Goal: Transaction & Acquisition: Purchase product/service

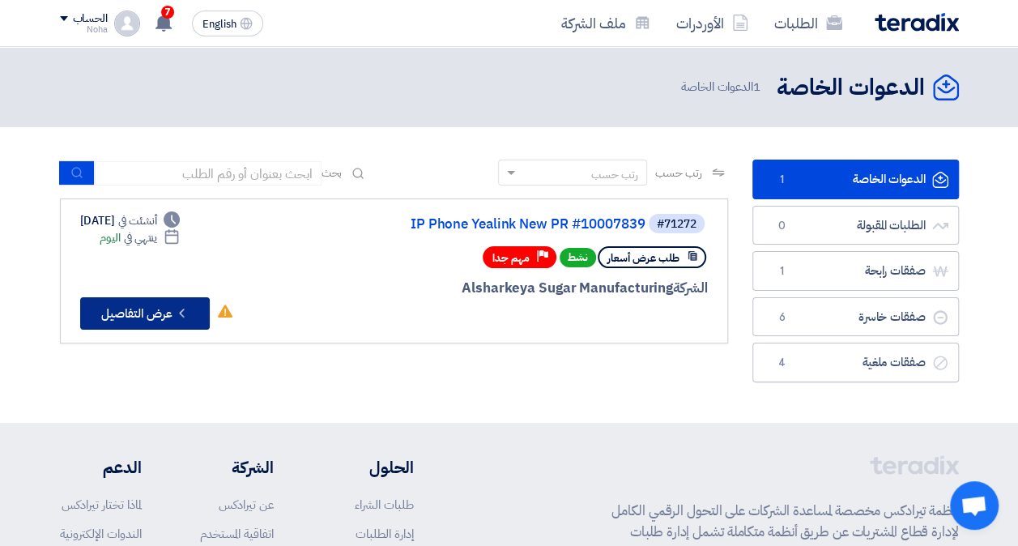
click at [158, 313] on button "Check details عرض التفاصيل" at bounding box center [145, 313] width 130 height 32
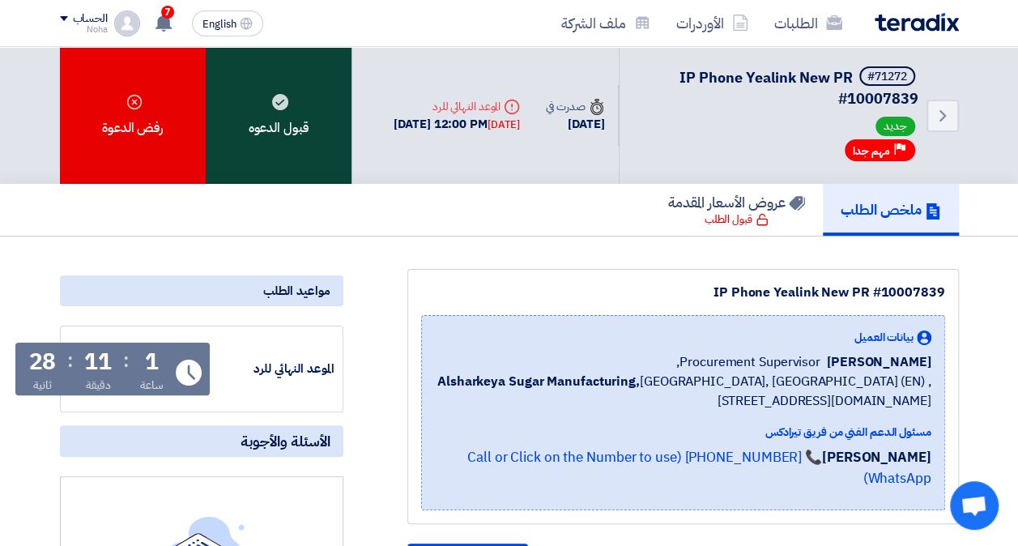
click at [300, 96] on div "قبول الدعوه" at bounding box center [279, 115] width 146 height 137
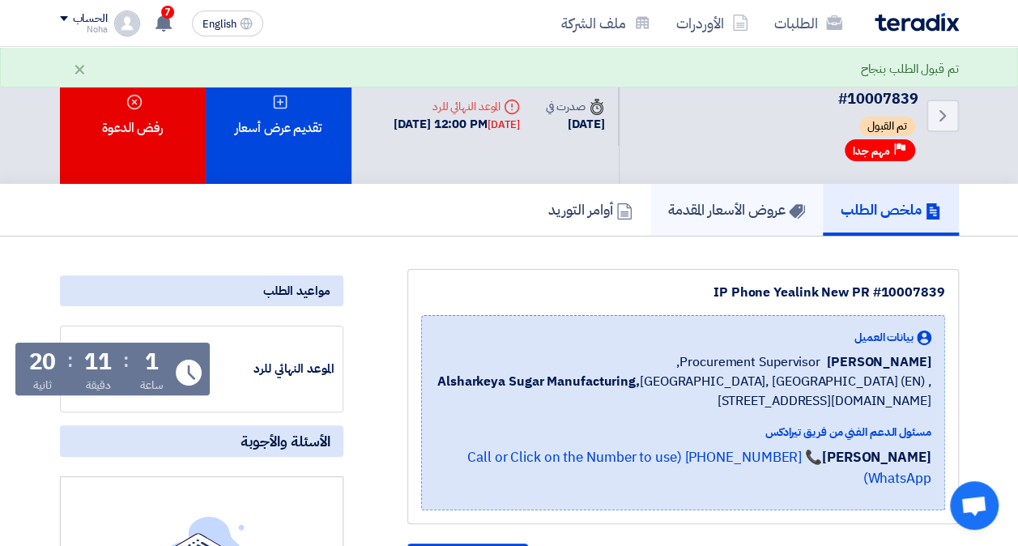
click at [759, 207] on h5 "عروض الأسعار المقدمة" at bounding box center [736, 209] width 137 height 19
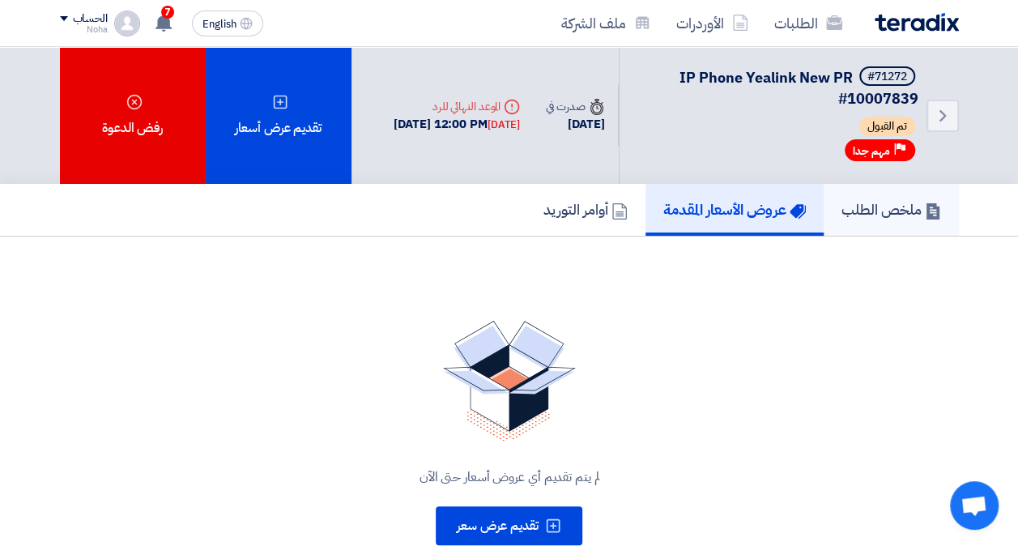
click at [904, 196] on link "ملخص الطلب" at bounding box center [891, 210] width 135 height 52
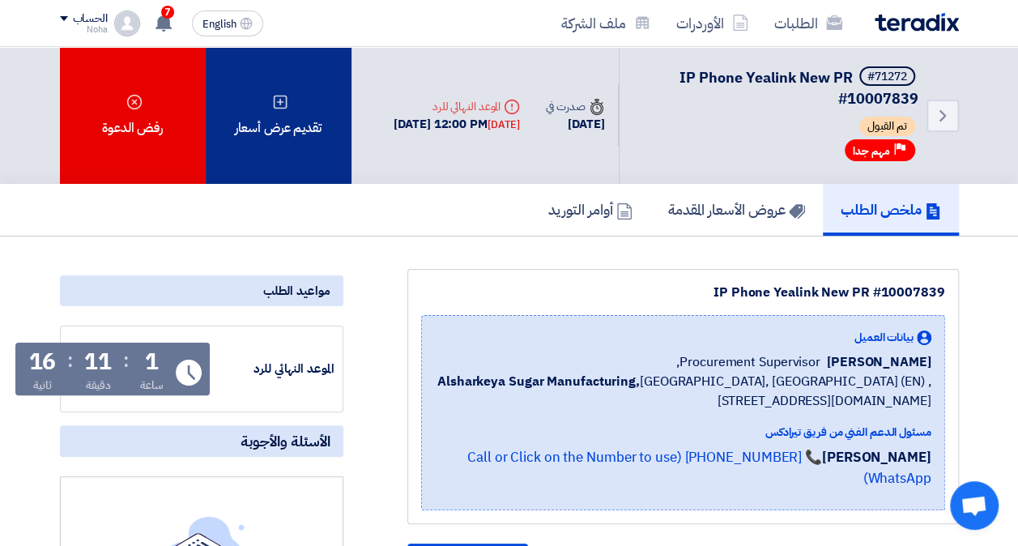
click at [320, 100] on div "تقديم عرض أسعار" at bounding box center [279, 115] width 146 height 137
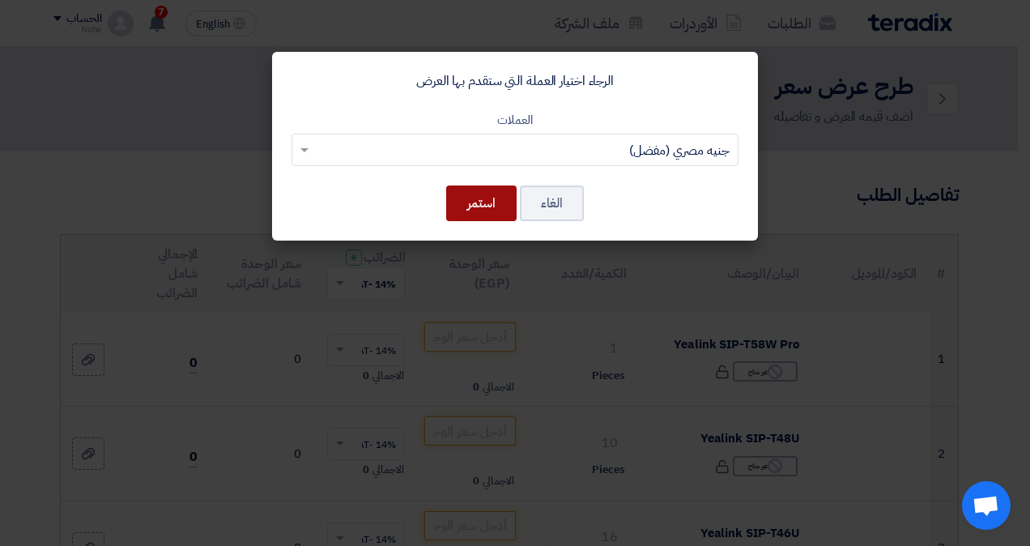
click at [502, 202] on button "استمر" at bounding box center [481, 204] width 70 height 36
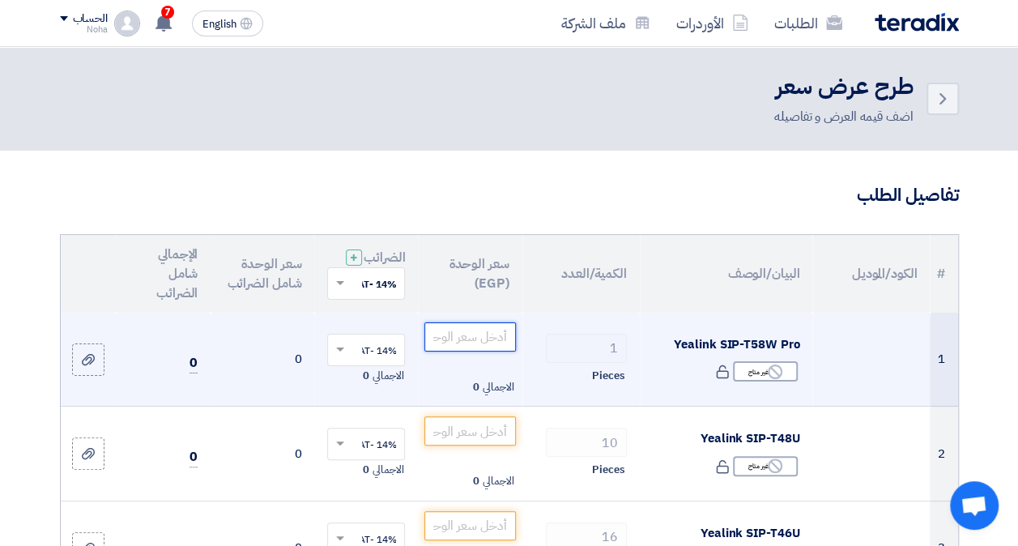
click at [459, 340] on input "number" at bounding box center [469, 336] width 91 height 29
paste input "16329.60000"
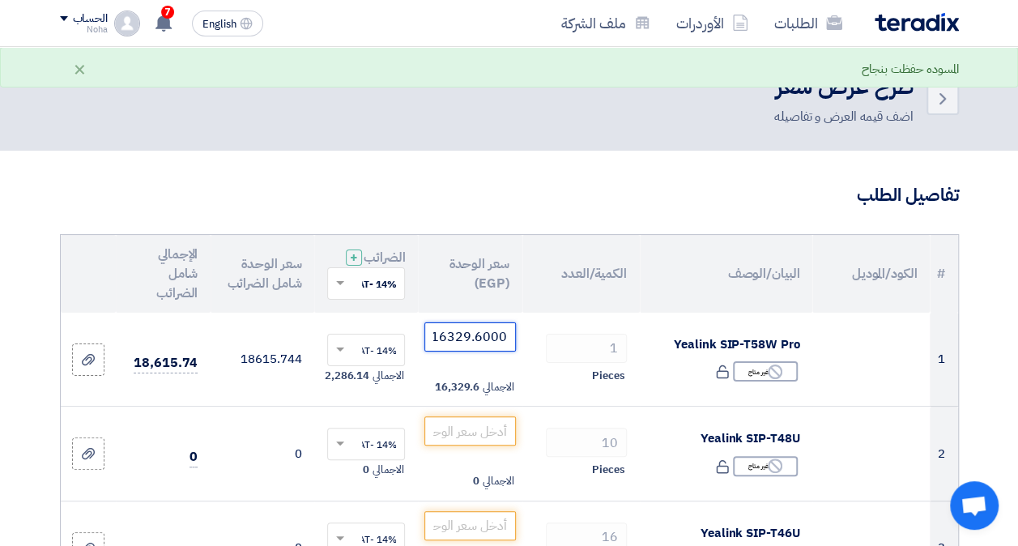
type input "16329.60000"
click at [256, 139] on header "Back طرح عرض سعر اضف قيمه العرض و تفاصيله" at bounding box center [509, 99] width 1018 height 104
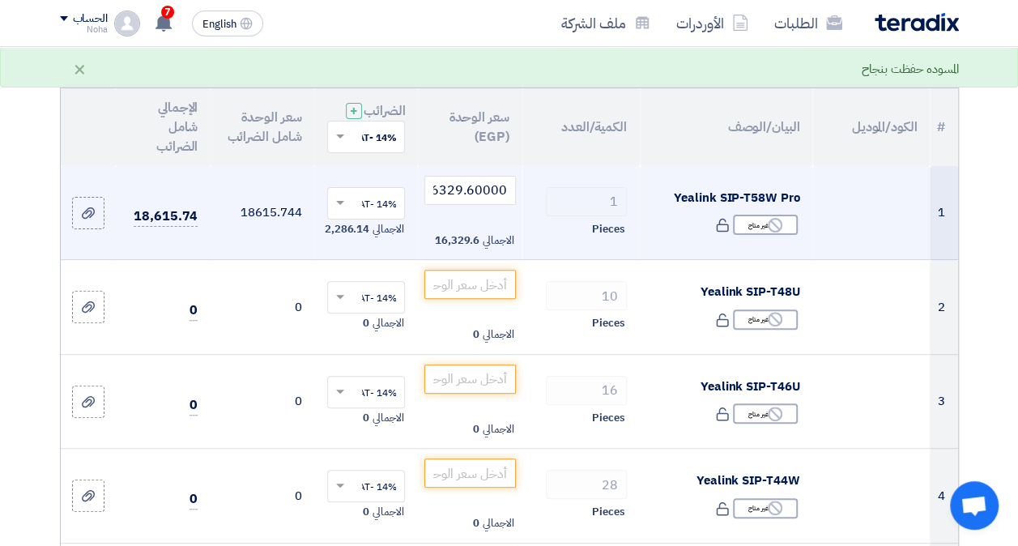
scroll to position [162, 0]
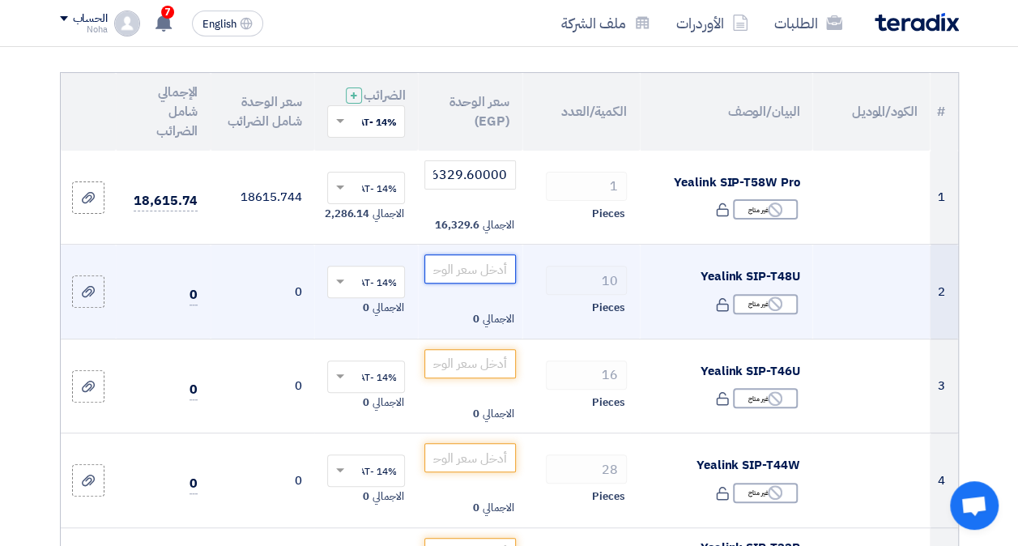
click at [450, 282] on input "number" at bounding box center [469, 268] width 91 height 29
paste input "11372.00000"
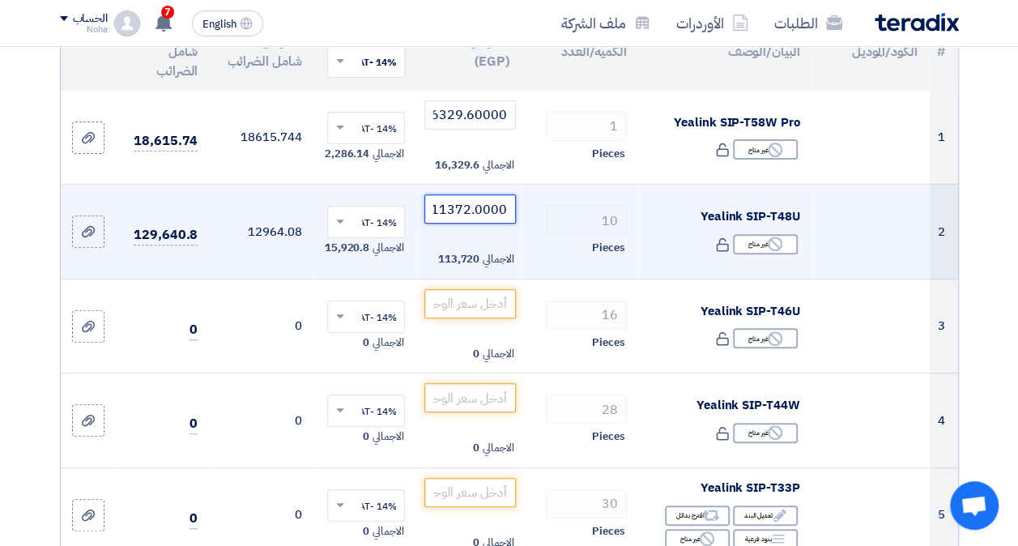
scroll to position [243, 0]
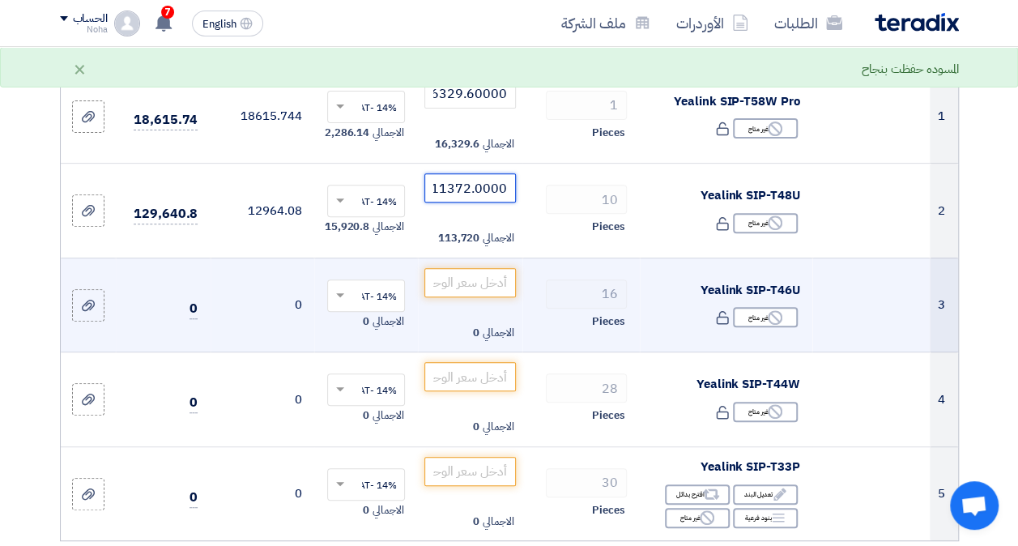
type input "11372.00000"
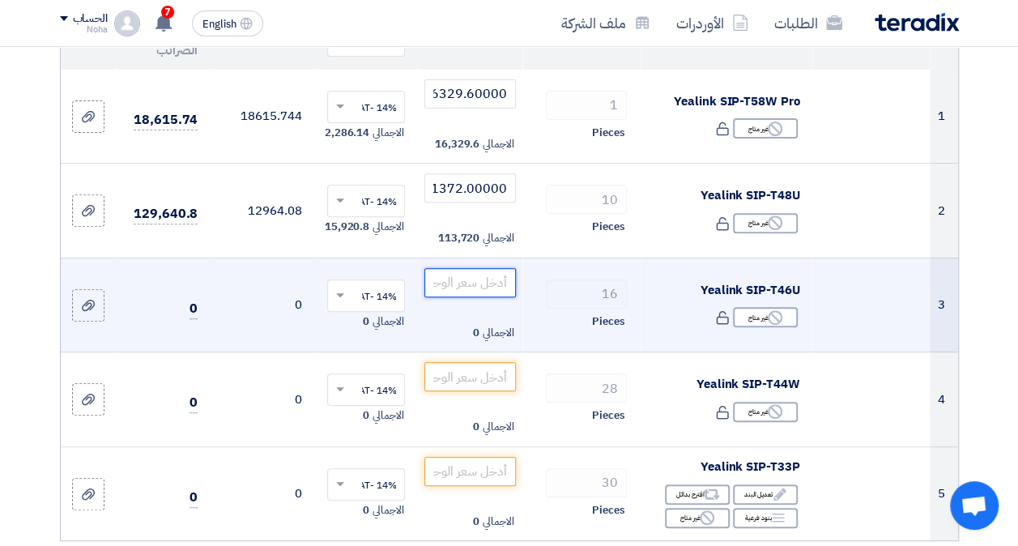
click at [460, 297] on input "number" at bounding box center [469, 282] width 91 height 29
paste input "7264.94000"
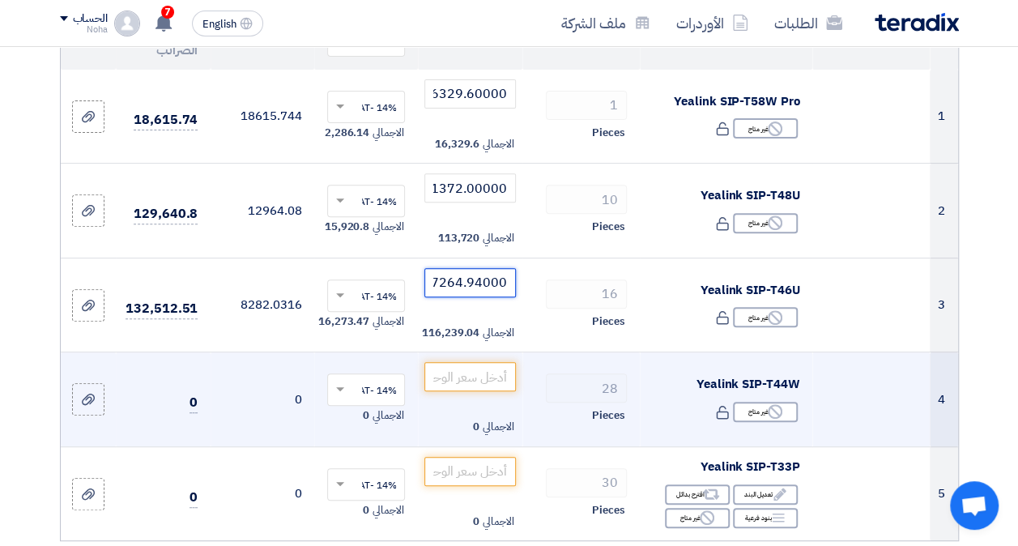
type input "7264.94000"
click at [474, 391] on input "number" at bounding box center [469, 376] width 91 height 29
paste input "5439.80000"
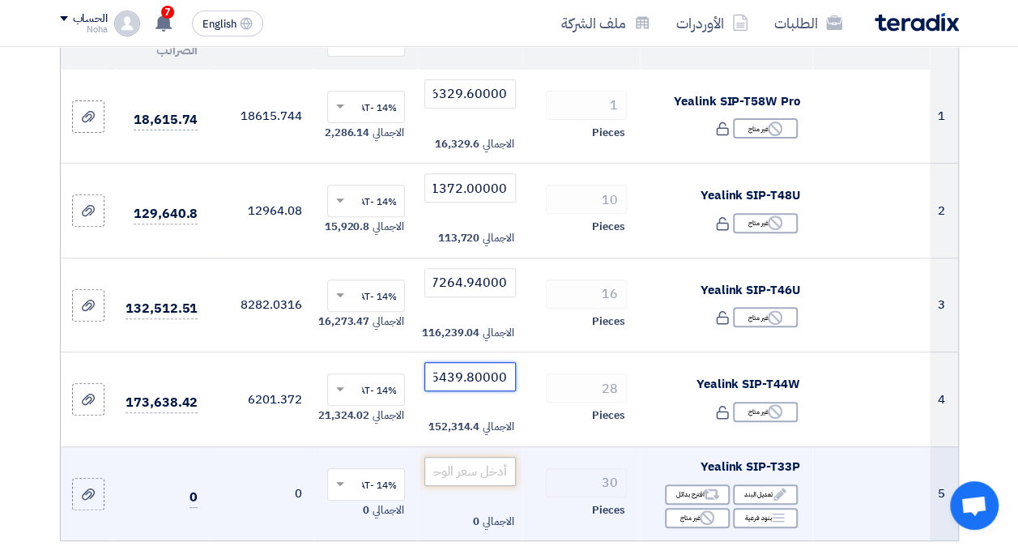
type input "5439.80000"
click at [463, 483] on input "number" at bounding box center [469, 471] width 91 height 29
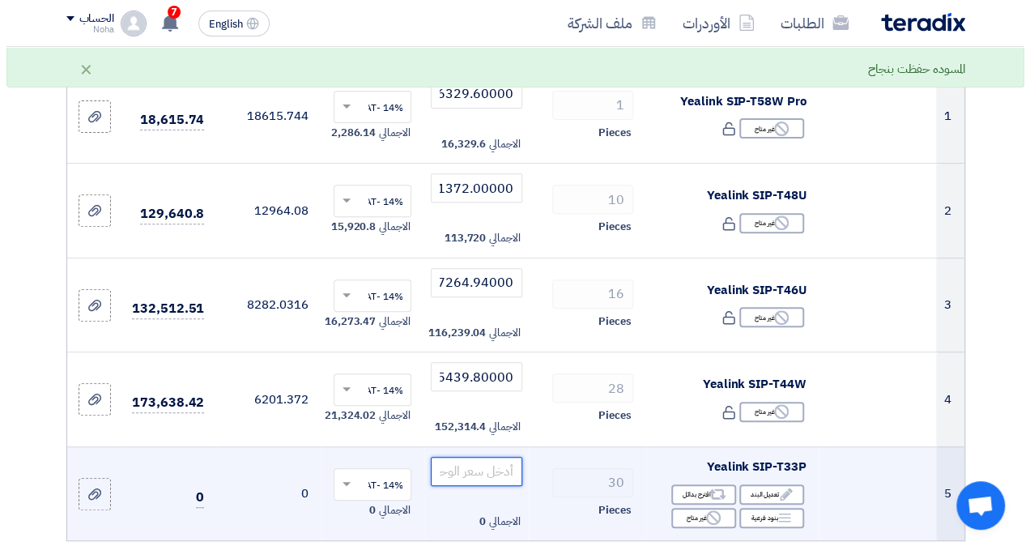
scroll to position [324, 0]
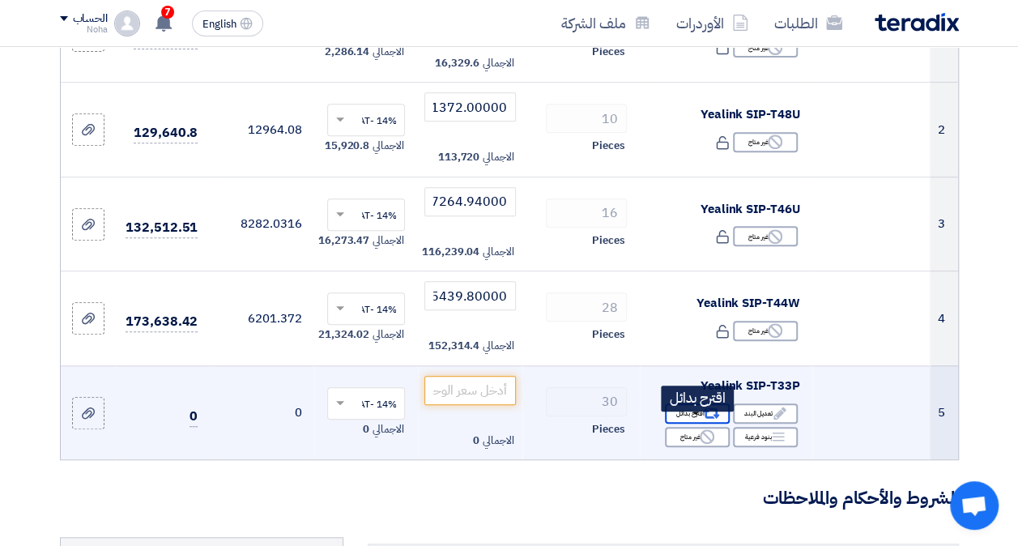
click at [696, 424] on div "Alternative اقترح بدائل" at bounding box center [697, 413] width 65 height 20
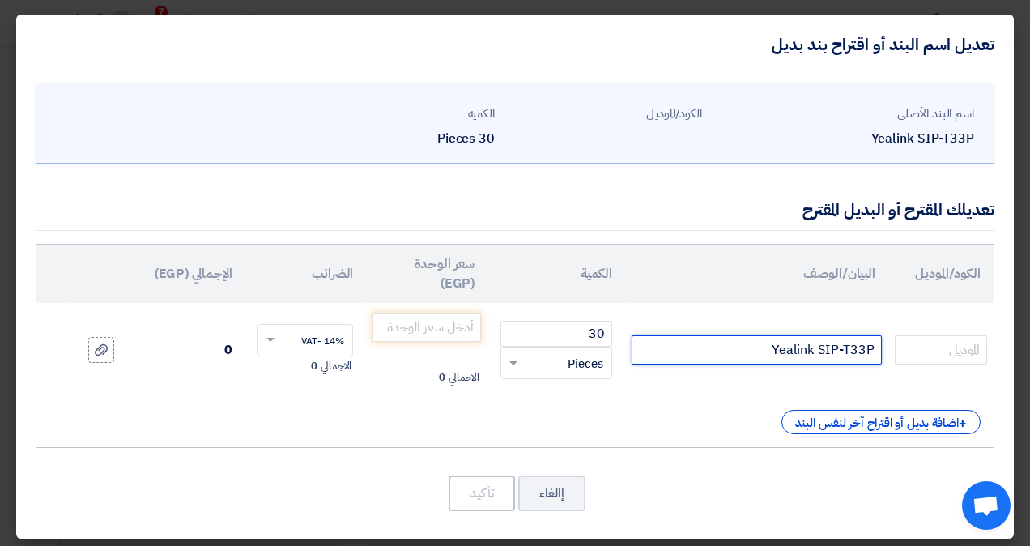
click at [793, 340] on input "Yealink SIP-T33P" at bounding box center [757, 349] width 250 height 29
paste input "G with PSU"
type input "Yealink SIP-T33G with PSU"
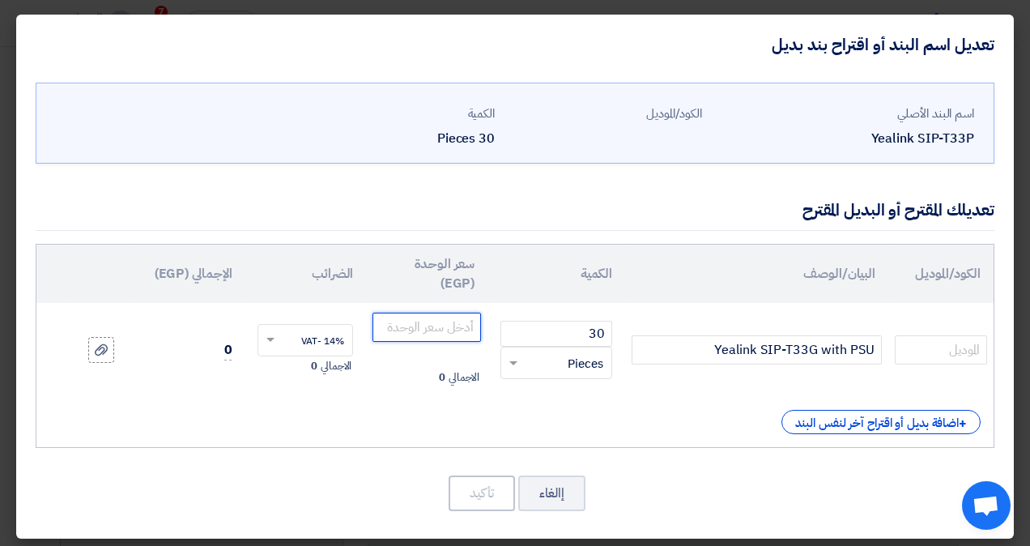
click at [446, 328] on input "number" at bounding box center [427, 327] width 109 height 29
paste input "3790.00000"
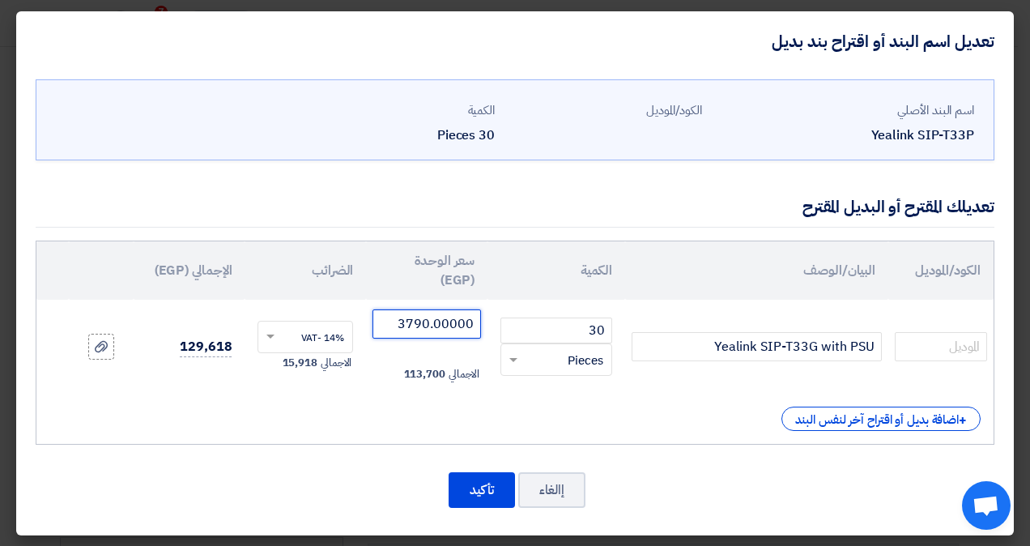
scroll to position [5, 0]
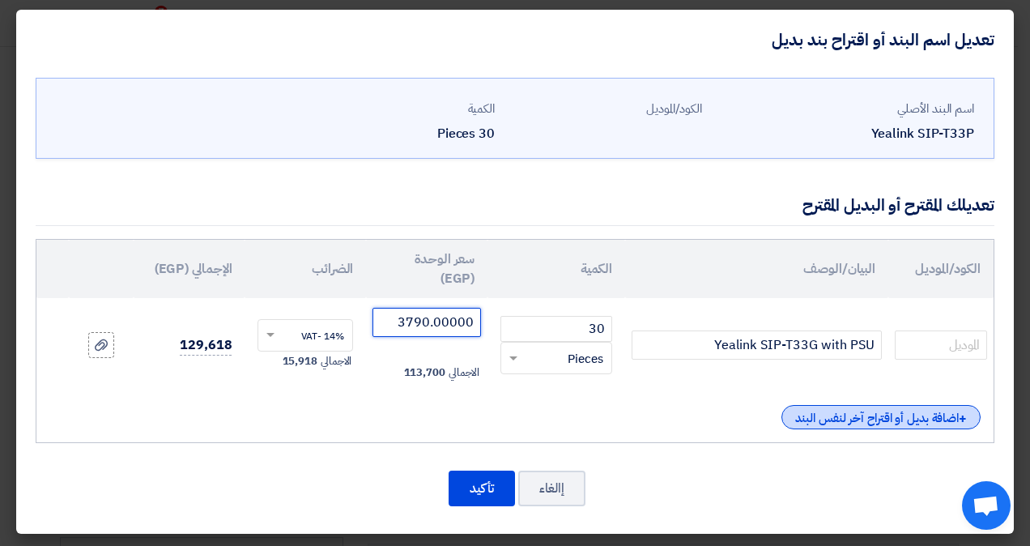
type input "3790.00000"
click at [903, 408] on div "+ اضافة بديل أو اقتراح آخر لنفس البند" at bounding box center [881, 417] width 199 height 24
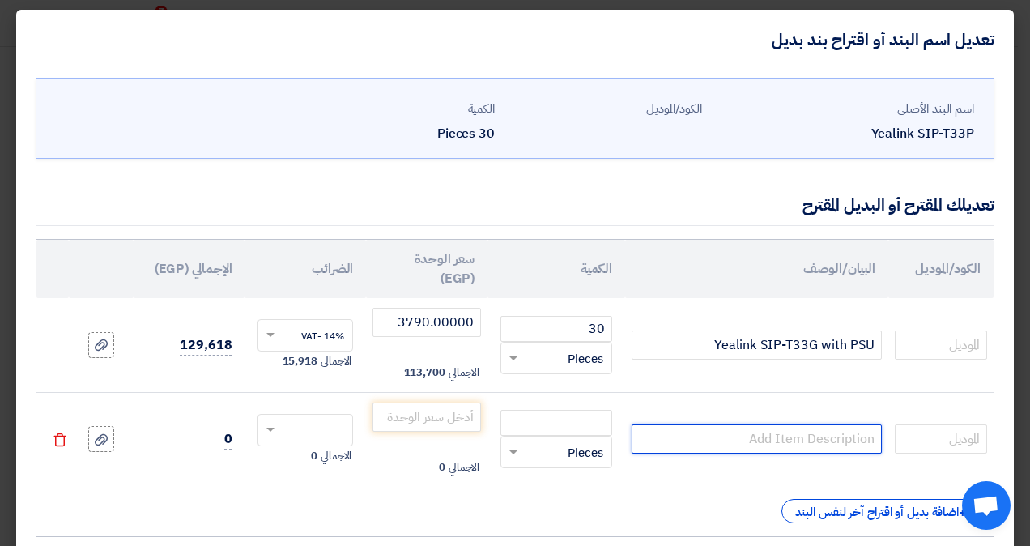
click at [719, 436] on input "text" at bounding box center [757, 438] width 250 height 29
paste input "Yealink SIPT34W Yealink SIP-T34W Classical IP Phone • 2.4" 320 x 240-pixel colo…"
type input "Yealink SIPT34W Yealink SIP-T34W Classical IP Phone • 2.4" 320 x 240-pixel colo…"
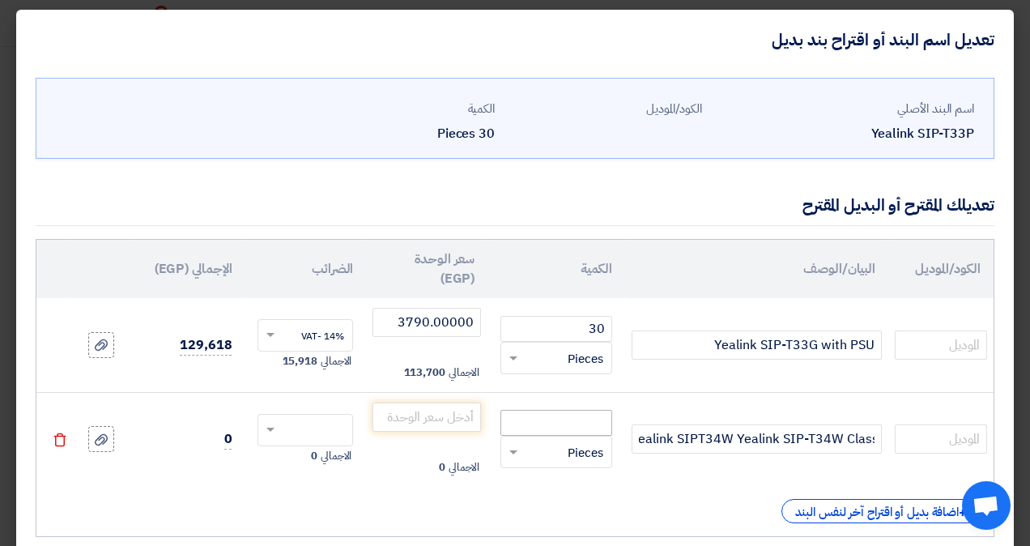
scroll to position [0, 0]
click at [566, 418] on input "number" at bounding box center [557, 423] width 112 height 26
paste input "4422.6"
type input "4422.6"
type input "30"
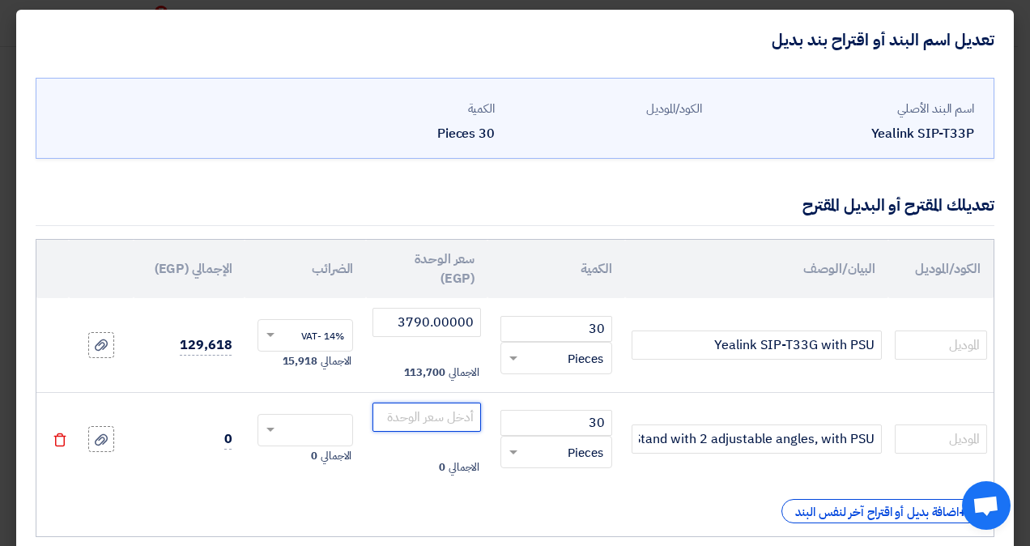
click at [413, 420] on input "number" at bounding box center [427, 417] width 109 height 29
paste input "4422.6"
type input "4422.6"
click at [275, 429] on span at bounding box center [271, 431] width 8 height 6
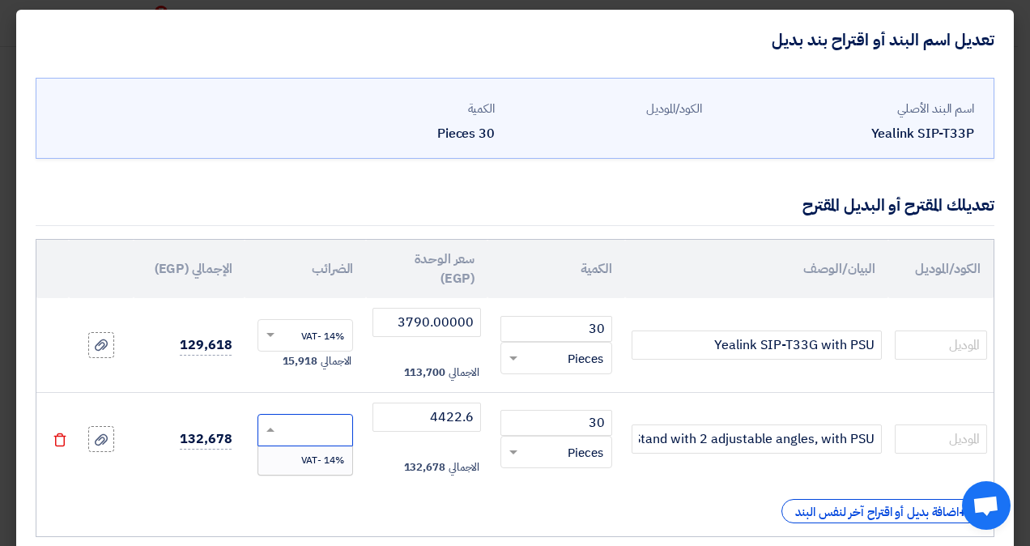
click at [301, 454] on div "14% -VAT" at bounding box center [305, 460] width 94 height 28
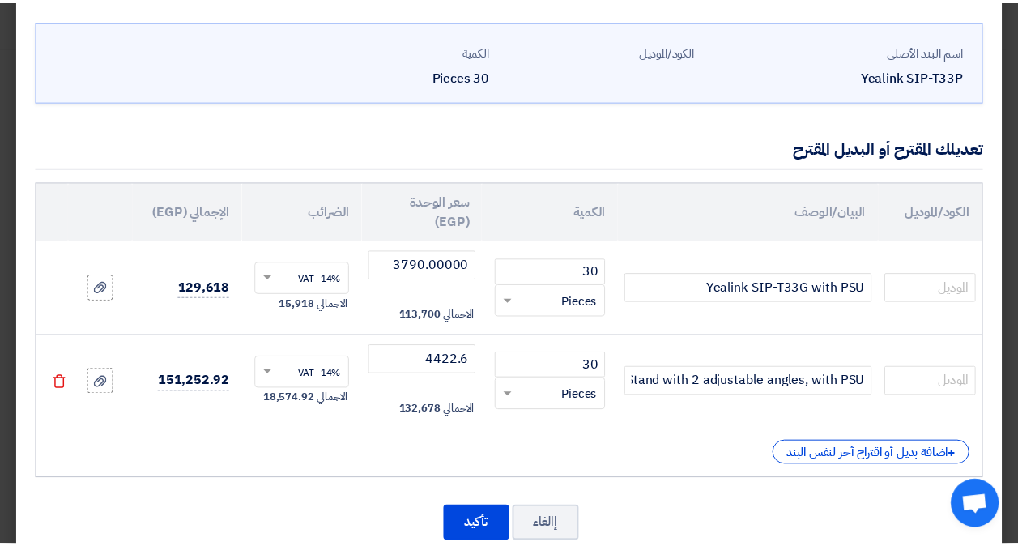
scroll to position [86, 0]
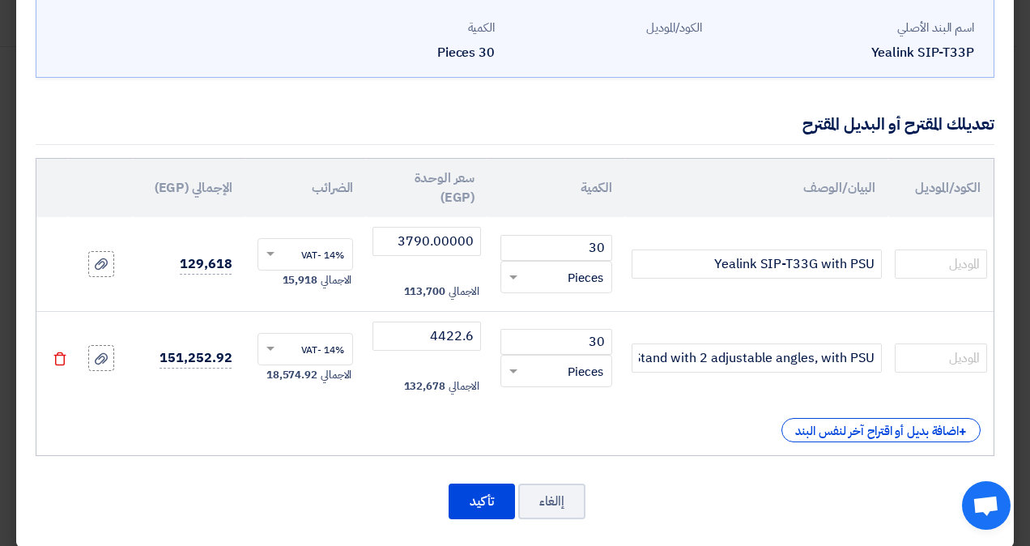
click at [146, 445] on div "الكود/الموديل البيان/الوصف الكمية سعر الوحدة (EGP) الضرائب الإجمالي (EGP) 30 ×" at bounding box center [515, 307] width 959 height 298
click at [495, 504] on button "تأكيد" at bounding box center [482, 502] width 66 height 36
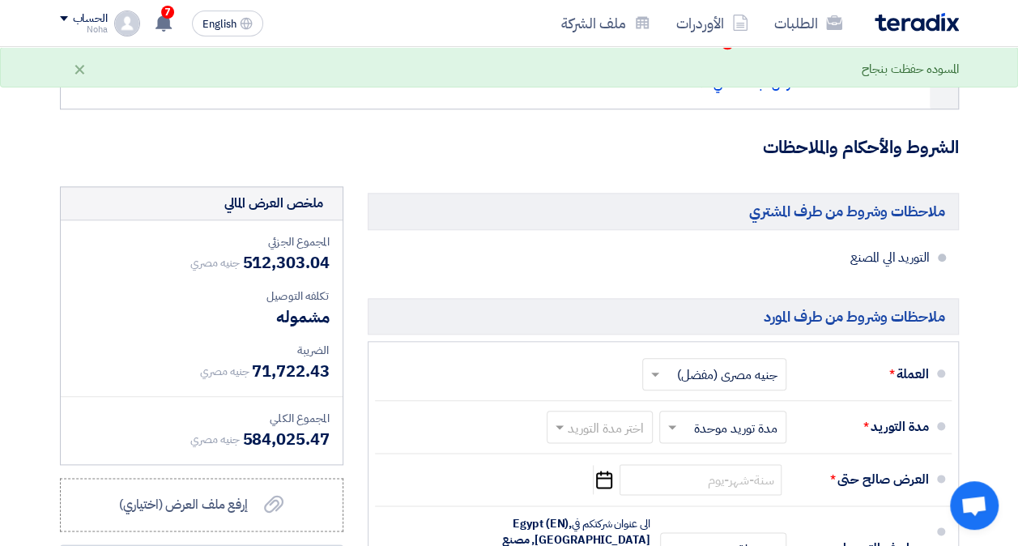
scroll to position [729, 0]
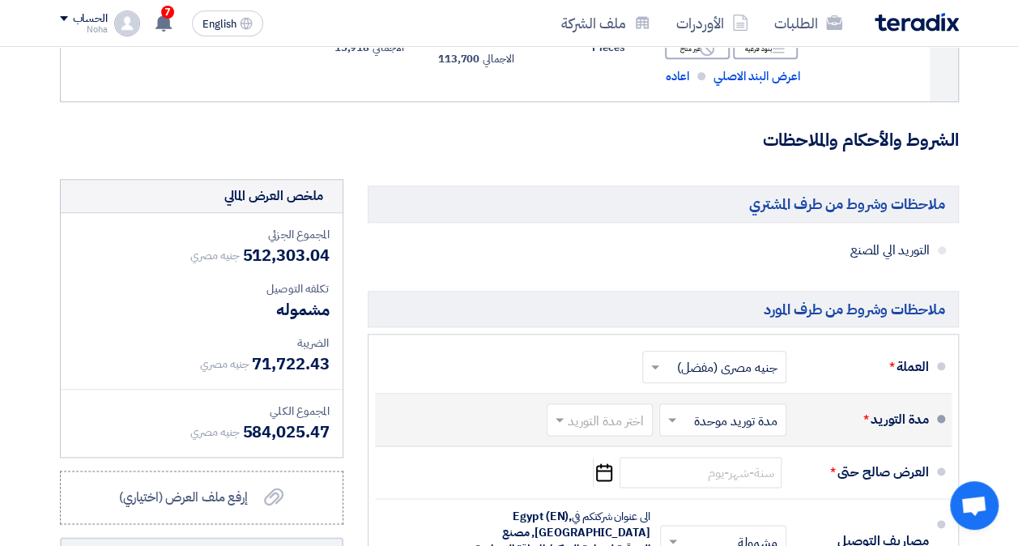
click at [685, 431] on input "text" at bounding box center [719, 421] width 119 height 23
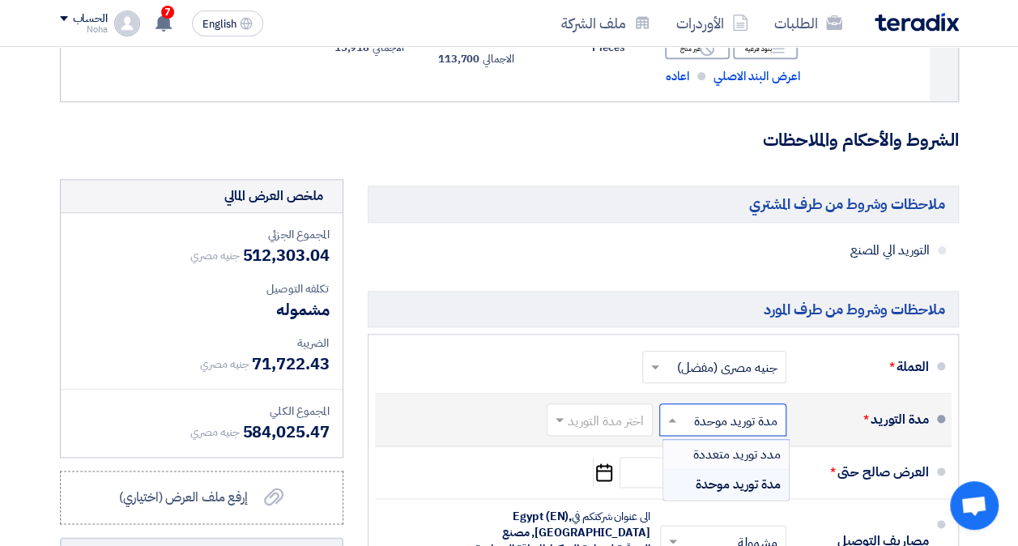
click at [719, 464] on span "مدد توريد متعددة" at bounding box center [736, 454] width 87 height 19
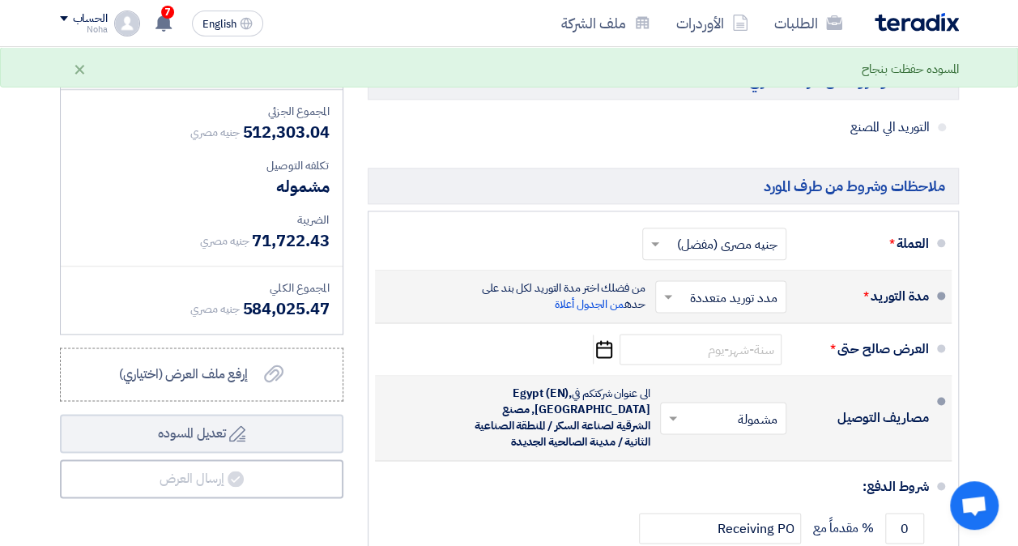
scroll to position [891, 0]
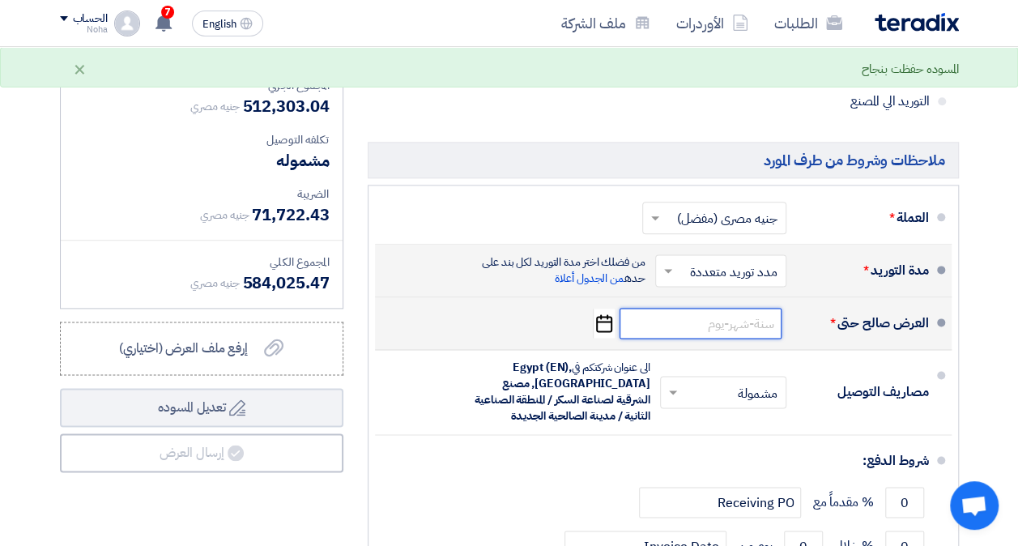
click at [662, 318] on input at bounding box center [701, 323] width 162 height 31
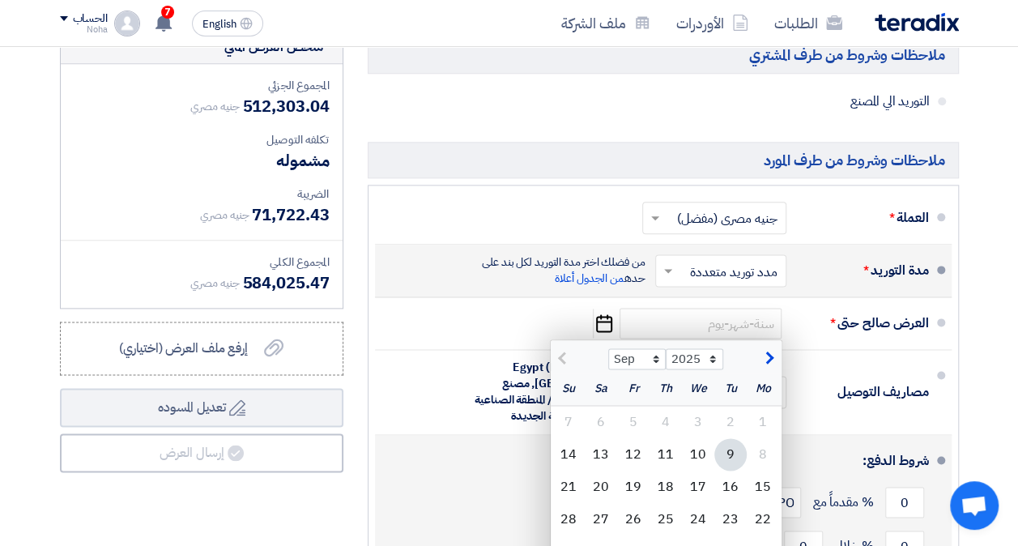
click at [723, 477] on div "16" at bounding box center [731, 487] width 32 height 32
type input "[DATE]"
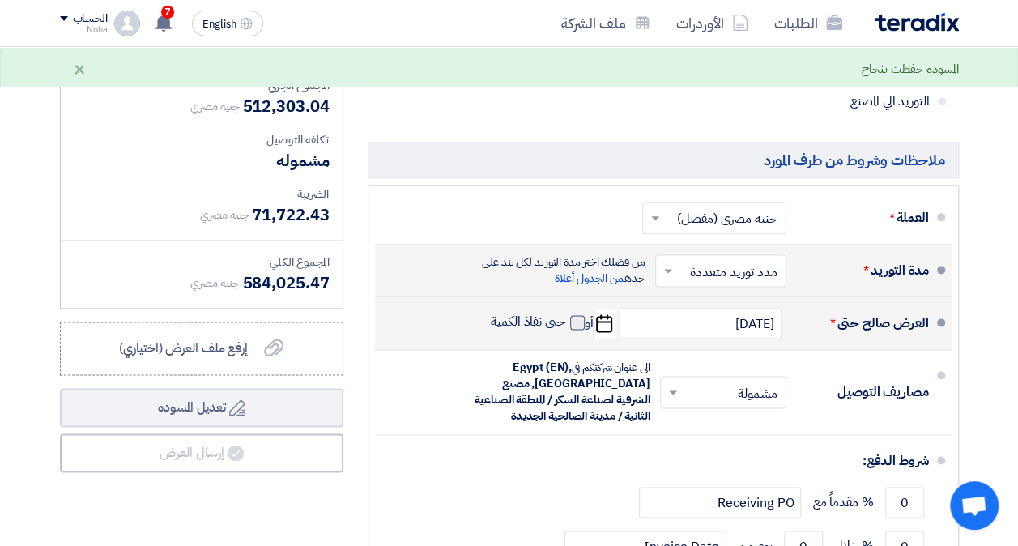
click at [576, 318] on span at bounding box center [577, 322] width 15 height 15
click at [565, 318] on input "حتى نفاذ الكمية" at bounding box center [527, 329] width 78 height 31
checkbox input "true"
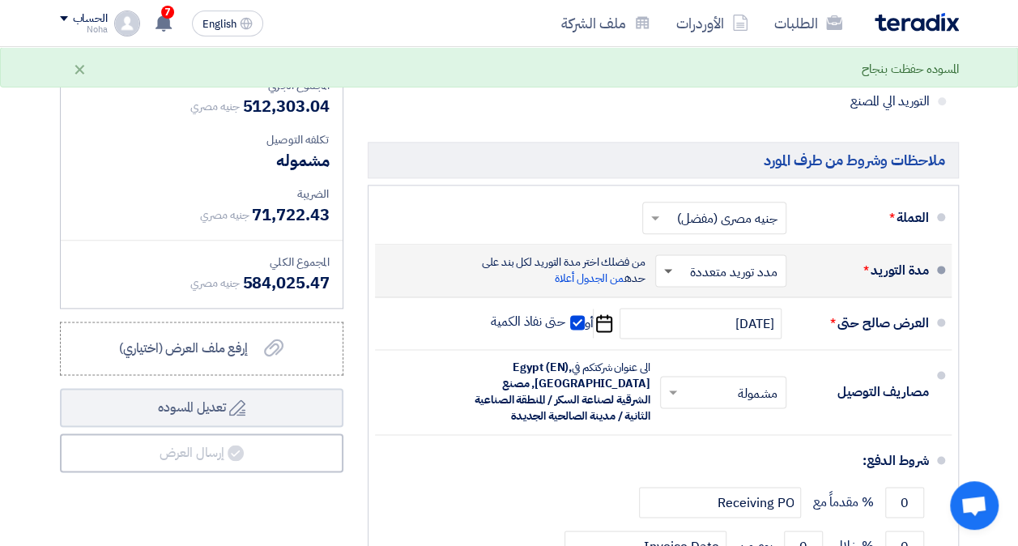
click at [670, 269] on span at bounding box center [668, 272] width 8 height 6
click at [670, 269] on span at bounding box center [668, 271] width 8 height 4
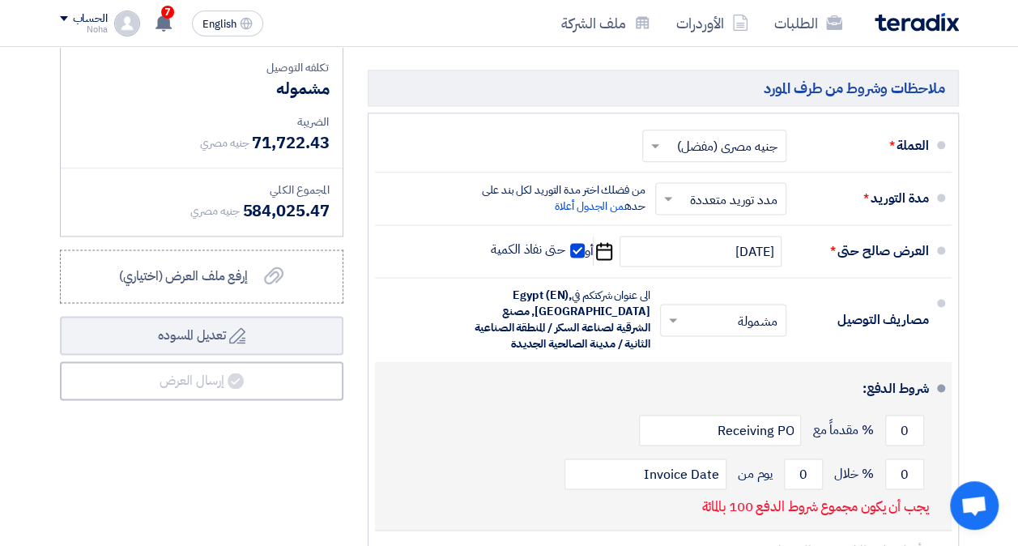
scroll to position [1053, 0]
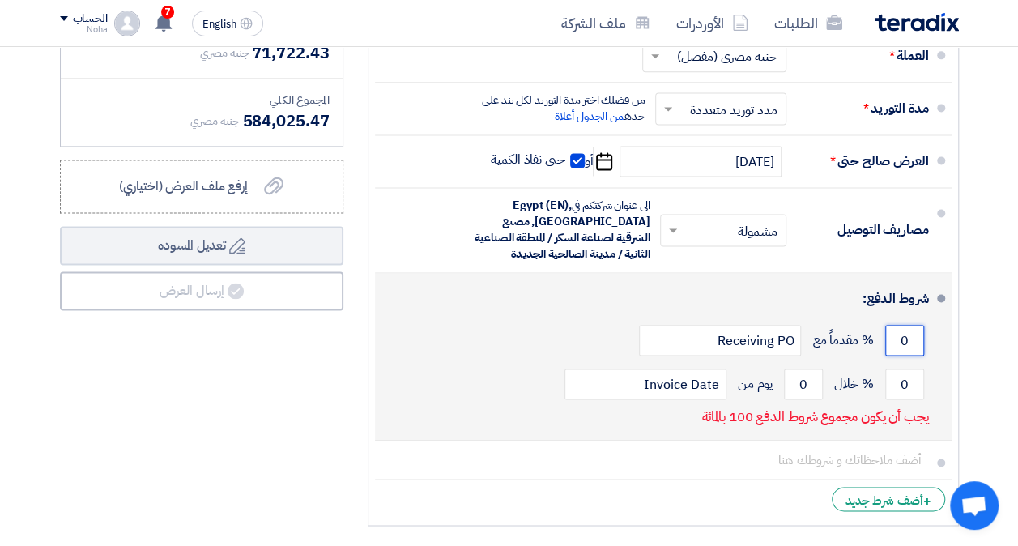
click at [899, 339] on input "0" at bounding box center [904, 340] width 39 height 31
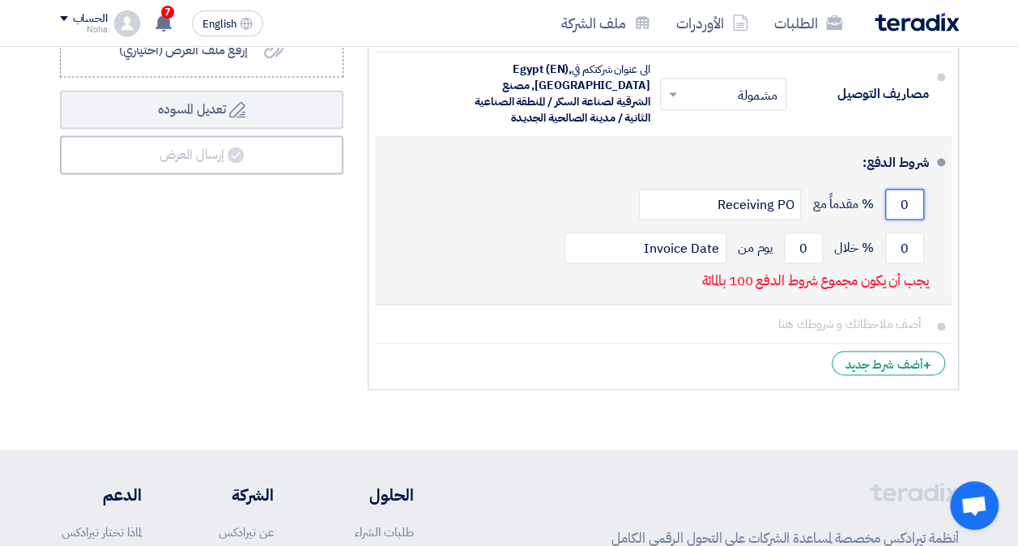
scroll to position [1215, 0]
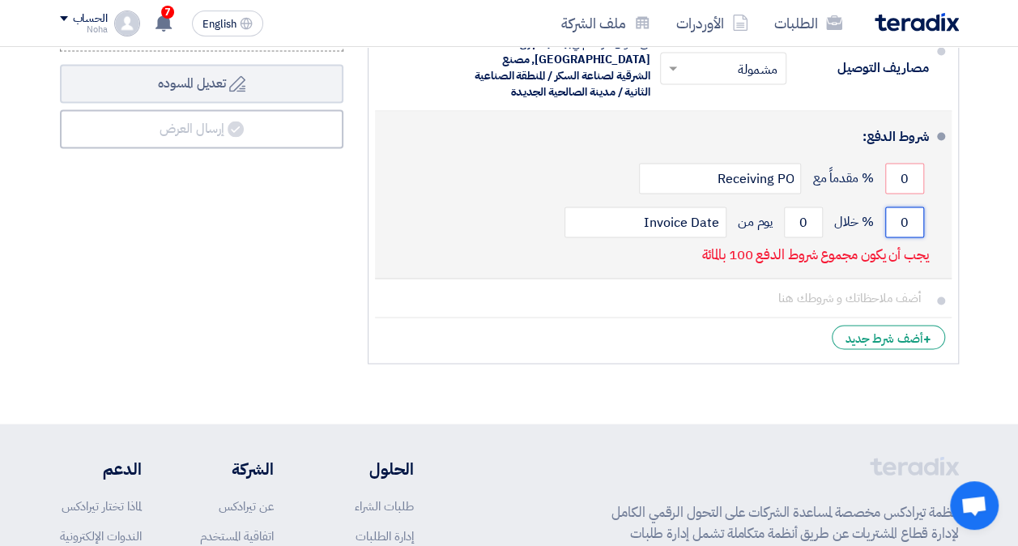
click at [901, 217] on input "0" at bounding box center [904, 222] width 39 height 31
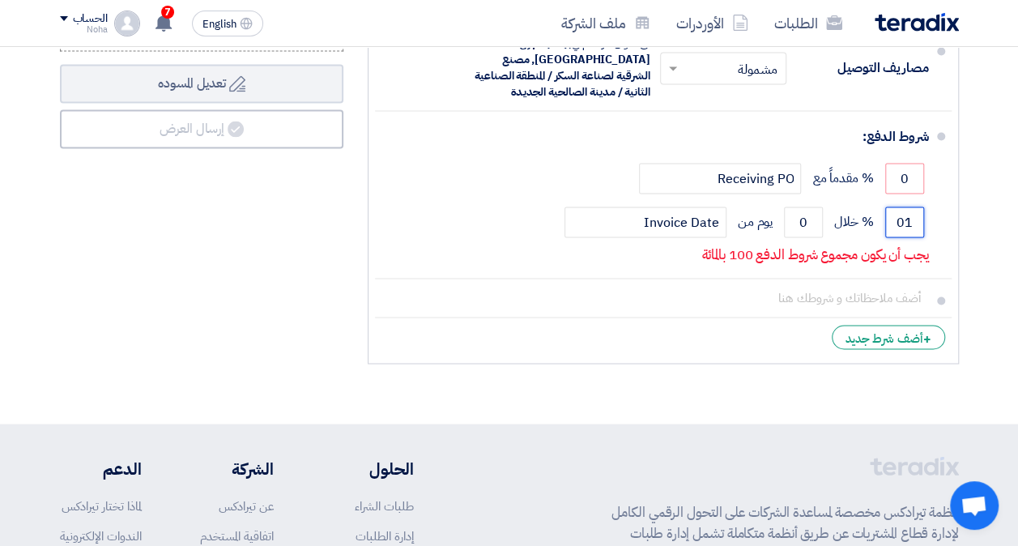
type input "0"
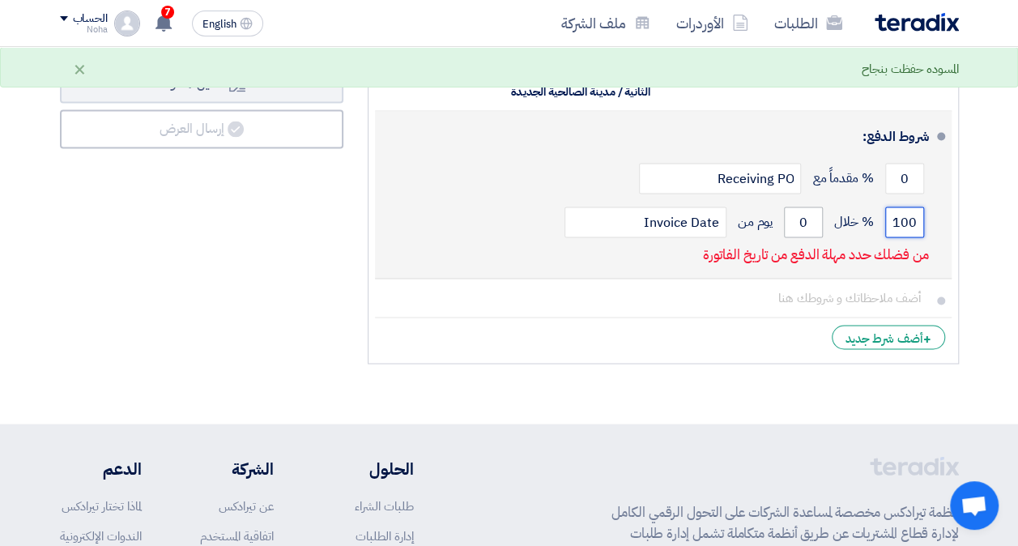
type input "100"
click at [803, 217] on input "0" at bounding box center [803, 222] width 39 height 31
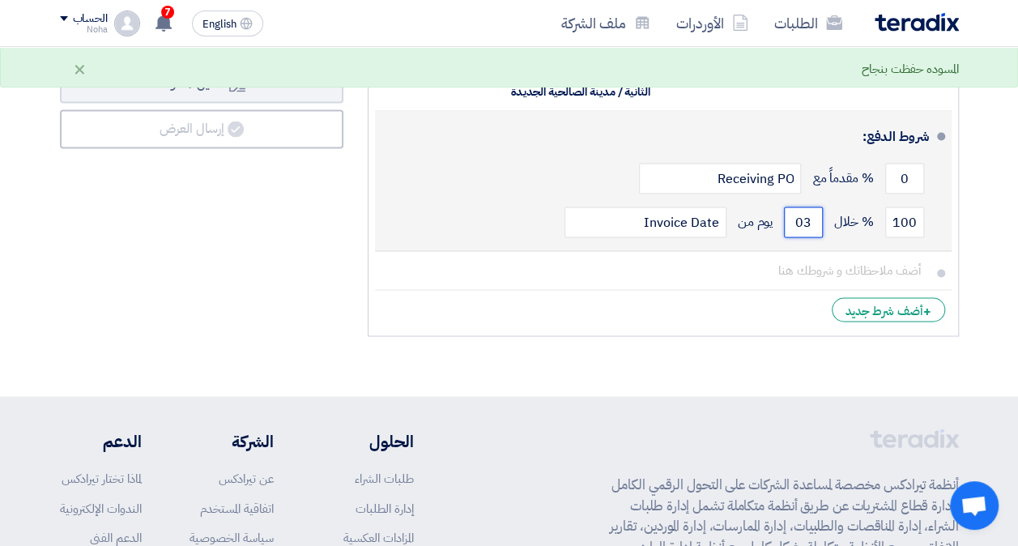
click at [802, 217] on input "03" at bounding box center [803, 222] width 39 height 31
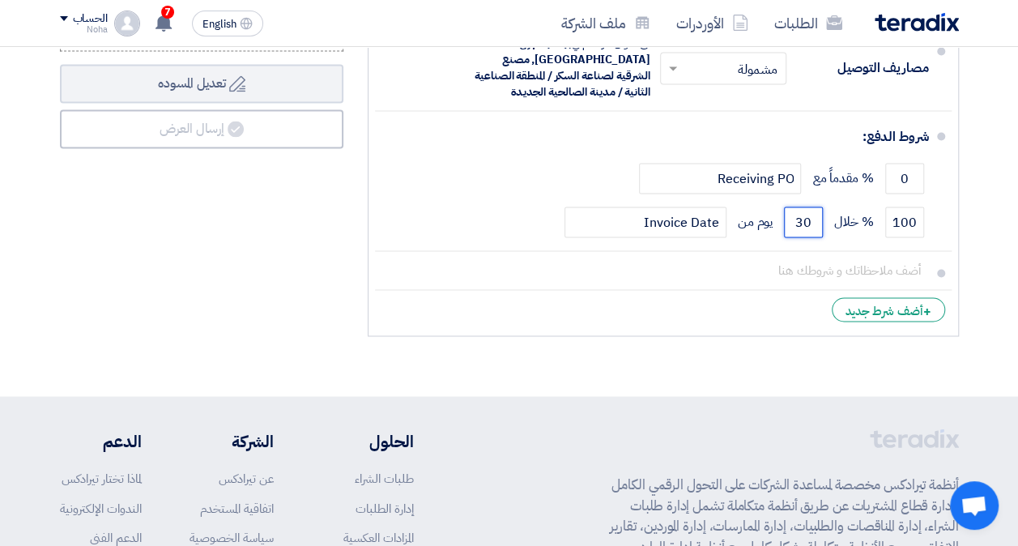
type input "30"
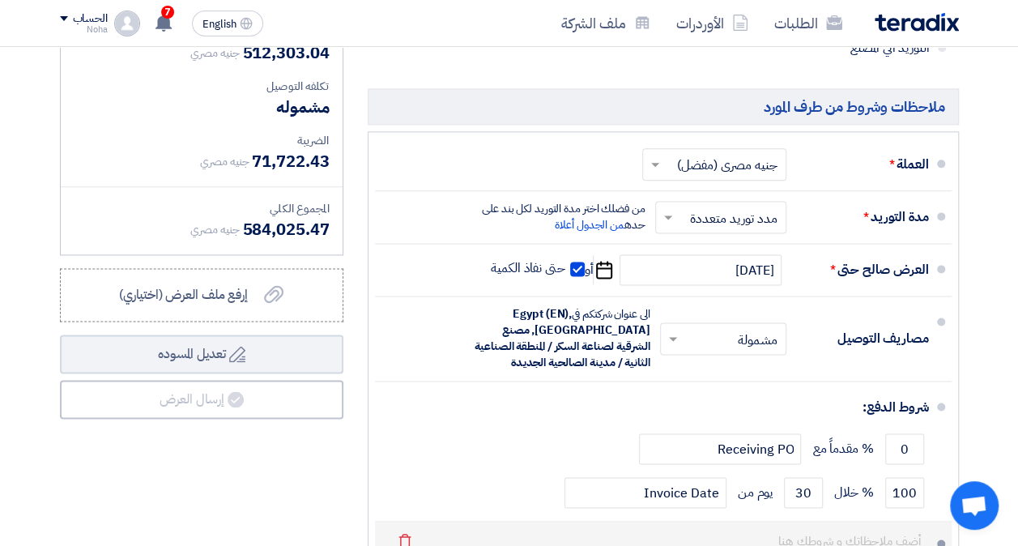
scroll to position [1134, 0]
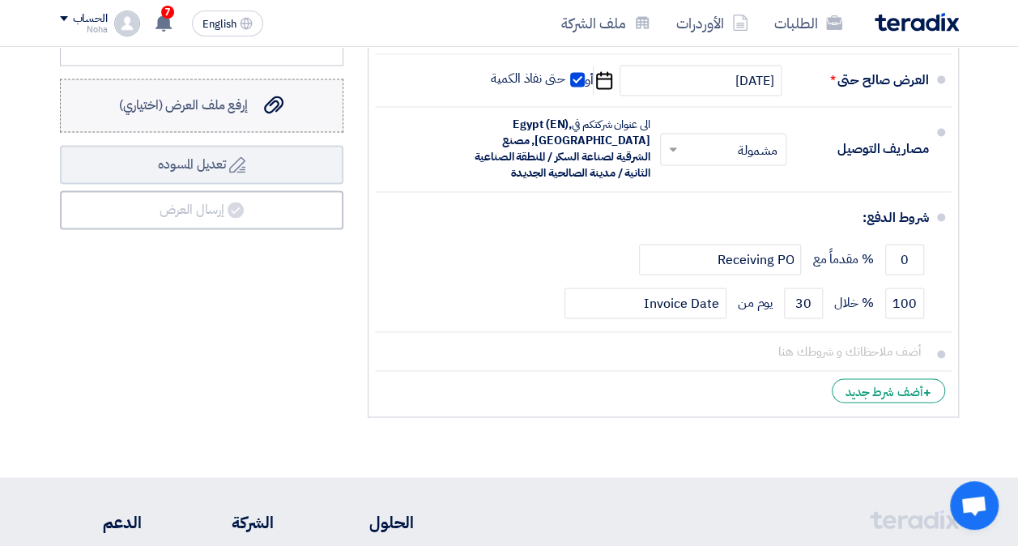
click at [164, 97] on span "إرفع ملف العرض (اختياري)" at bounding box center [183, 105] width 129 height 19
click at [0, 0] on input "إرفع ملف العرض (اختياري) إرفع ملف العرض (اختياري)" at bounding box center [0, 0] width 0 height 0
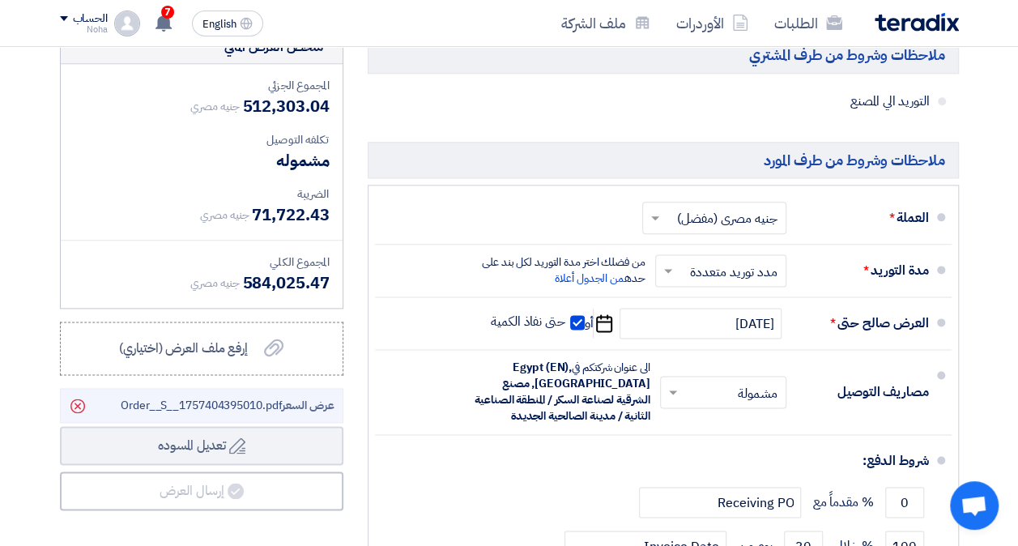
scroll to position [972, 0]
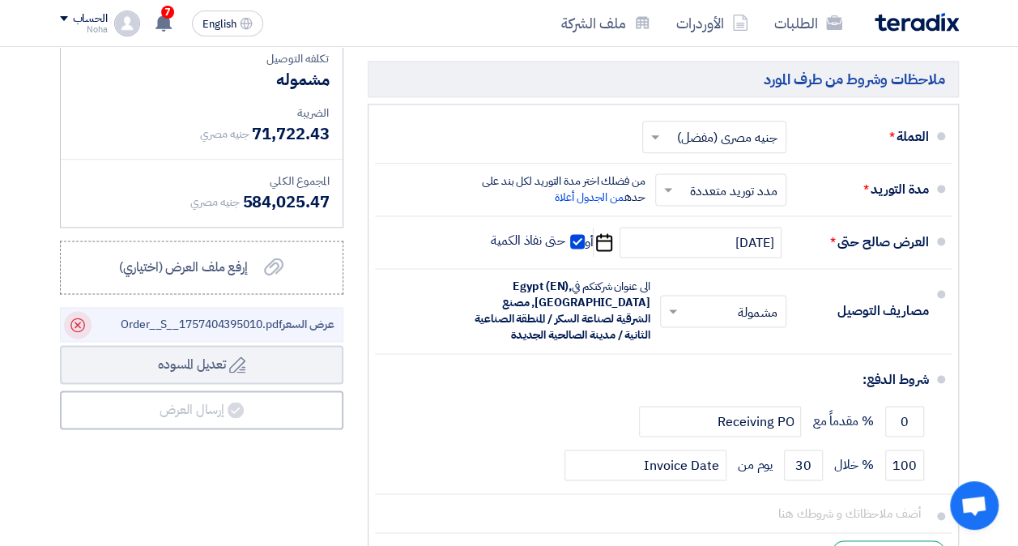
click at [72, 322] on icon "Delete" at bounding box center [78, 325] width 28 height 28
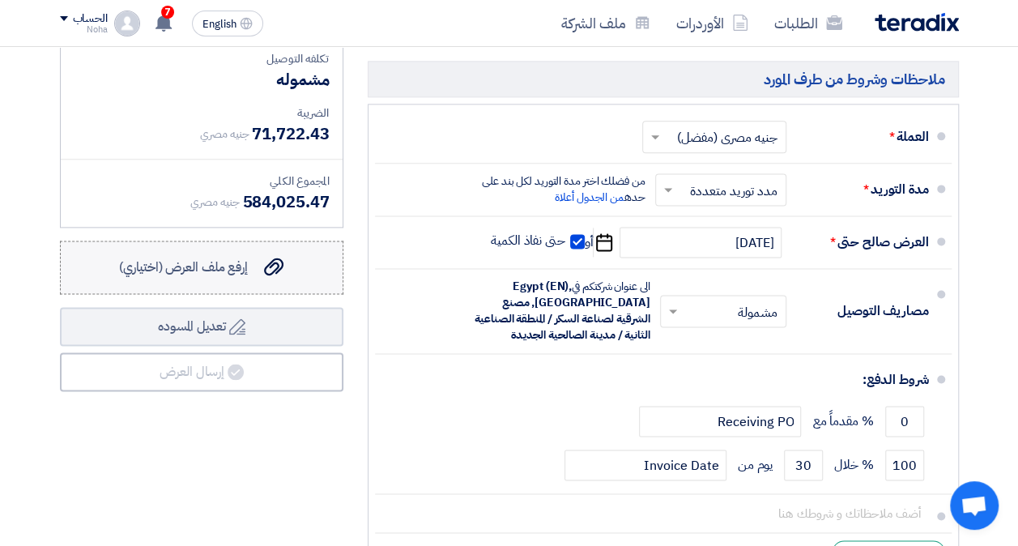
click at [183, 282] on label "إرفع ملف العرض (اختياري) إرفع ملف العرض (اختياري)" at bounding box center [202, 267] width 284 height 53
click at [0, 0] on input "إرفع ملف العرض (اختياري) إرفع ملف العرض (اختياري)" at bounding box center [0, 0] width 0 height 0
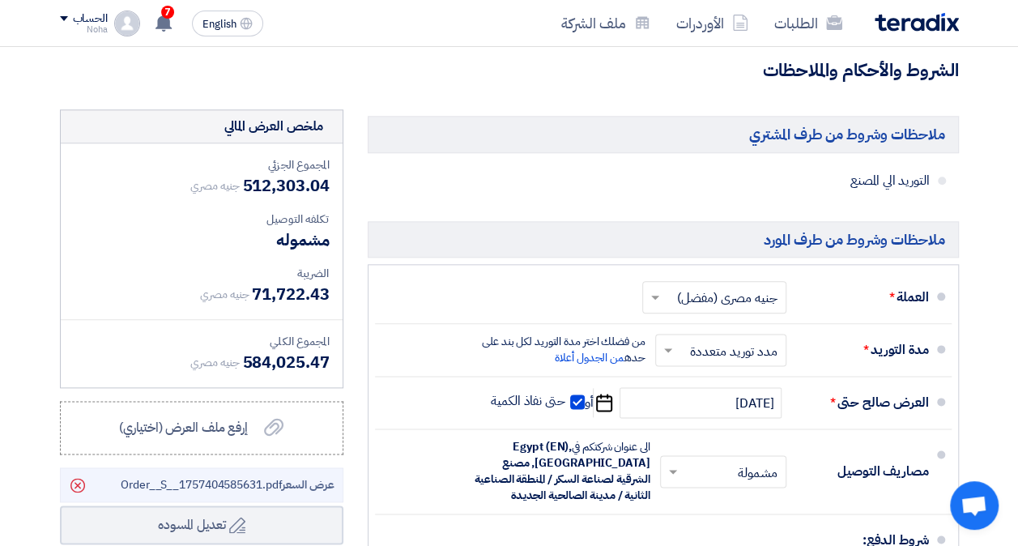
scroll to position [891, 0]
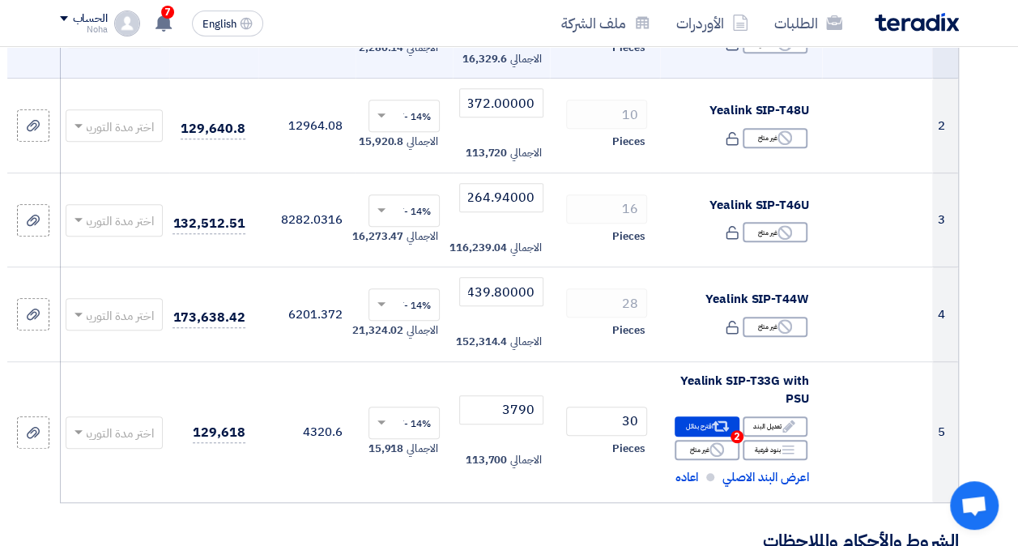
scroll to position [0, 0]
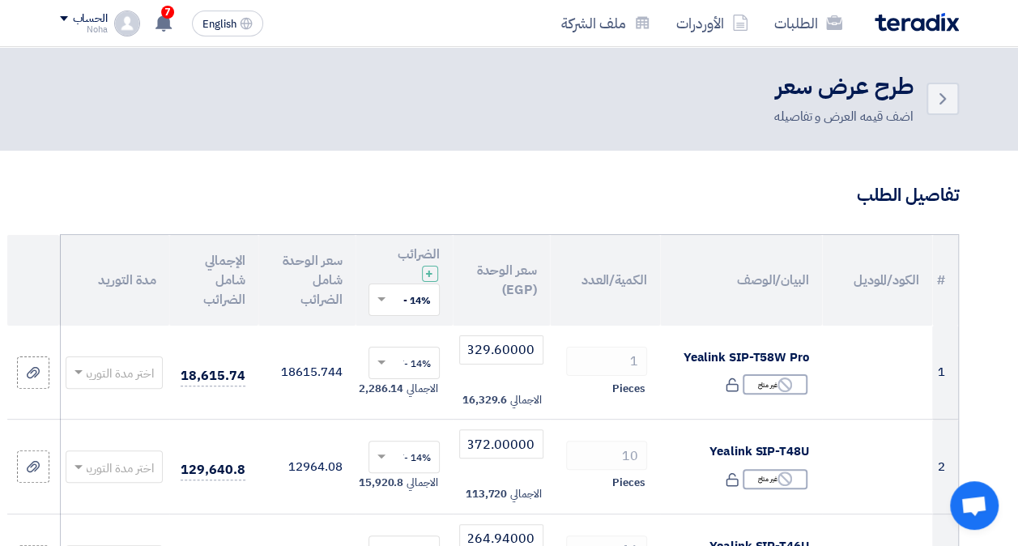
click at [868, 103] on h2 "طرح عرض سعر" at bounding box center [843, 87] width 139 height 32
click at [951, 100] on icon "Back" at bounding box center [942, 98] width 19 height 19
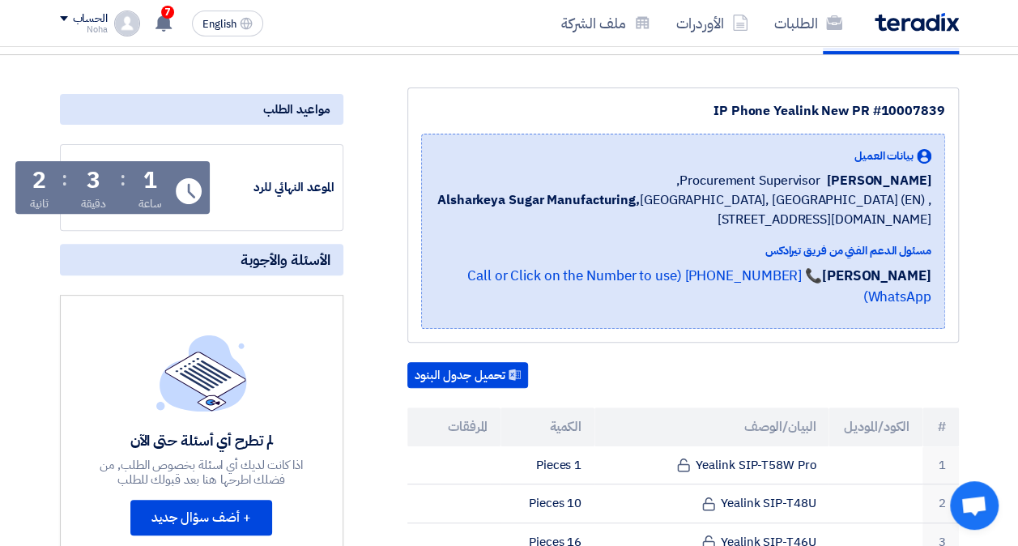
scroll to position [81, 0]
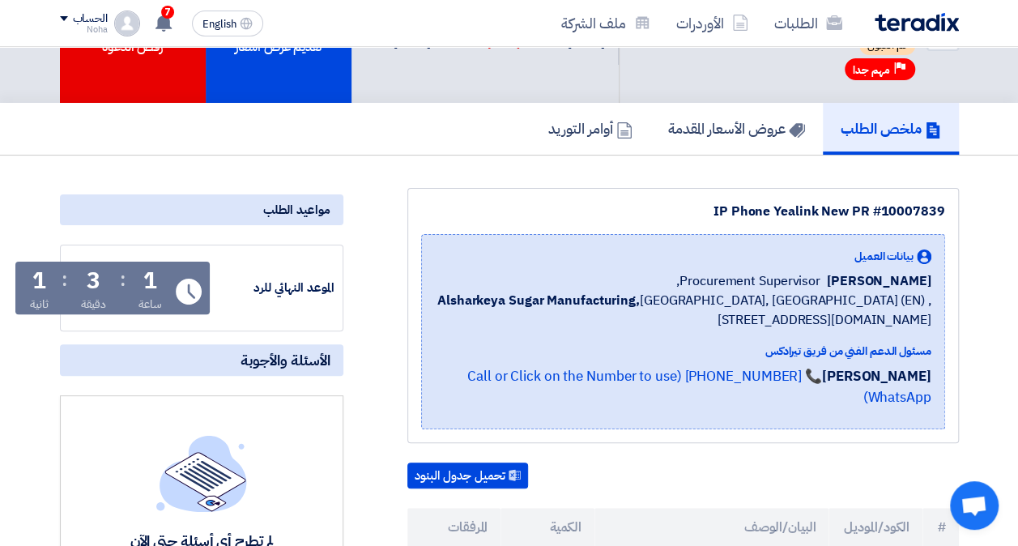
click at [886, 126] on h5 "ملخص الطلب" at bounding box center [891, 128] width 100 height 19
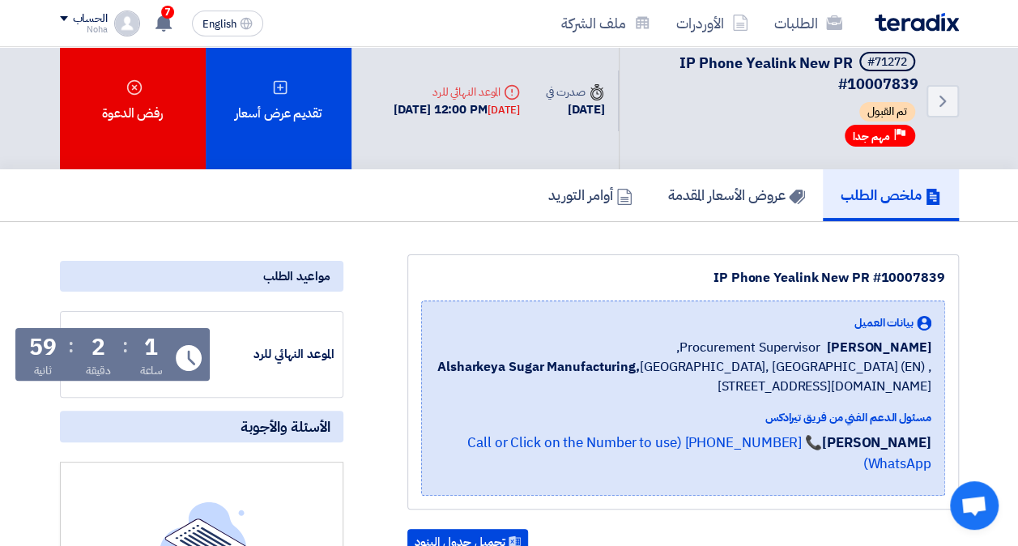
scroll to position [0, 0]
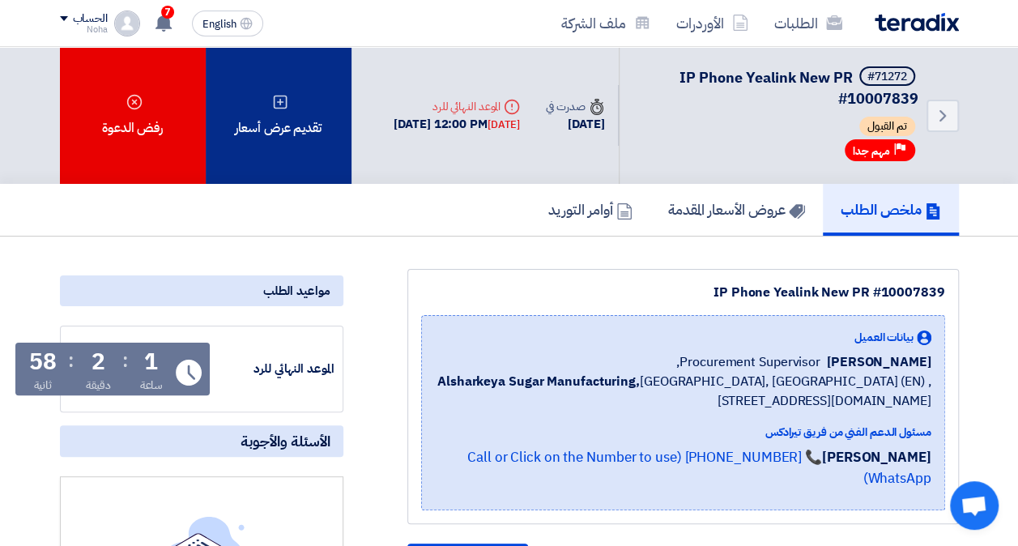
click at [305, 111] on div "تقديم عرض أسعار" at bounding box center [279, 115] width 146 height 137
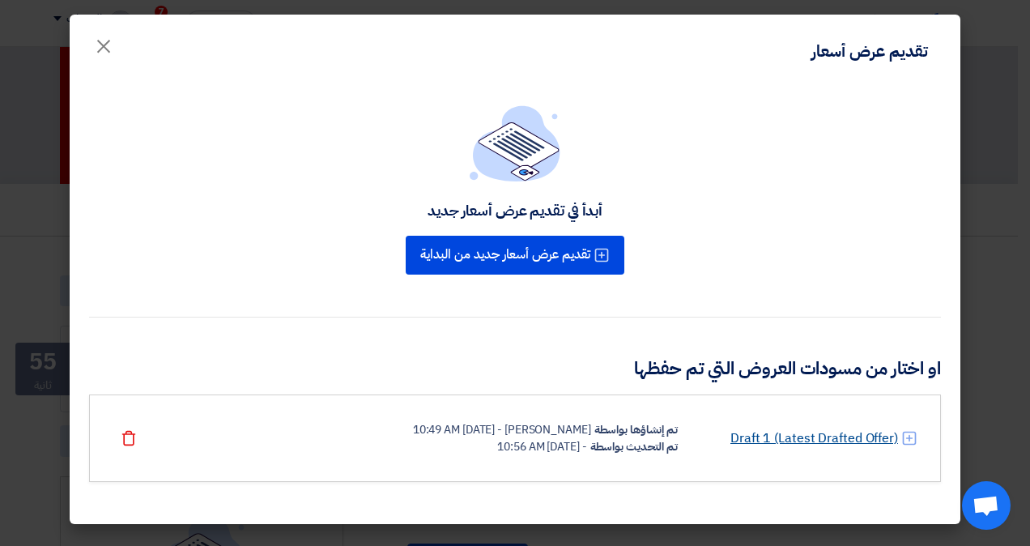
click at [838, 436] on link "Draft 1 (Latest Drafted Offer)" at bounding box center [815, 438] width 168 height 19
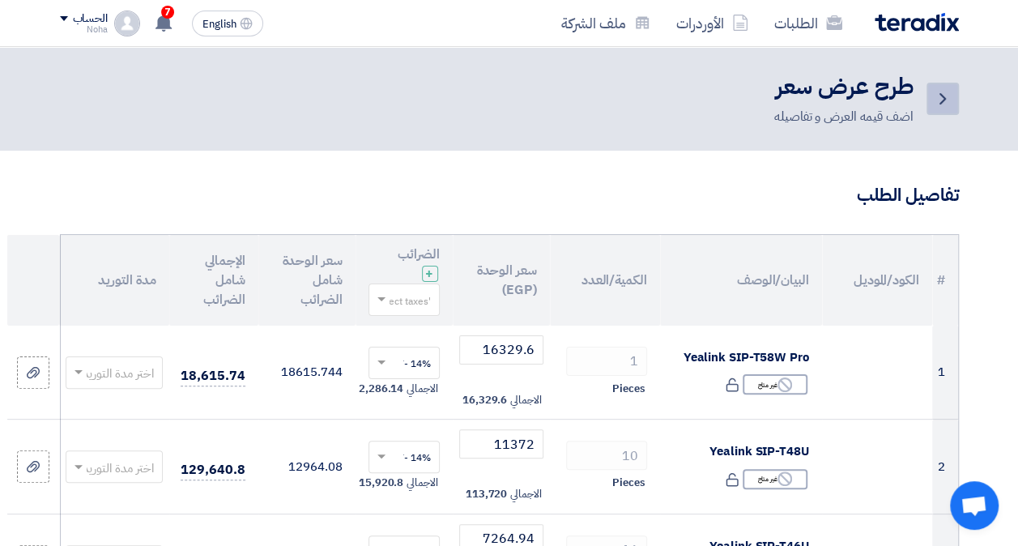
click at [941, 99] on icon "Back" at bounding box center [942, 98] width 19 height 19
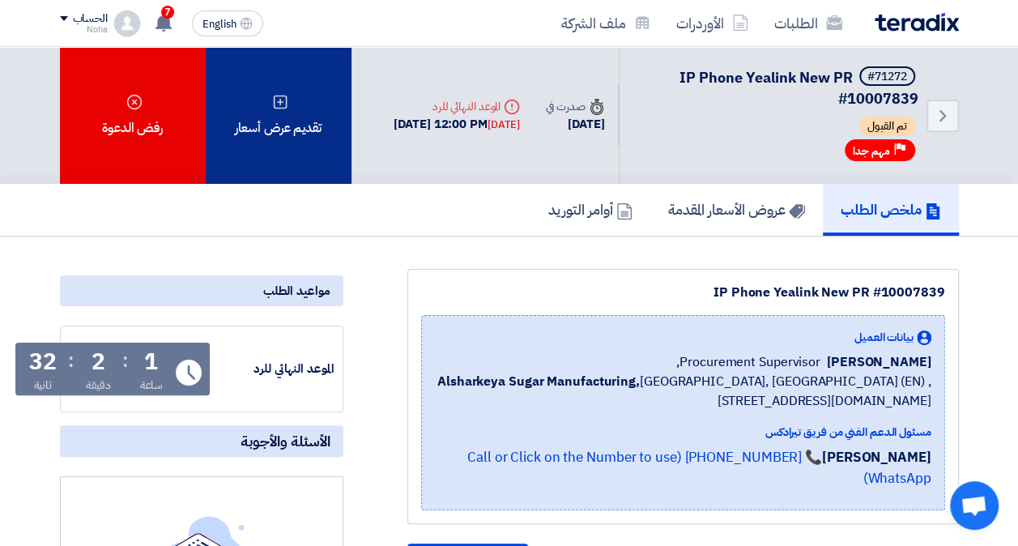
click at [314, 118] on div "تقديم عرض أسعار" at bounding box center [279, 115] width 146 height 137
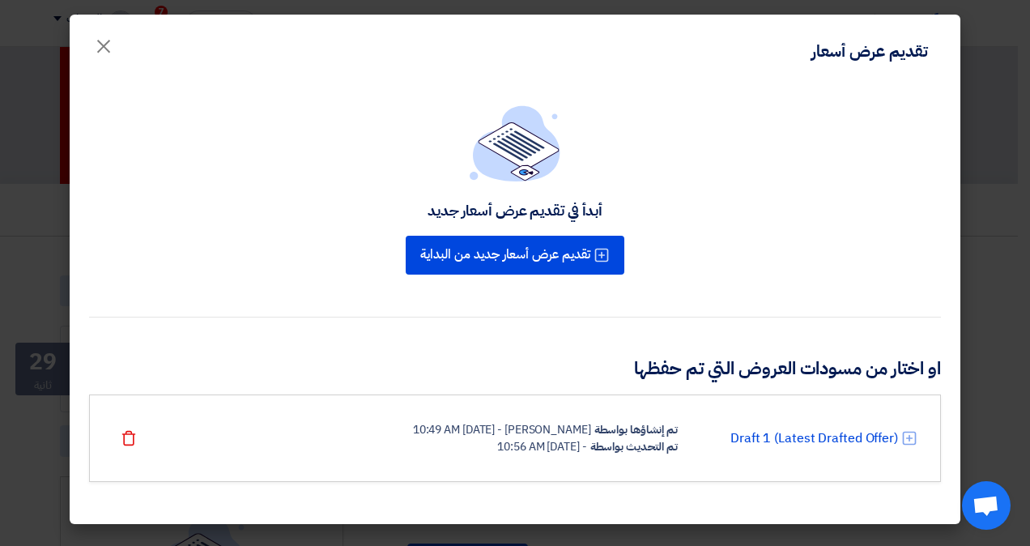
click at [497, 442] on div "- [DATE] 10:56 AM" at bounding box center [541, 446] width 89 height 17
drag, startPoint x: 486, startPoint y: 442, endPoint x: 692, endPoint y: 431, distance: 206.0
click at [692, 431] on div "Draft 1 (Latest Drafted Offer) تم إنشاؤها بواسطة Noha Shoura - [DATE] 10:49 AM …" at bounding box center [515, 438] width 805 height 34
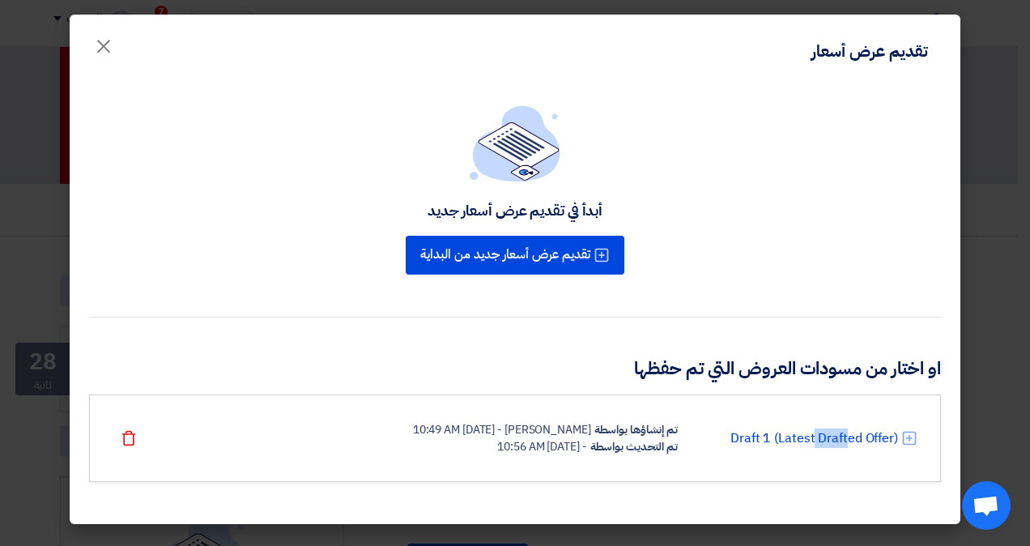
click at [691, 431] on div "Draft 1 (Latest Drafted Offer) تم إنشاؤها بواسطة Noha Shoura - [DATE] 10:49 AM …" at bounding box center [515, 438] width 805 height 34
drag, startPoint x: 691, startPoint y: 431, endPoint x: 675, endPoint y: 418, distance: 20.7
click at [676, 421] on div "تم إنشاؤها بواسطة" at bounding box center [636, 429] width 83 height 17
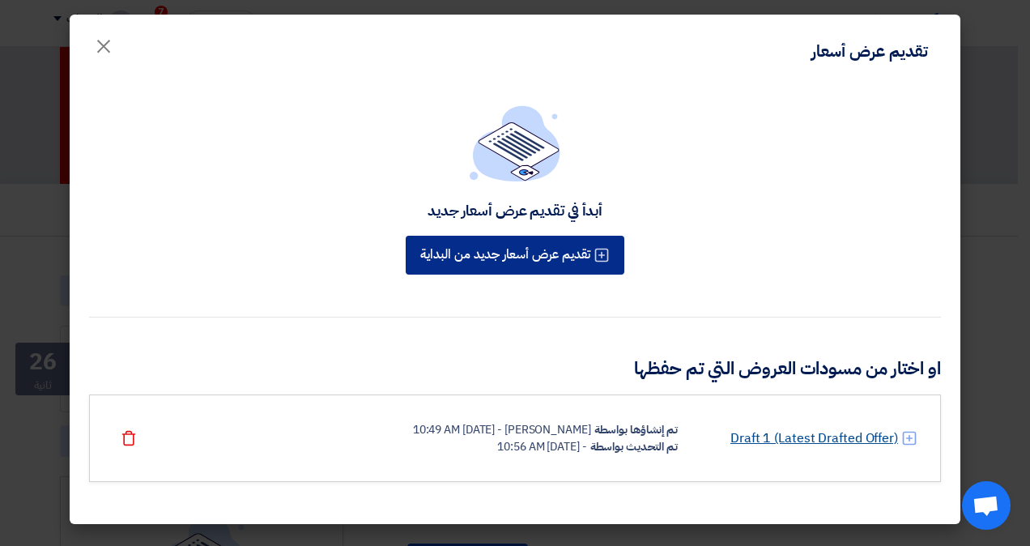
drag, startPoint x: 538, startPoint y: 259, endPoint x: 795, endPoint y: 430, distance: 308.5
click at [734, 441] on div "أبدأ في تقديم عرض أسعار جديد تقديم عرض أسعار جديد من البداية او اختار من مسودات…" at bounding box center [515, 304] width 891 height 440
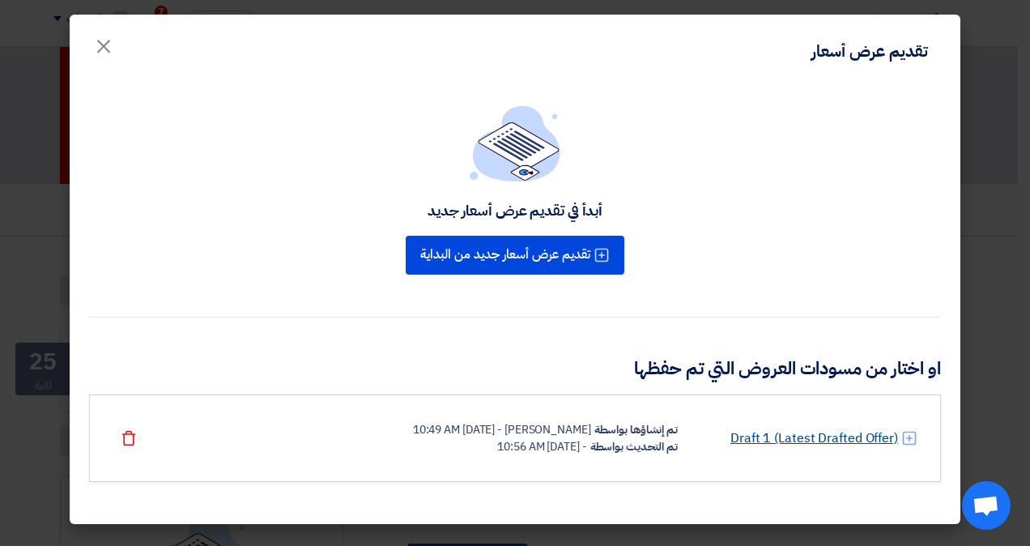
click at [795, 430] on link "Draft 1 (Latest Drafted Offer)" at bounding box center [815, 438] width 168 height 19
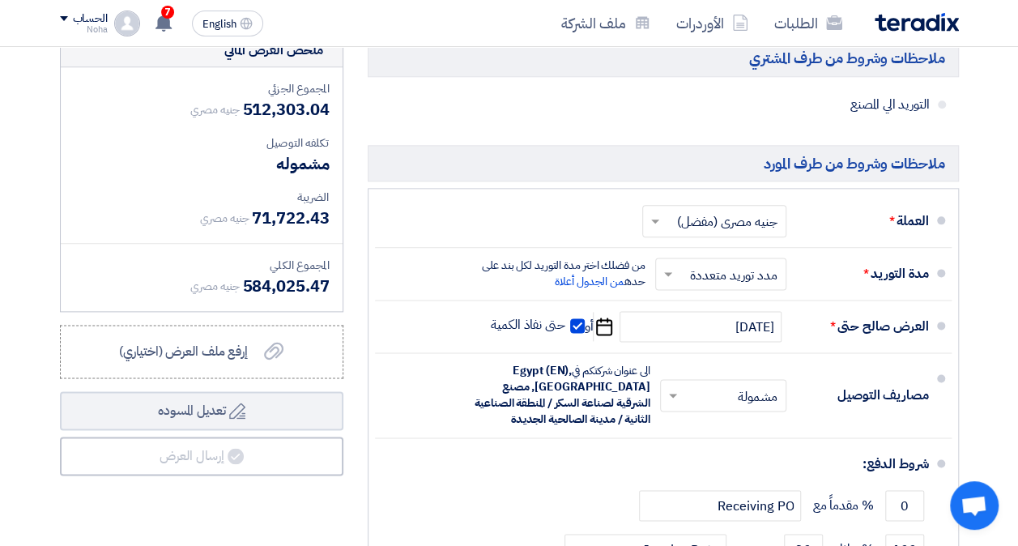
scroll to position [891, 0]
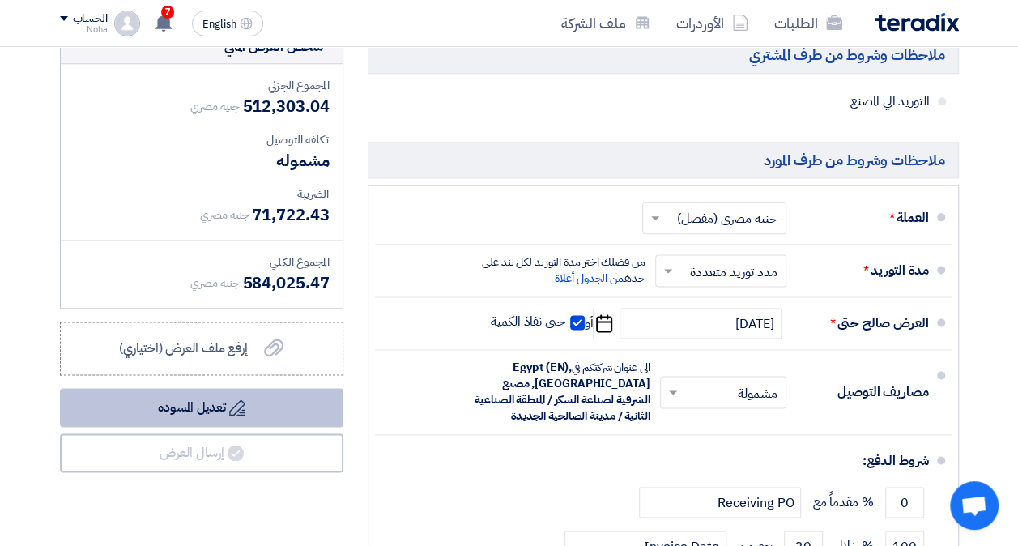
click at [231, 407] on icon "Draft" at bounding box center [237, 407] width 16 height 16
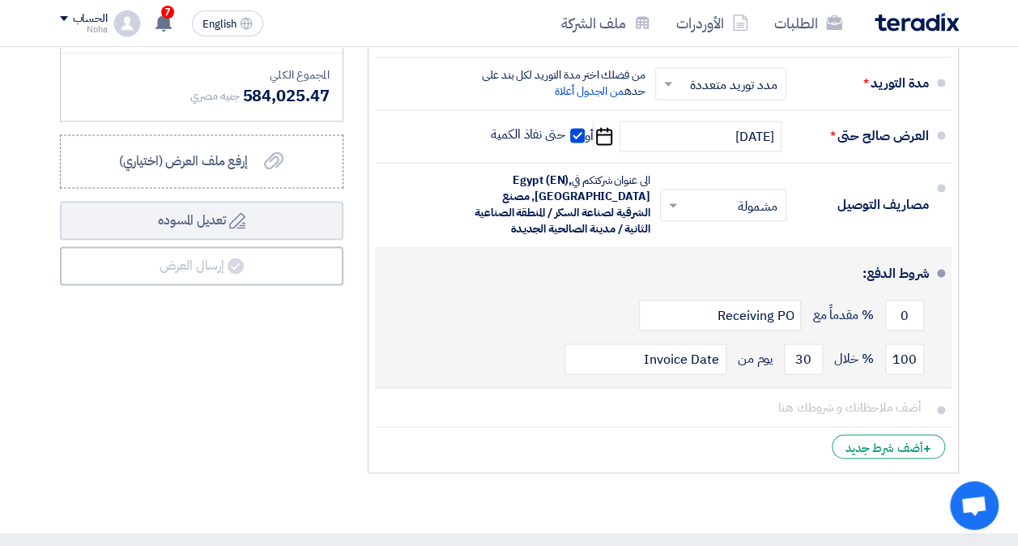
scroll to position [1053, 0]
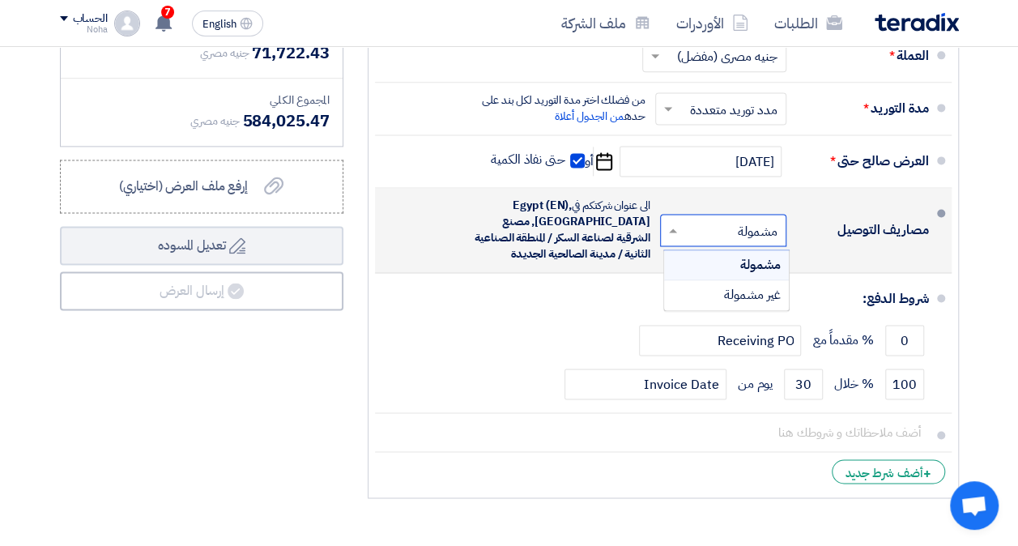
click at [698, 225] on input "text" at bounding box center [720, 231] width 118 height 23
click at [677, 228] on span at bounding box center [671, 230] width 20 height 16
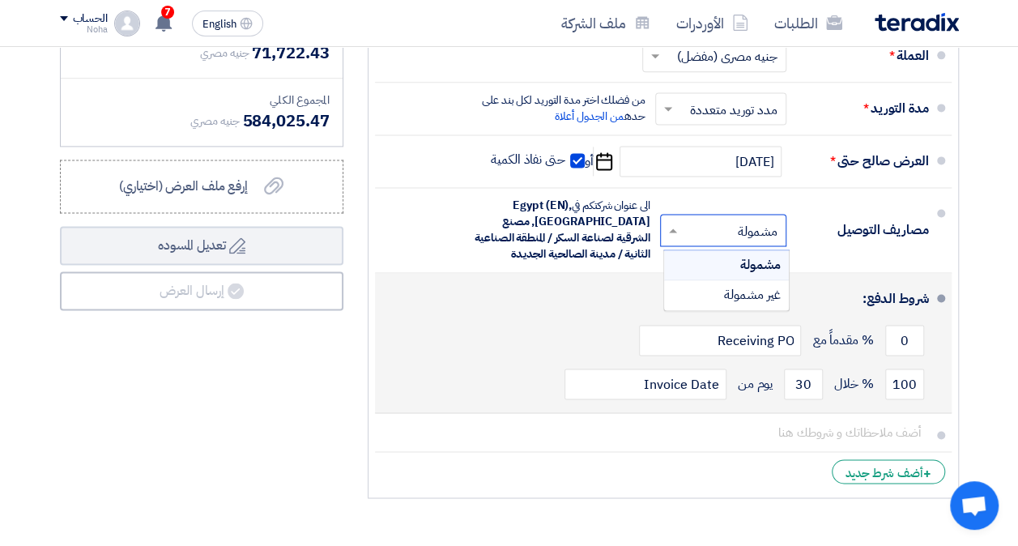
click at [525, 377] on div "100 % خلال 30 يوم من Invoice Date" at bounding box center [658, 384] width 541 height 44
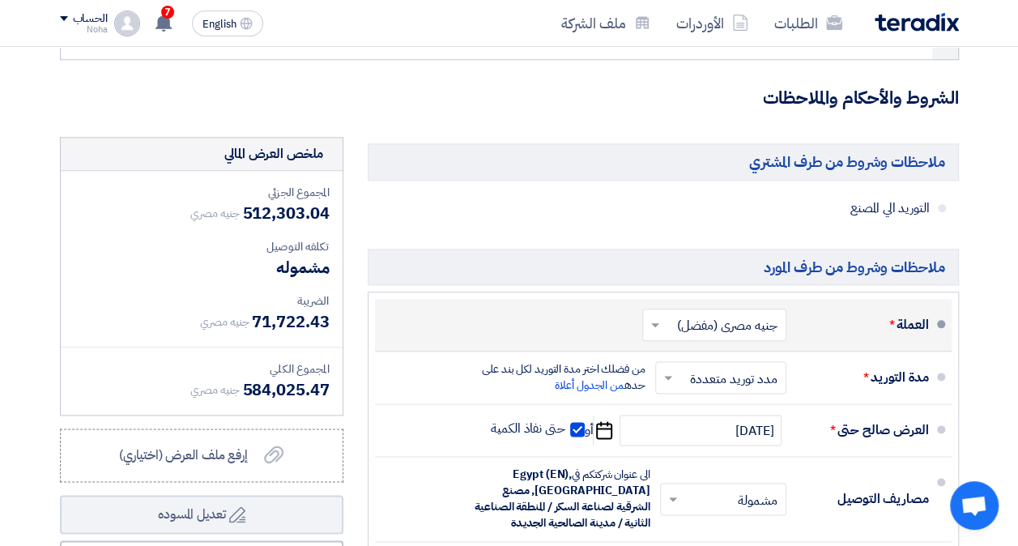
scroll to position [810, 0]
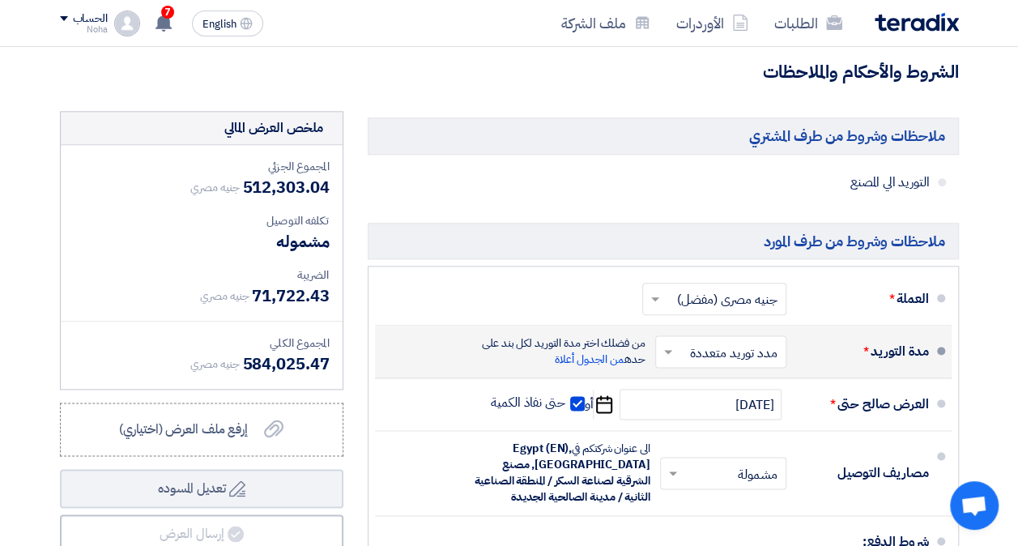
click at [715, 354] on input "text" at bounding box center [717, 353] width 123 height 23
click at [748, 380] on span "مدد توريد متعددة" at bounding box center [737, 386] width 88 height 19
click at [675, 343] on span at bounding box center [666, 351] width 20 height 16
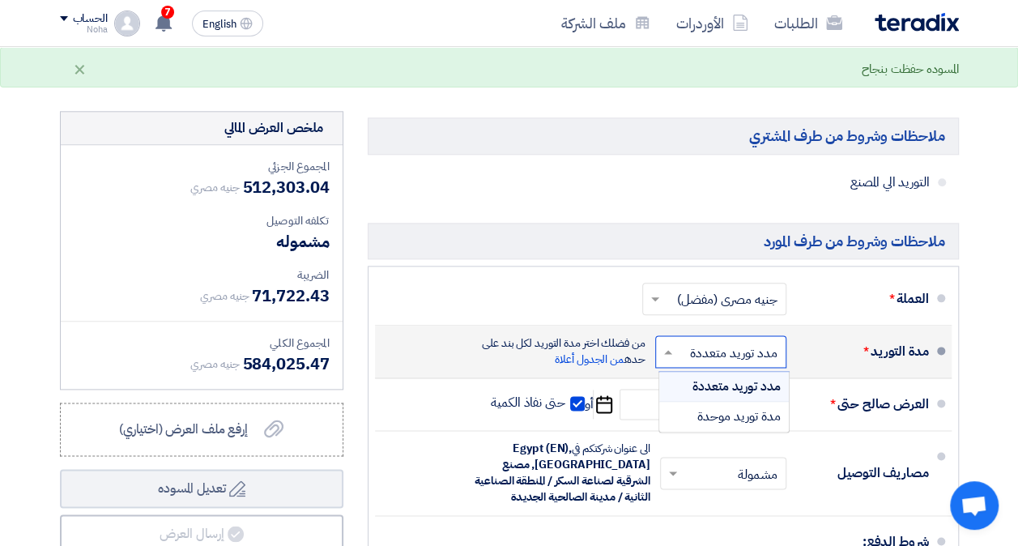
click at [695, 380] on span "مدد توريد متعددة" at bounding box center [737, 386] width 88 height 19
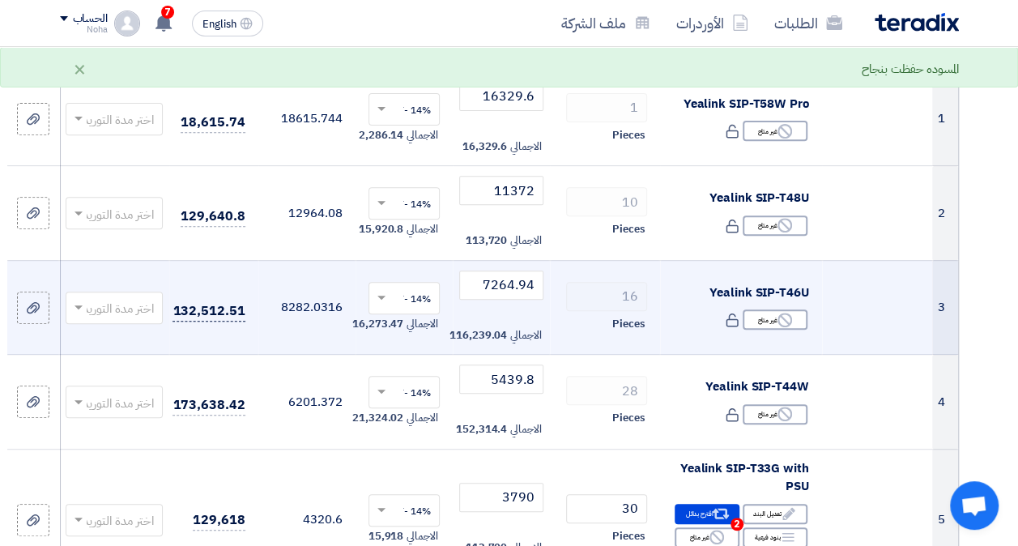
scroll to position [0, 0]
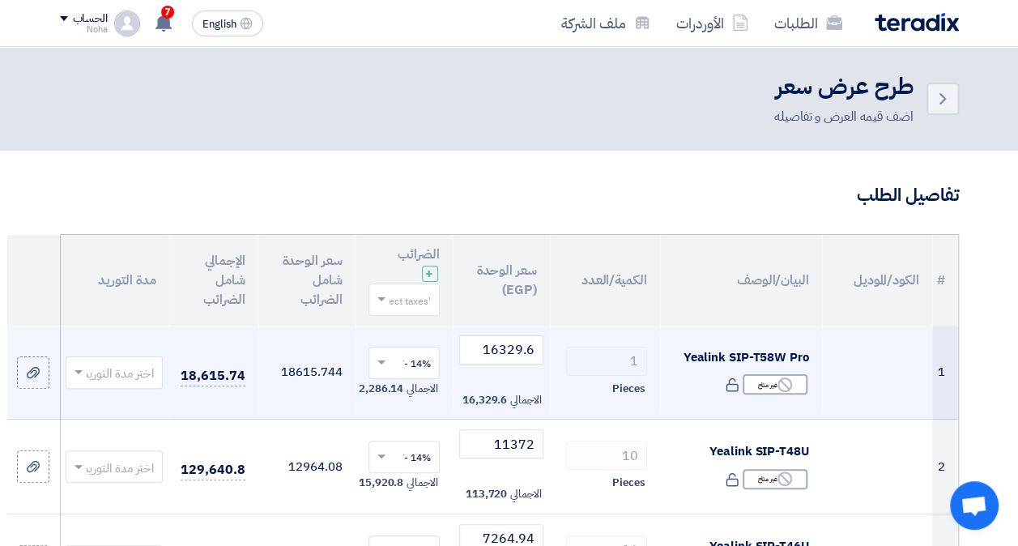
click at [122, 376] on input "text" at bounding box center [123, 373] width 65 height 27
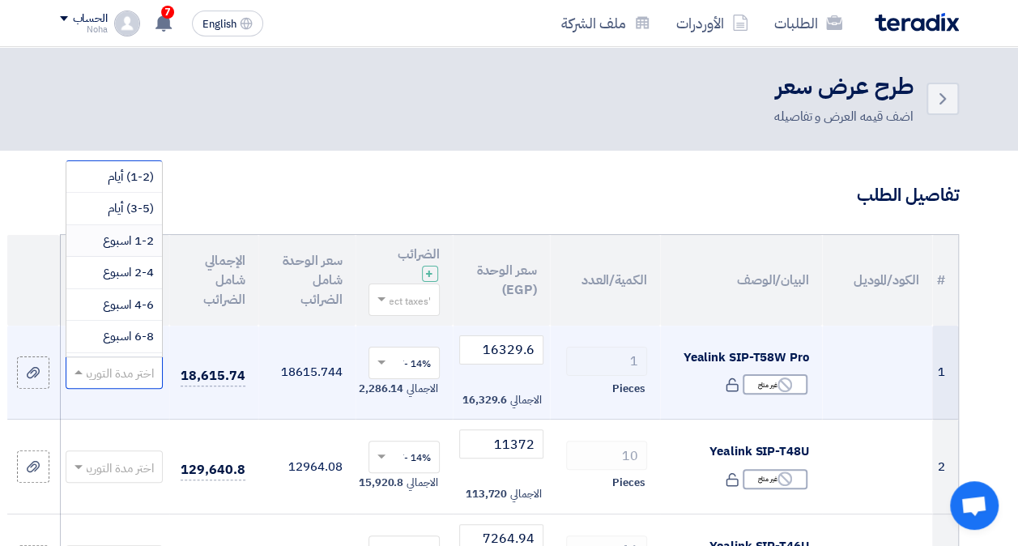
click at [117, 238] on span "1-2 اسبوع" at bounding box center [128, 241] width 51 height 18
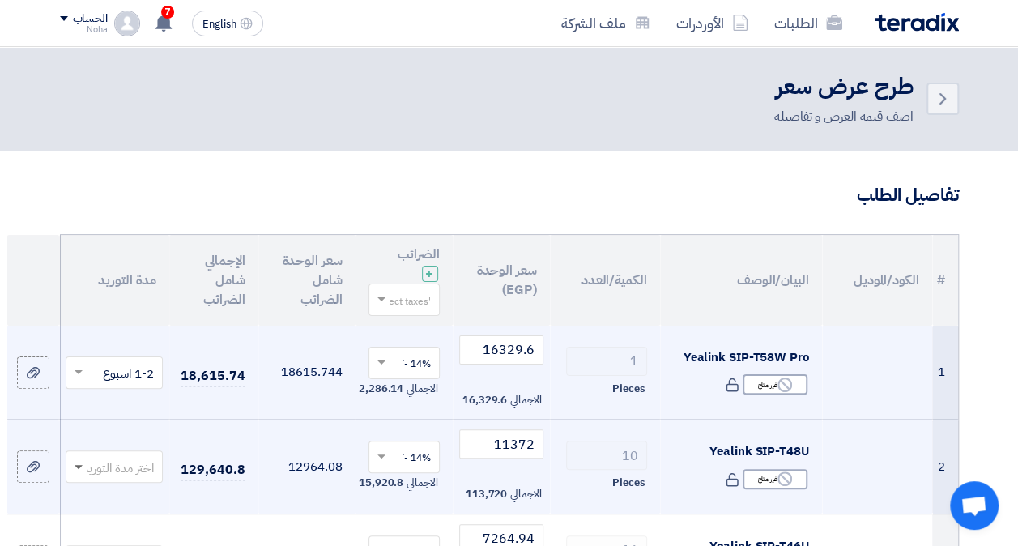
click at [75, 465] on span at bounding box center [79, 468] width 8 height 6
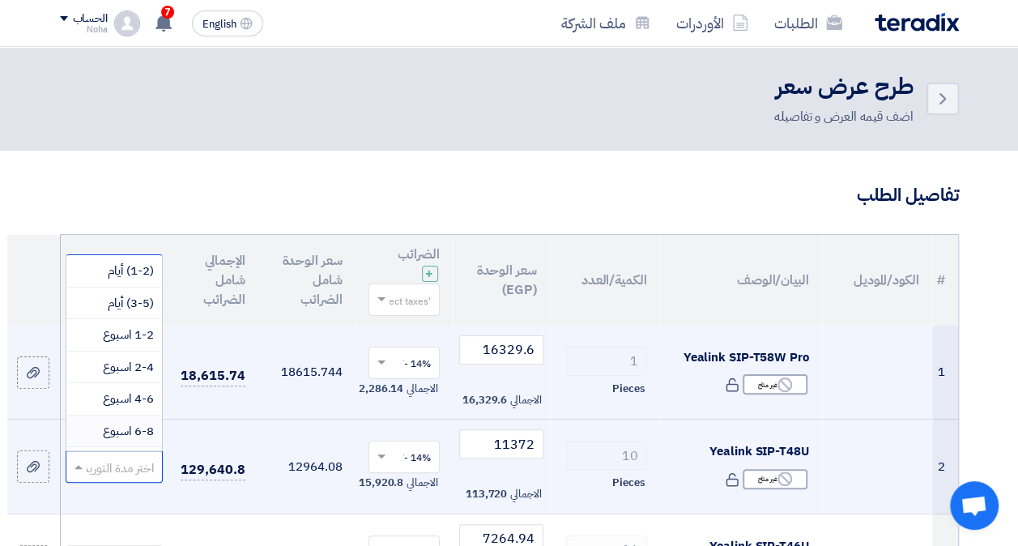
click at [109, 433] on span "6-8 اسبوع" at bounding box center [128, 431] width 51 height 18
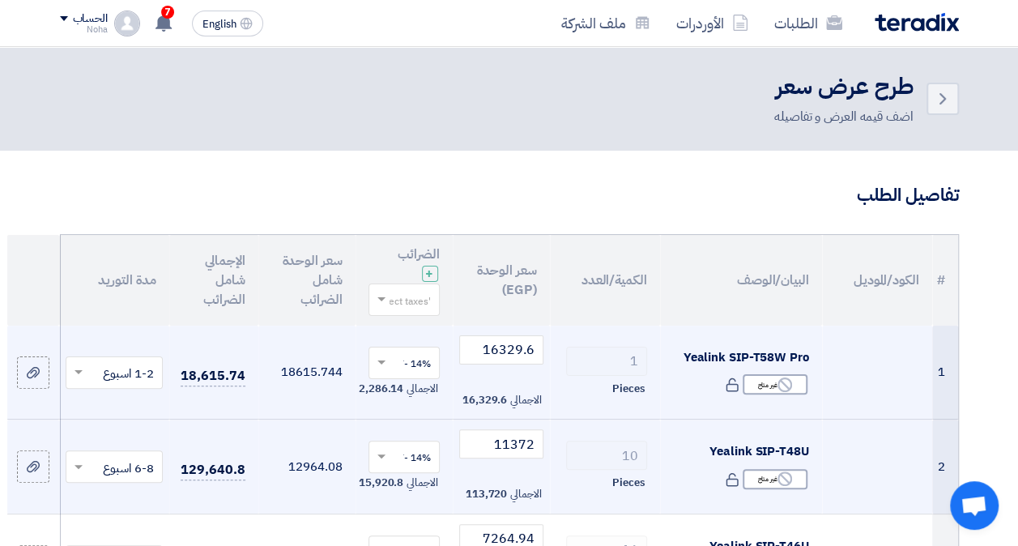
scroll to position [162, 0]
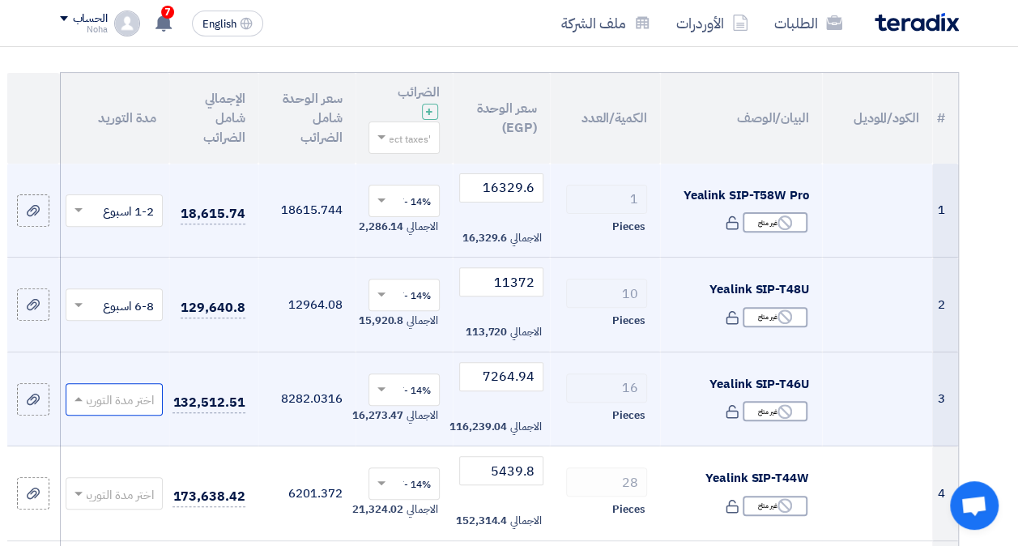
click at [109, 409] on input "text" at bounding box center [123, 400] width 65 height 27
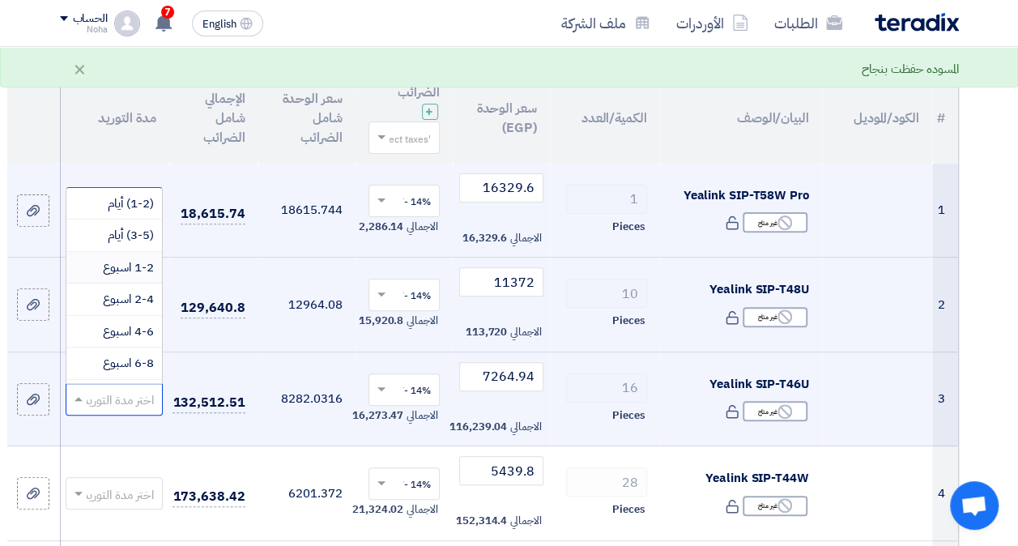
click at [112, 264] on span "1-2 اسبوع" at bounding box center [128, 267] width 51 height 18
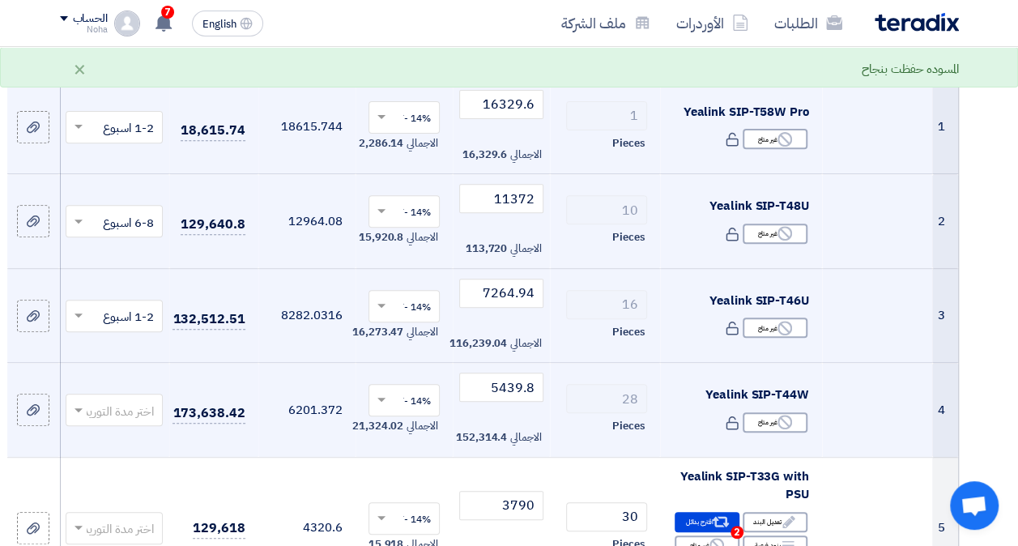
scroll to position [324, 0]
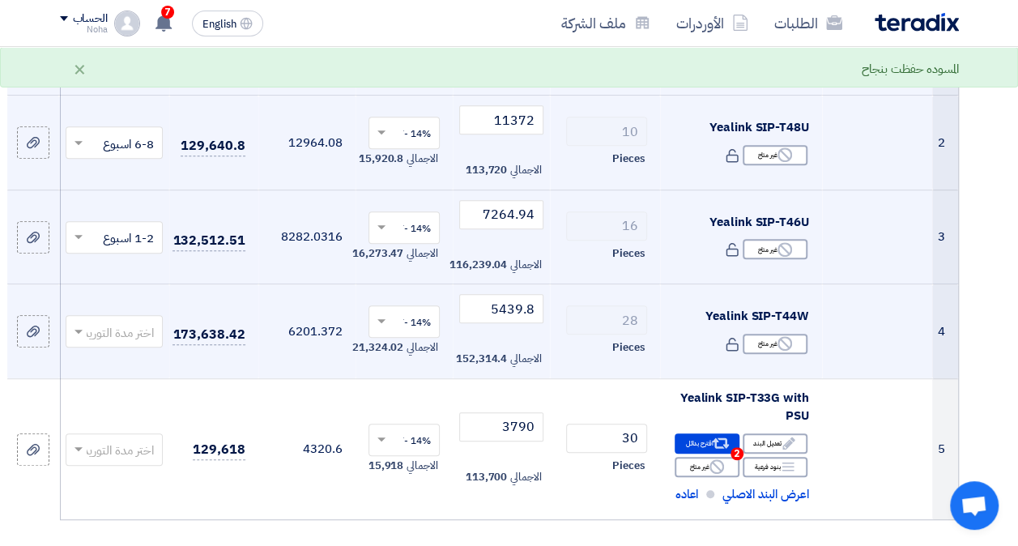
click at [106, 322] on input "text" at bounding box center [123, 333] width 65 height 27
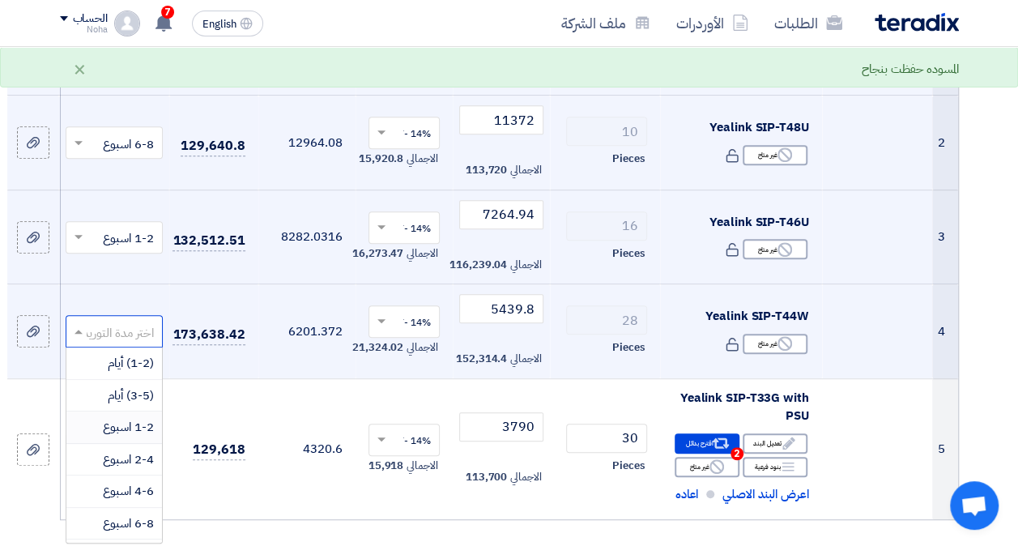
click at [115, 424] on span "1-2 اسبوع" at bounding box center [128, 427] width 51 height 18
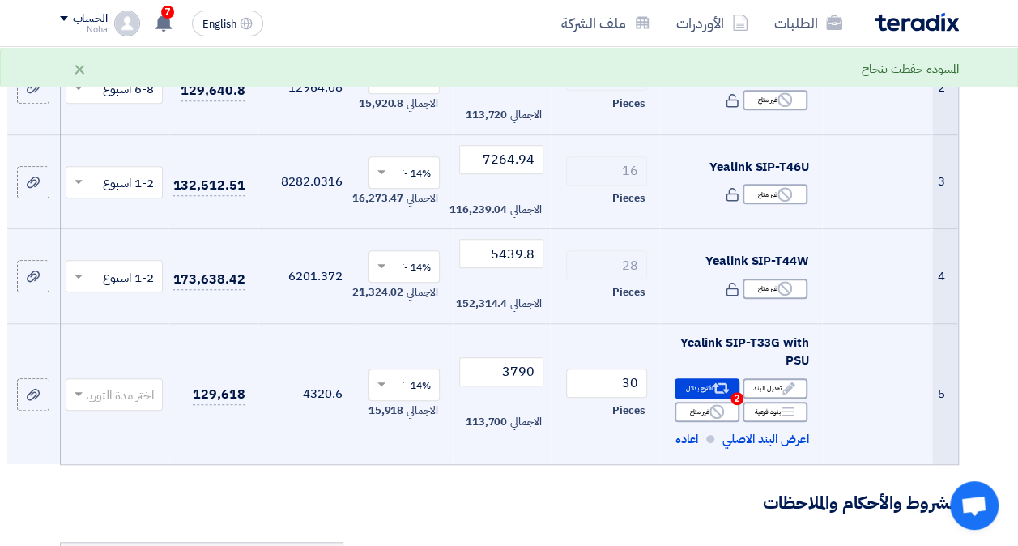
scroll to position [405, 0]
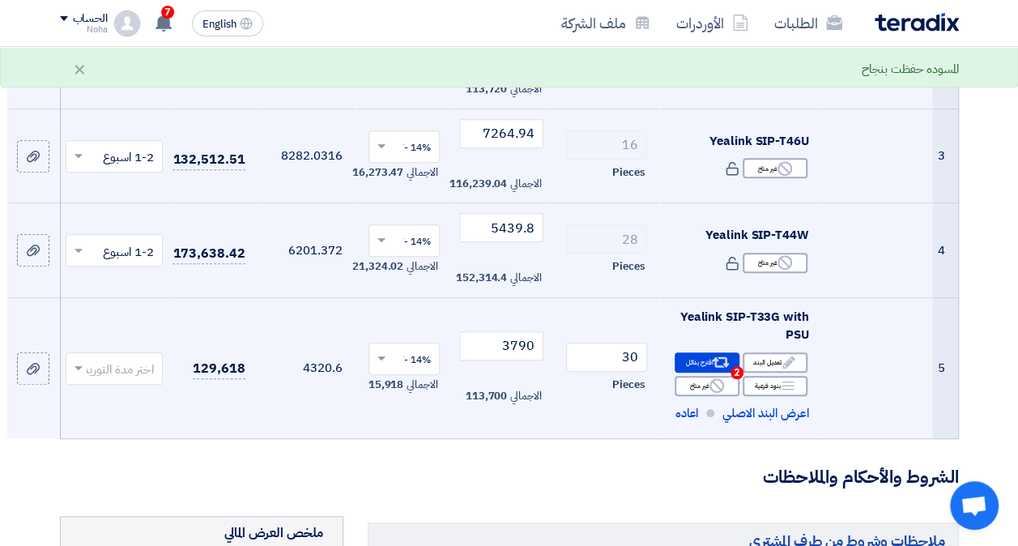
click at [125, 378] on input "text" at bounding box center [123, 369] width 65 height 27
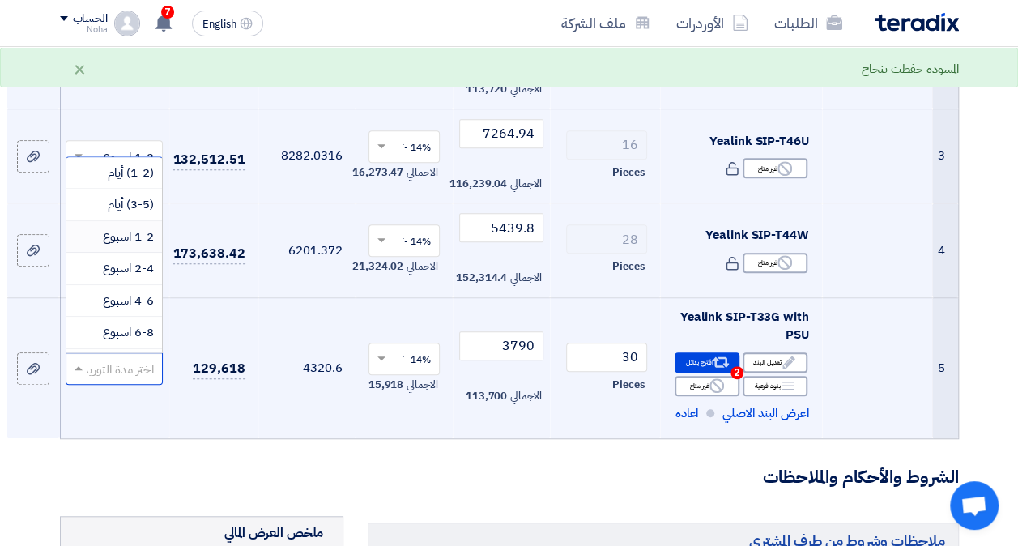
click at [117, 233] on span "1-2 اسبوع" at bounding box center [128, 237] width 51 height 18
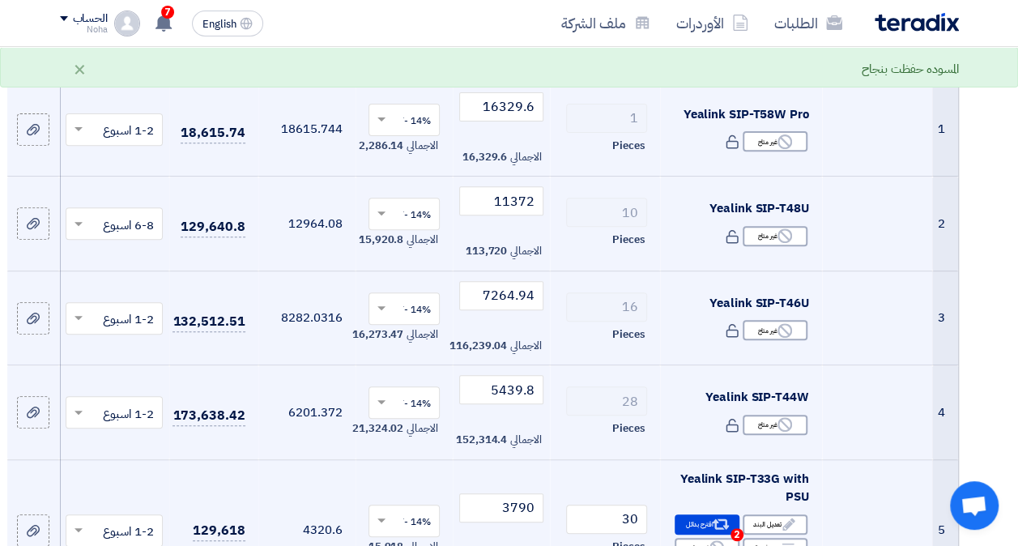
scroll to position [0, 0]
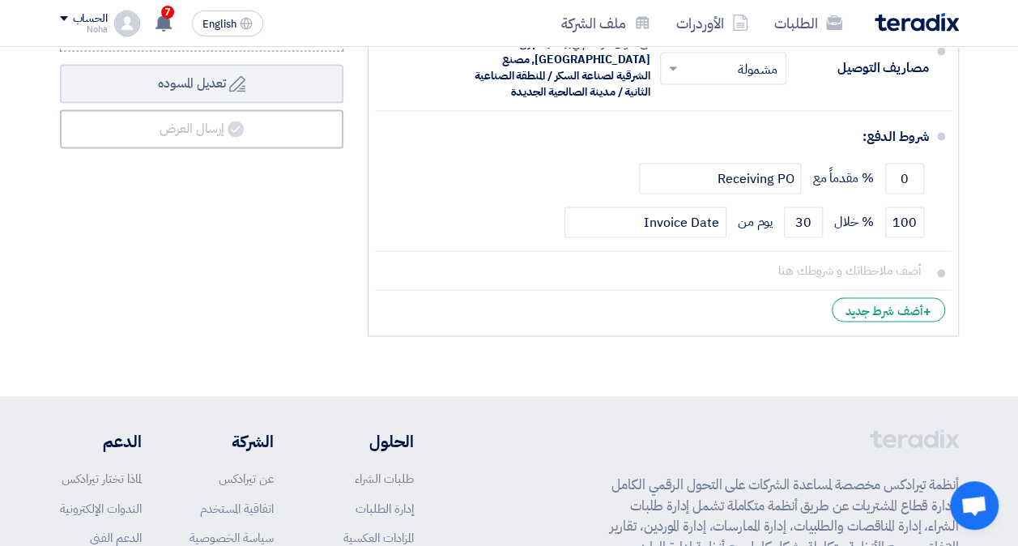
click at [218, 239] on div "ملخص العرض المالي المجموع الجزئي جنيه مصري 512,303.04 تكلفه التوصيل" at bounding box center [202, 25] width 308 height 638
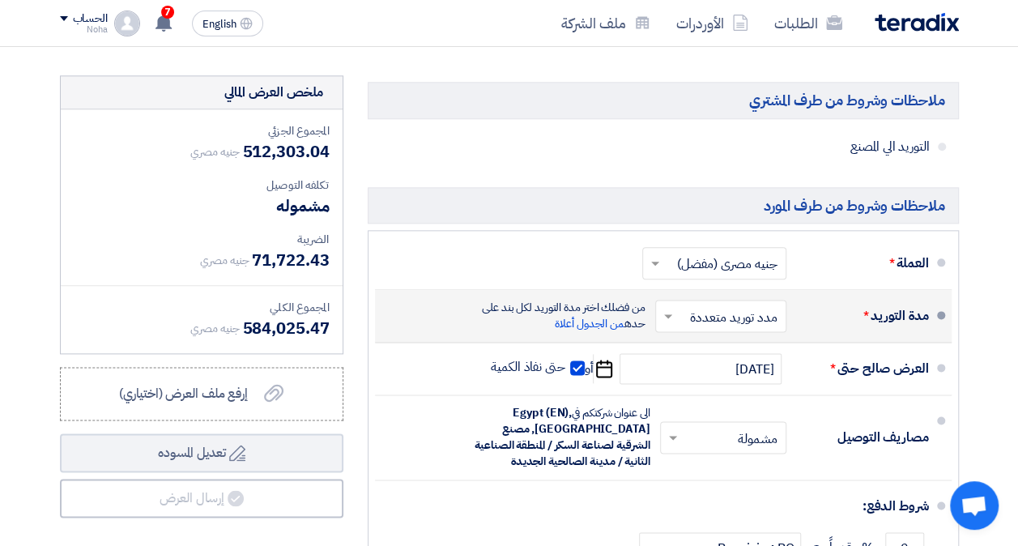
scroll to position [1053, 0]
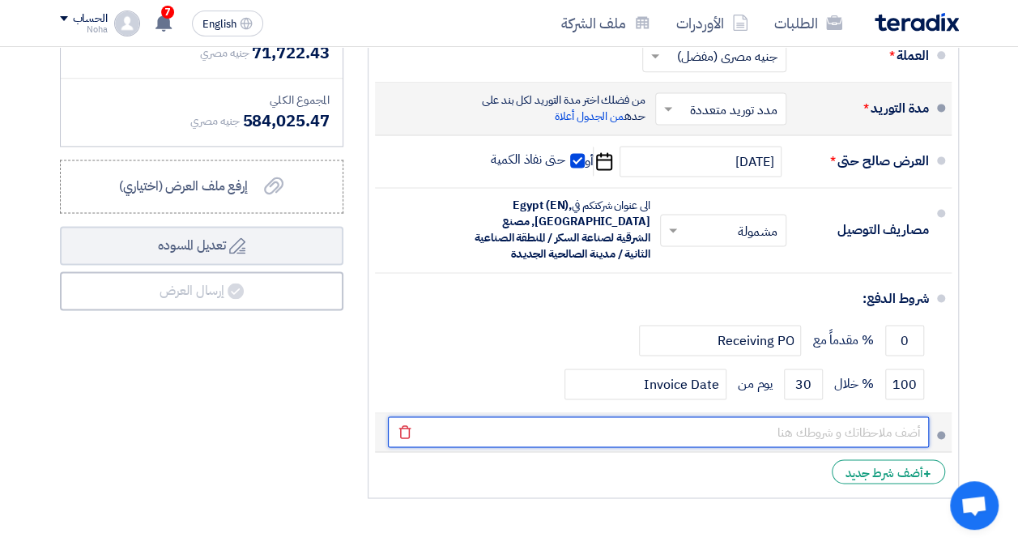
click at [821, 441] on input "text" at bounding box center [658, 431] width 541 height 31
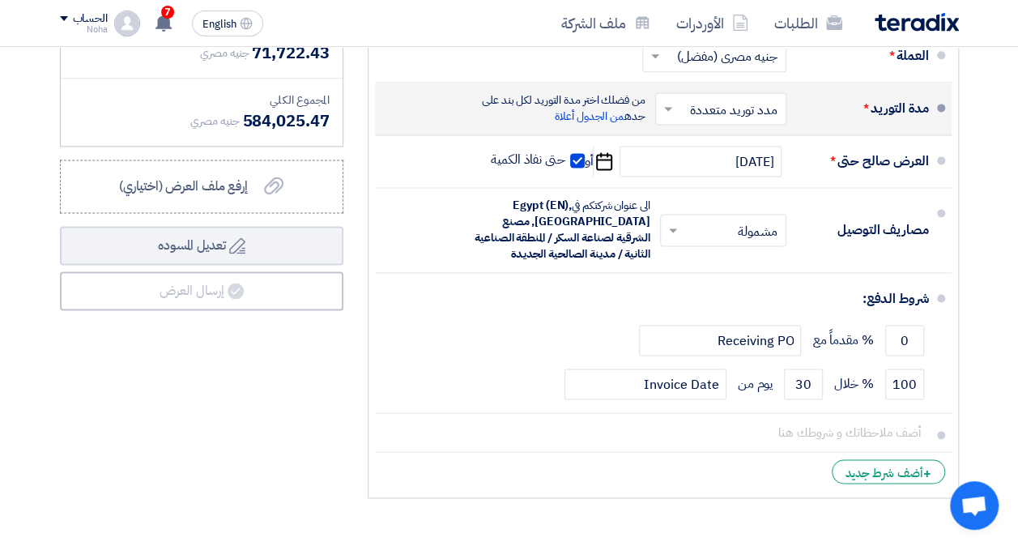
click at [772, 470] on li "+ أضف شرط جديد" at bounding box center [663, 471] width 577 height 39
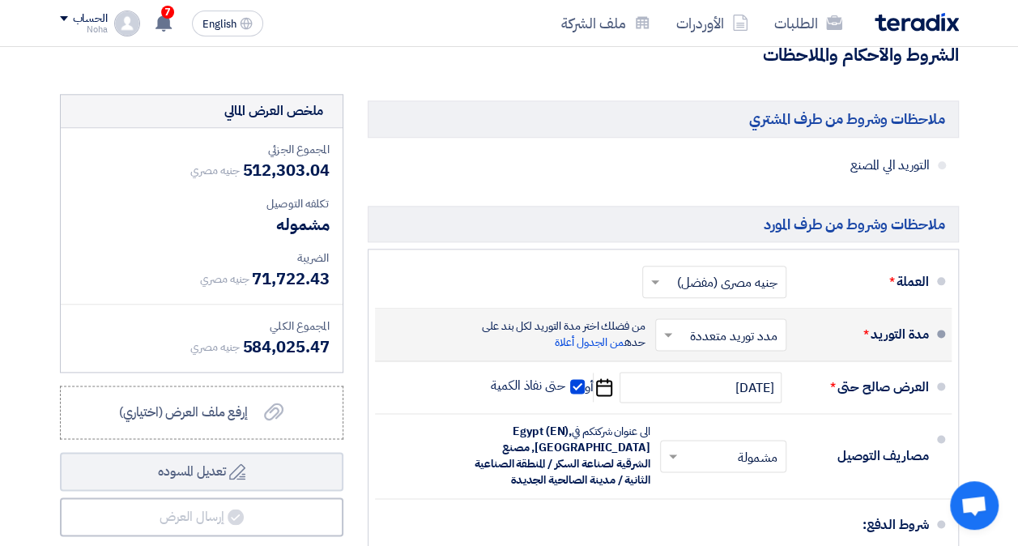
scroll to position [810, 0]
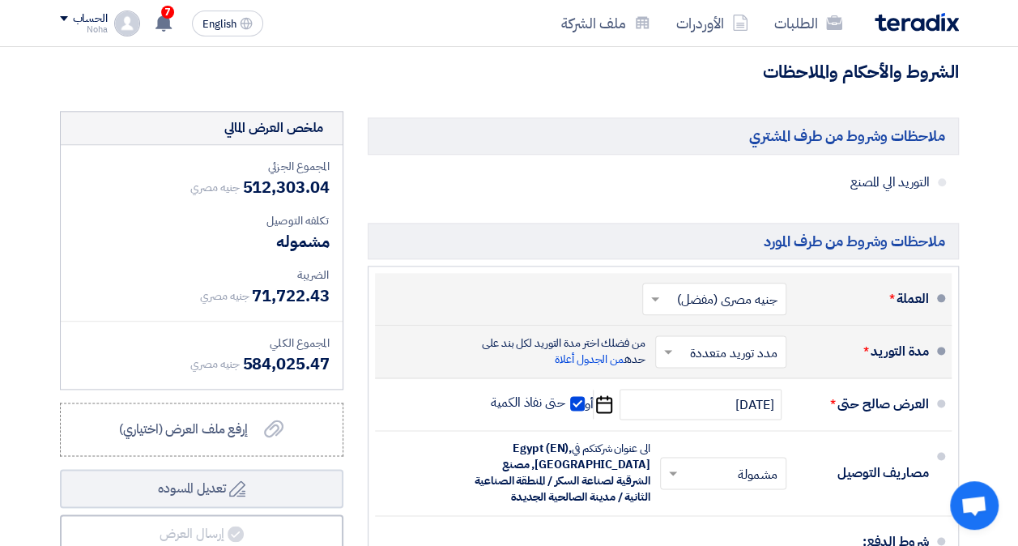
click at [704, 295] on input "text" at bounding box center [711, 300] width 136 height 23
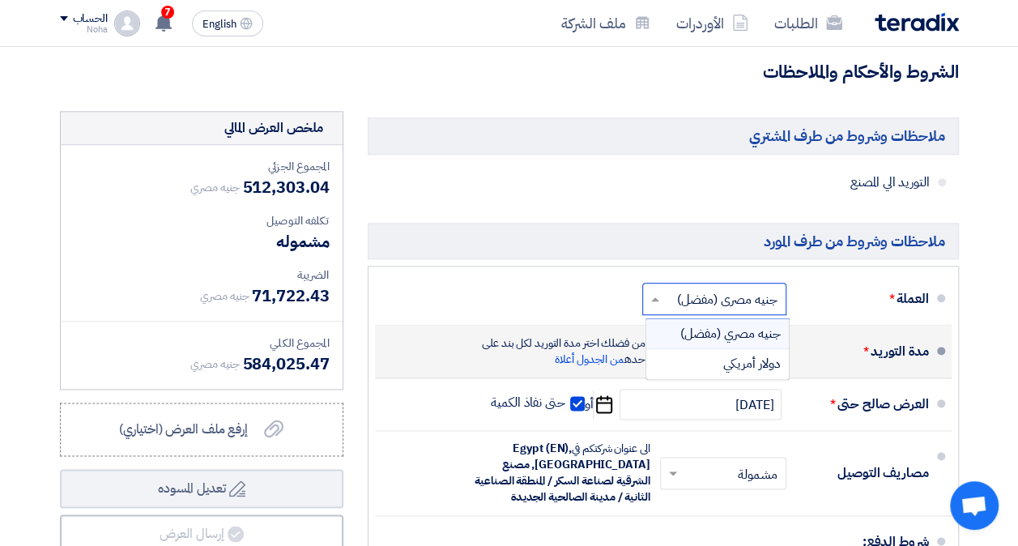
click at [736, 219] on div "ملاحظات وشروط من طرف المشتري التوريد الي المصنع ملاحظات وشروط من طرف المورد الع…" at bounding box center [664, 430] width 616 height 638
click at [889, 177] on span "التوريد الي المصنع" at bounding box center [716, 182] width 428 height 16
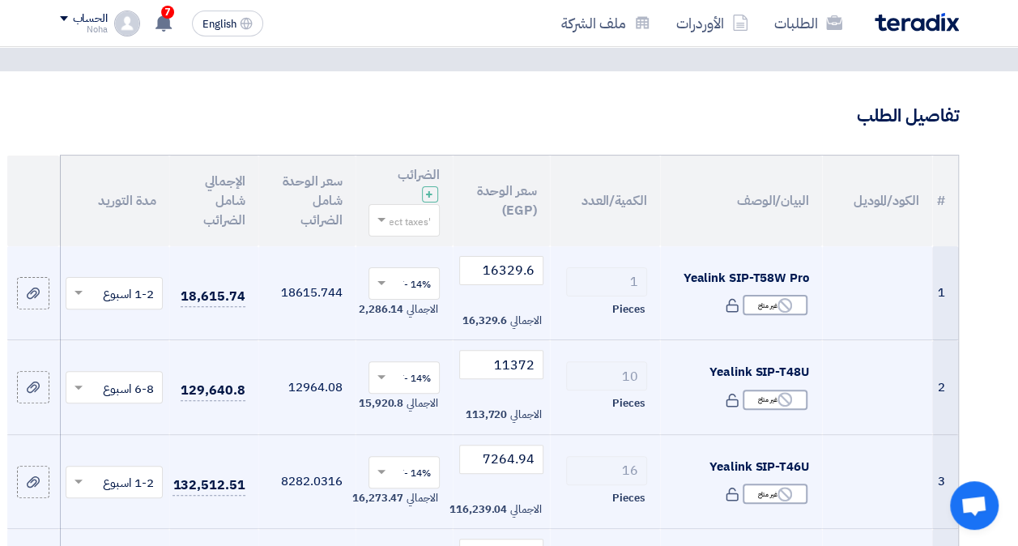
scroll to position [0, 0]
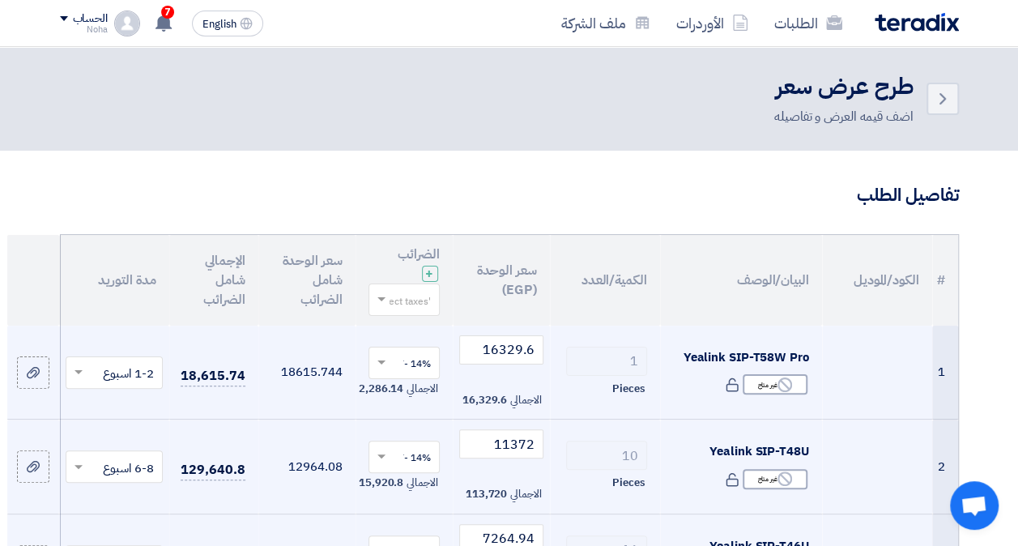
click at [879, 120] on div "اضف قيمه العرض و تفاصيله" at bounding box center [843, 116] width 139 height 19
click at [851, 126] on div "اضف قيمه العرض و تفاصيله" at bounding box center [843, 116] width 139 height 19
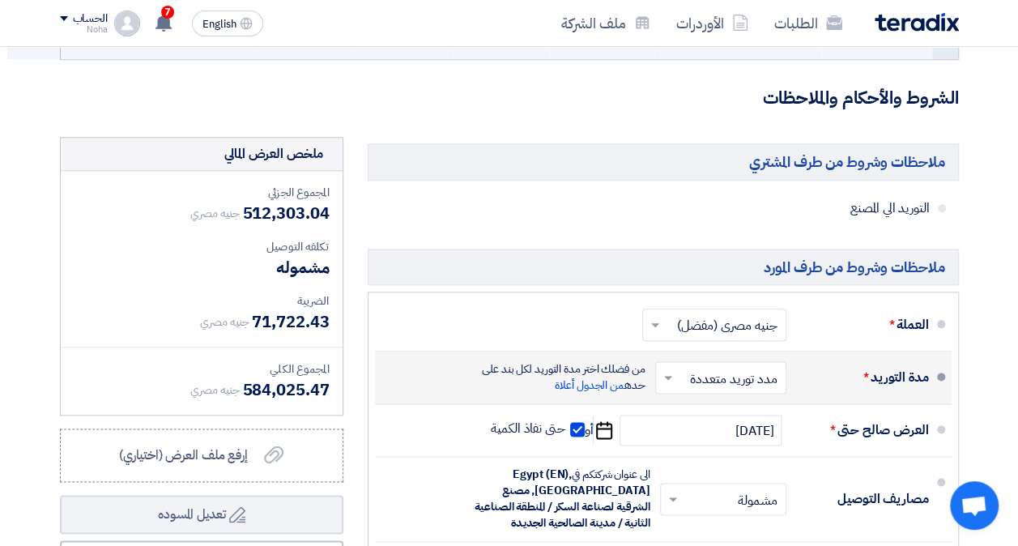
scroll to position [810, 0]
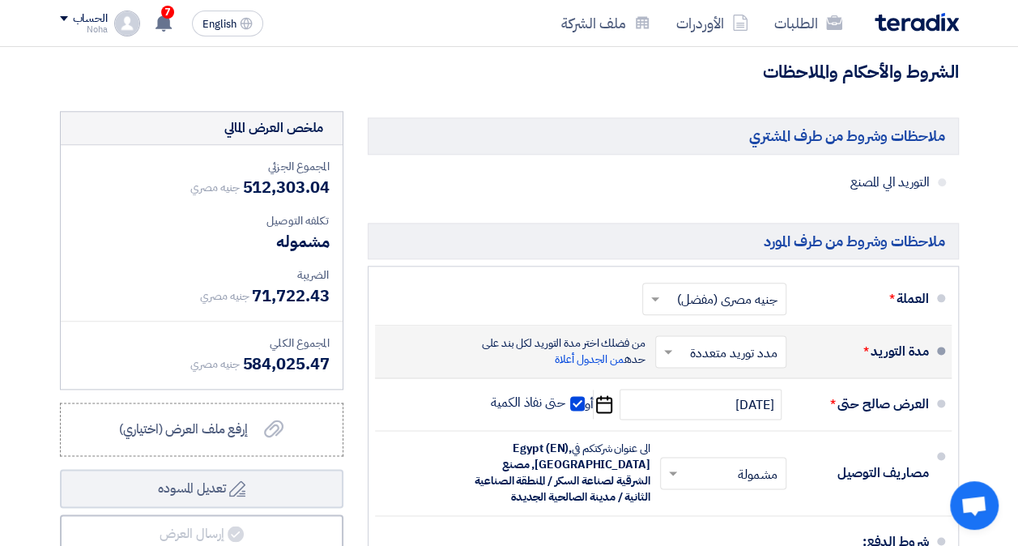
click at [249, 215] on div "تكلفه التوصيل" at bounding box center [202, 220] width 256 height 17
click at [288, 169] on div "المجموع الجزئي" at bounding box center [202, 166] width 256 height 17
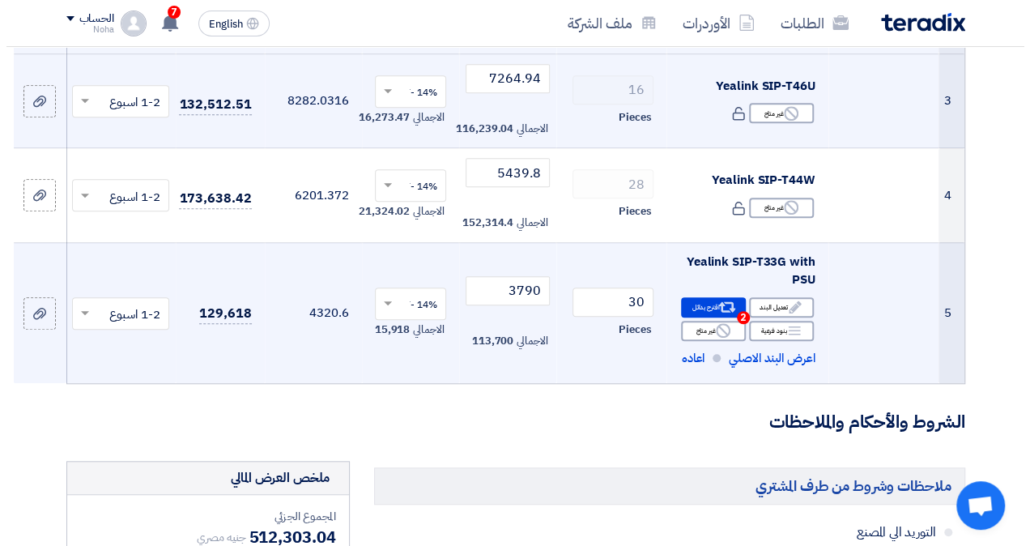
scroll to position [486, 0]
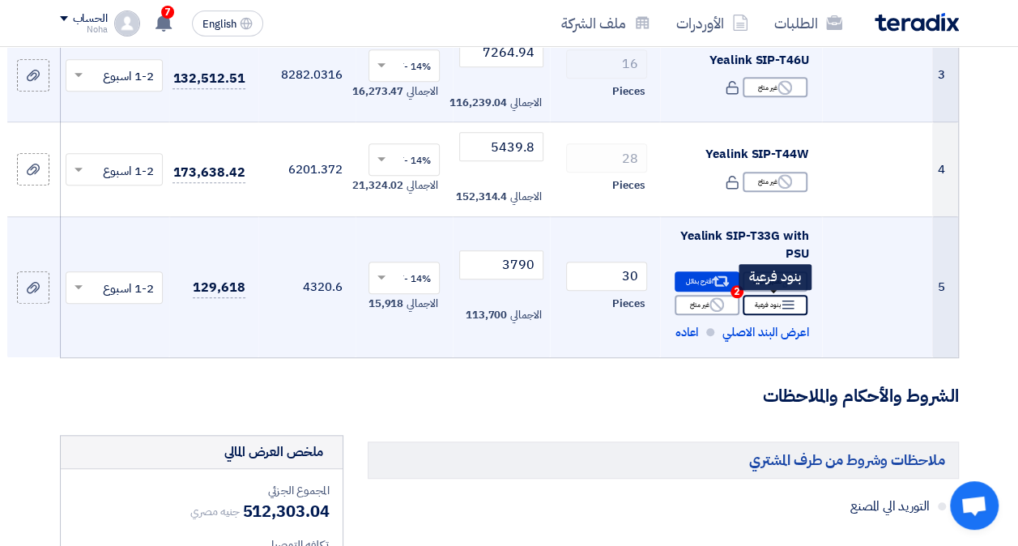
click at [774, 301] on div "Breakdown بنود فرعية" at bounding box center [775, 305] width 65 height 20
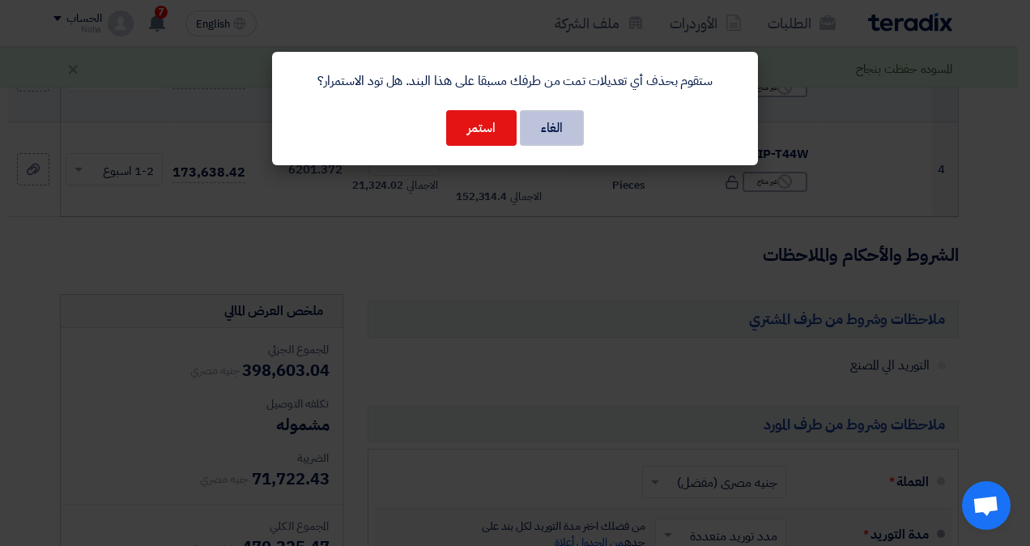
click at [565, 125] on button "الغاء" at bounding box center [552, 128] width 64 height 36
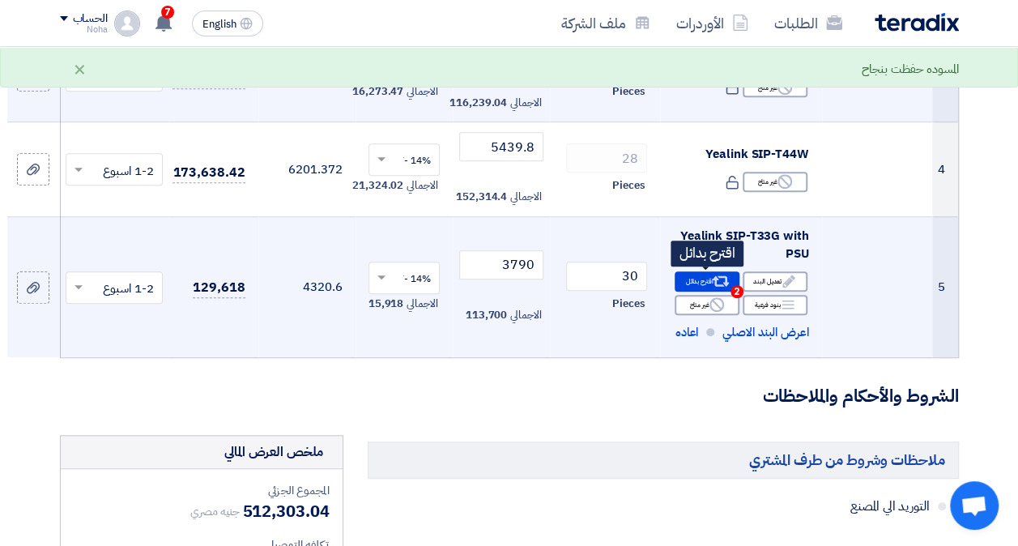
click at [705, 285] on div "Alternative اقترح بدائل 2" at bounding box center [707, 281] width 65 height 20
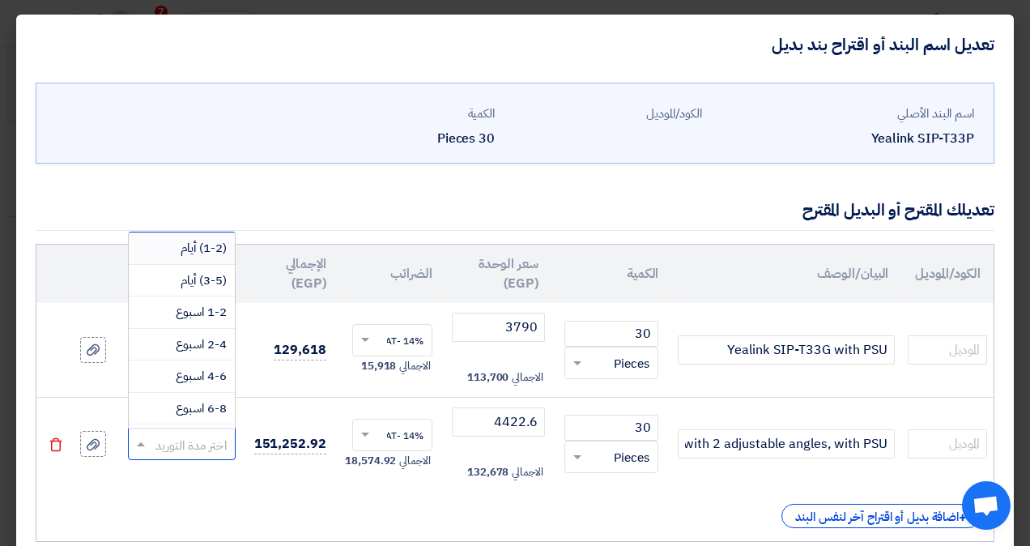
click at [190, 442] on input "text" at bounding box center [192, 446] width 72 height 26
click at [198, 310] on span "1-2 اسبوع" at bounding box center [201, 312] width 51 height 18
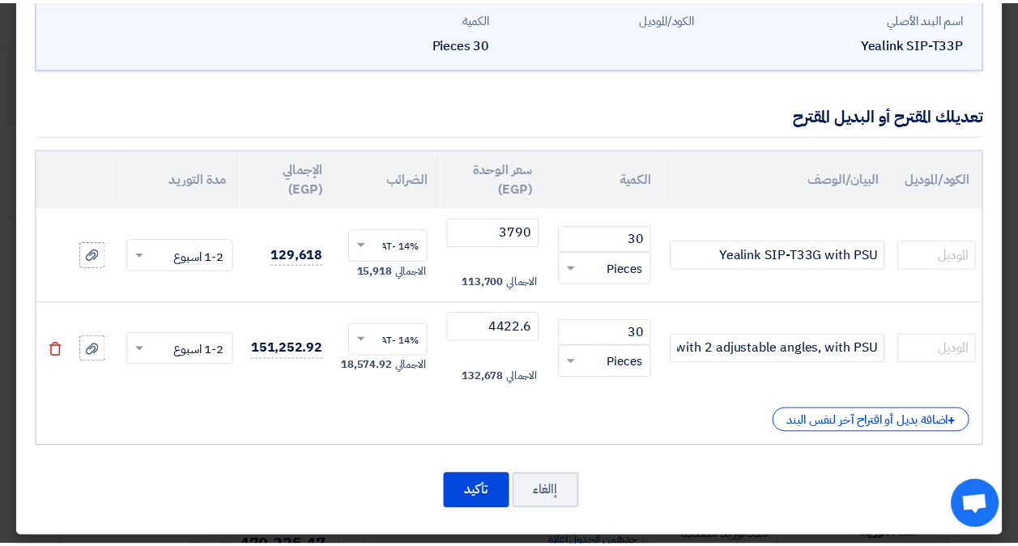
scroll to position [99, 0]
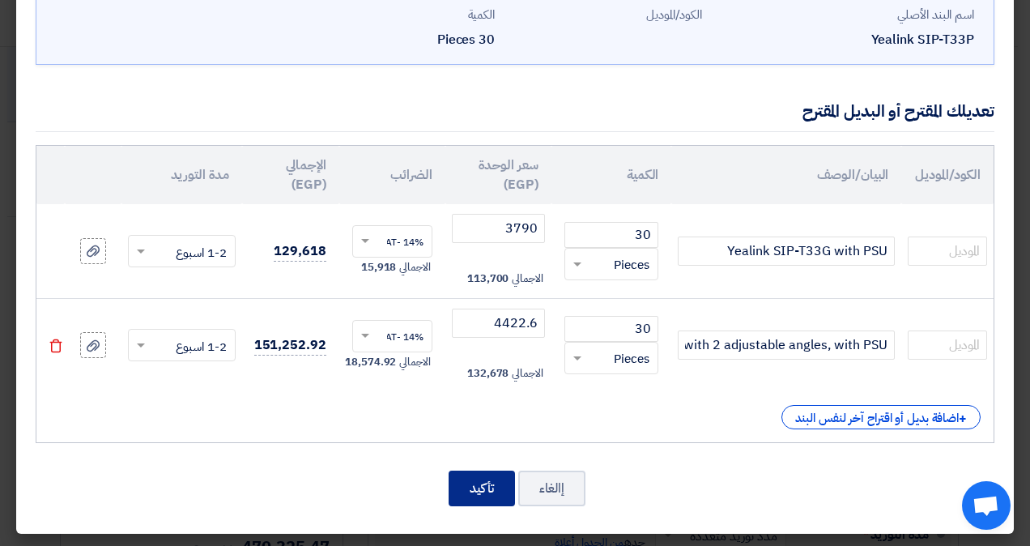
click at [489, 482] on button "تأكيد" at bounding box center [482, 489] width 66 height 36
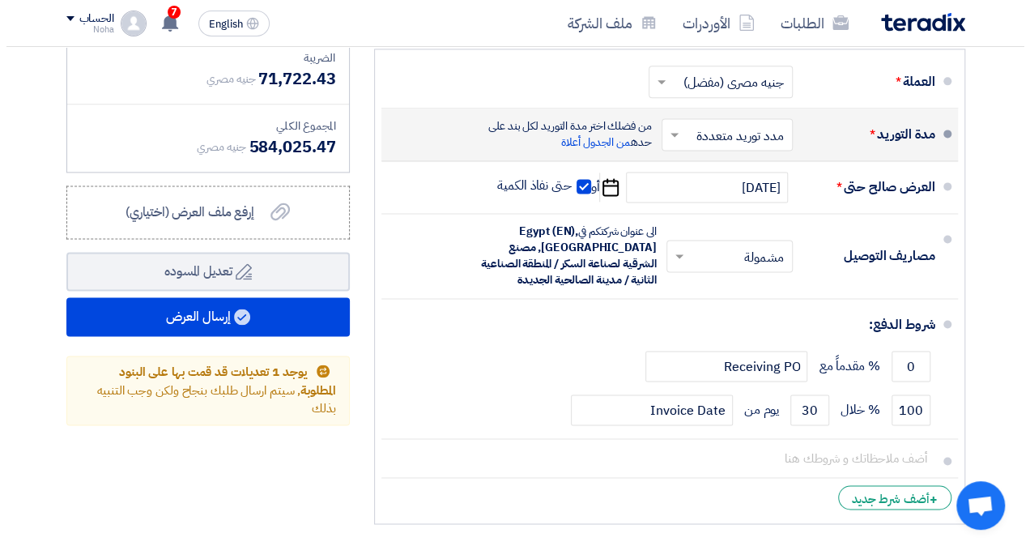
scroll to position [1053, 0]
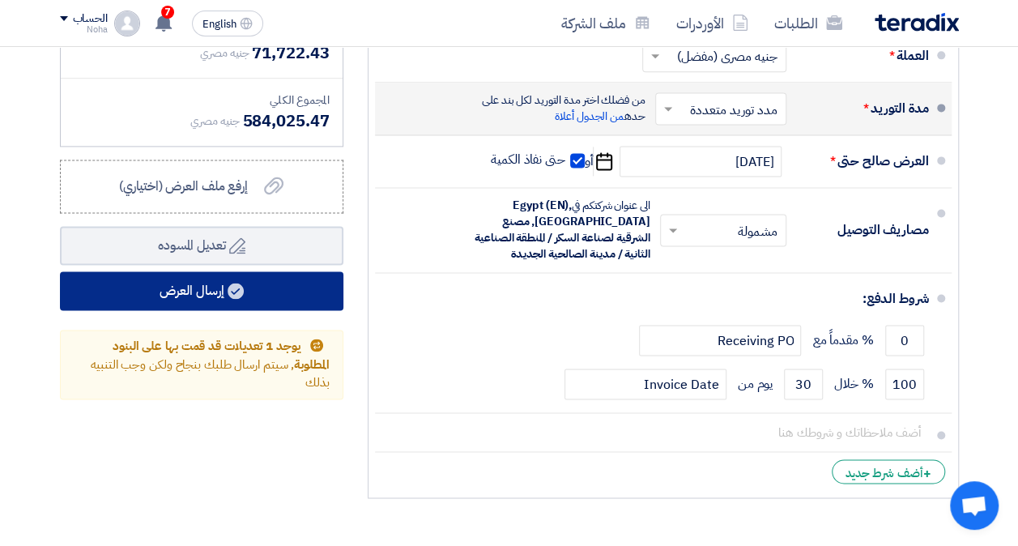
drag, startPoint x: 181, startPoint y: 288, endPoint x: 848, endPoint y: 496, distance: 699.2
click at [847, 497] on div "ملاحظات وشروط من طرف المشتري التوريد الي المصنع ملاحظات وشروط من طرف المورد الع…" at bounding box center [510, 187] width 924 height 638
click at [211, 292] on button "إرسال العرض" at bounding box center [202, 290] width 284 height 39
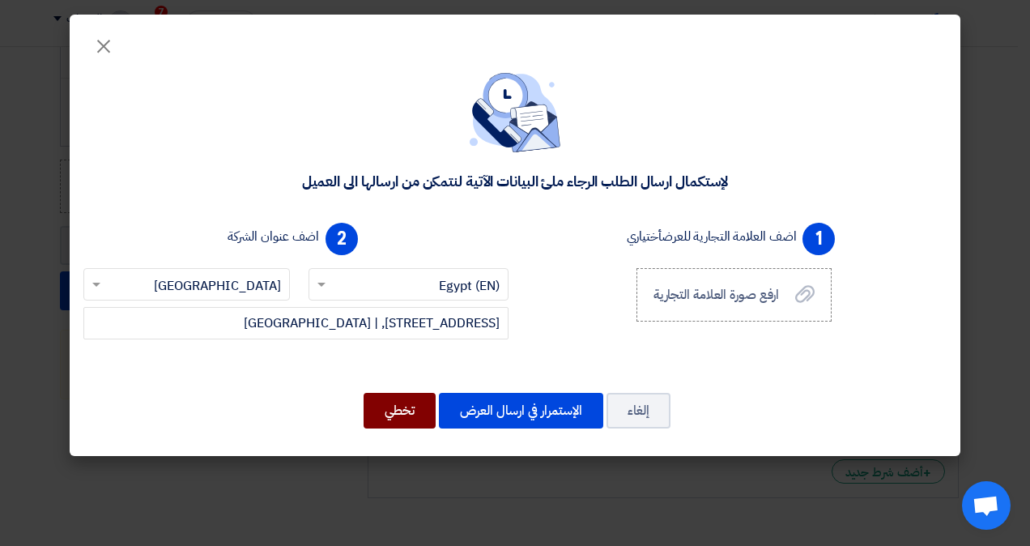
click at [408, 410] on button "تخطي" at bounding box center [400, 411] width 72 height 36
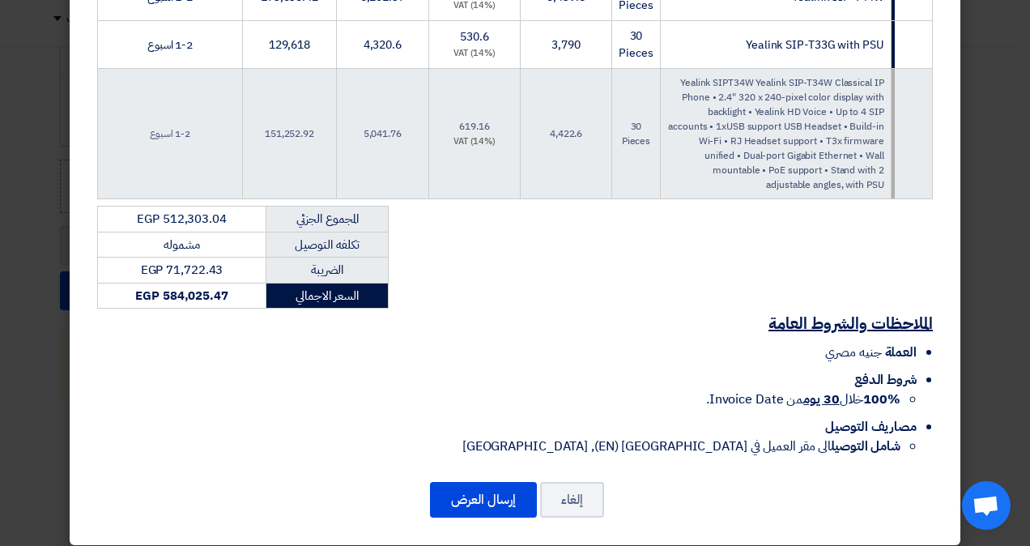
scroll to position [502, 0]
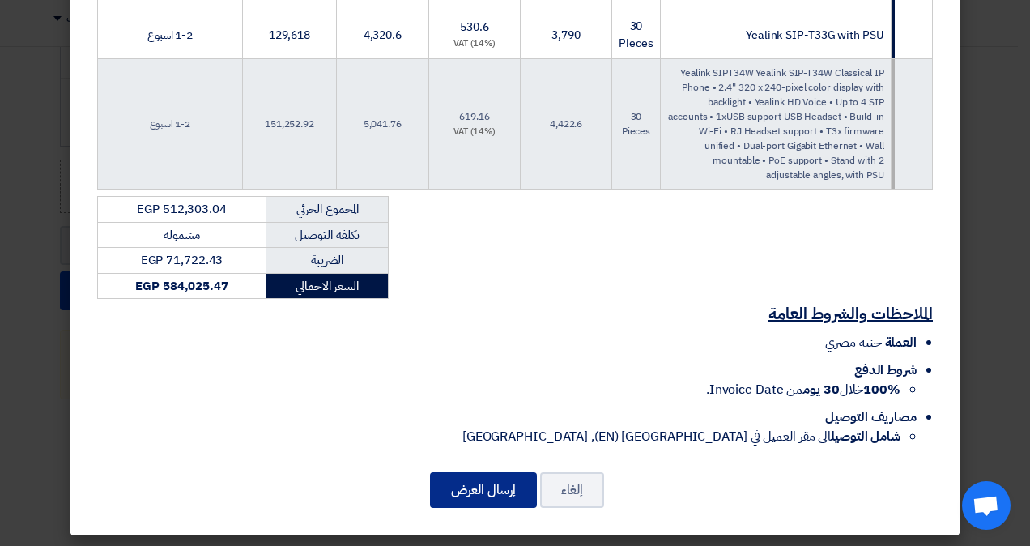
click at [475, 491] on button "إرسال العرض" at bounding box center [483, 490] width 107 height 36
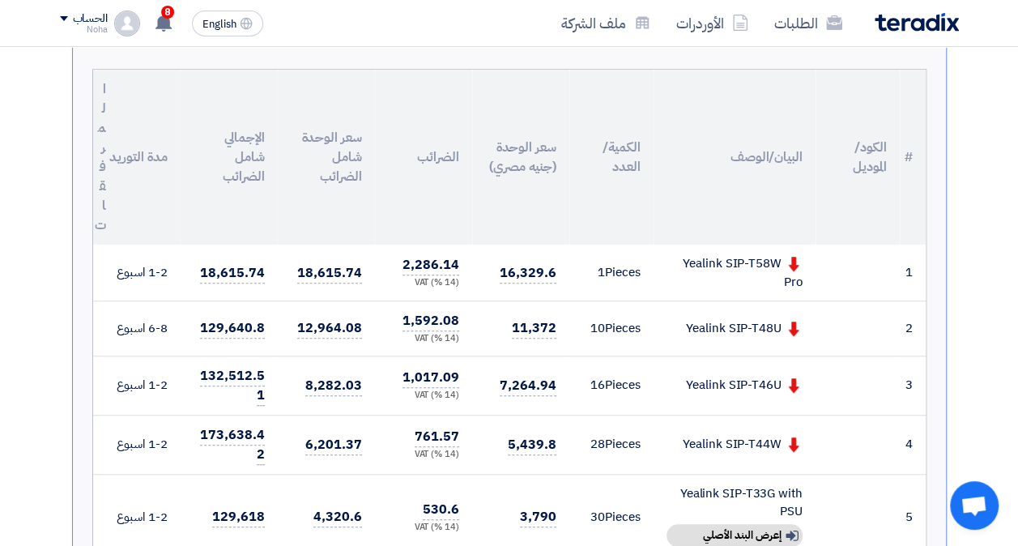
scroll to position [525, 0]
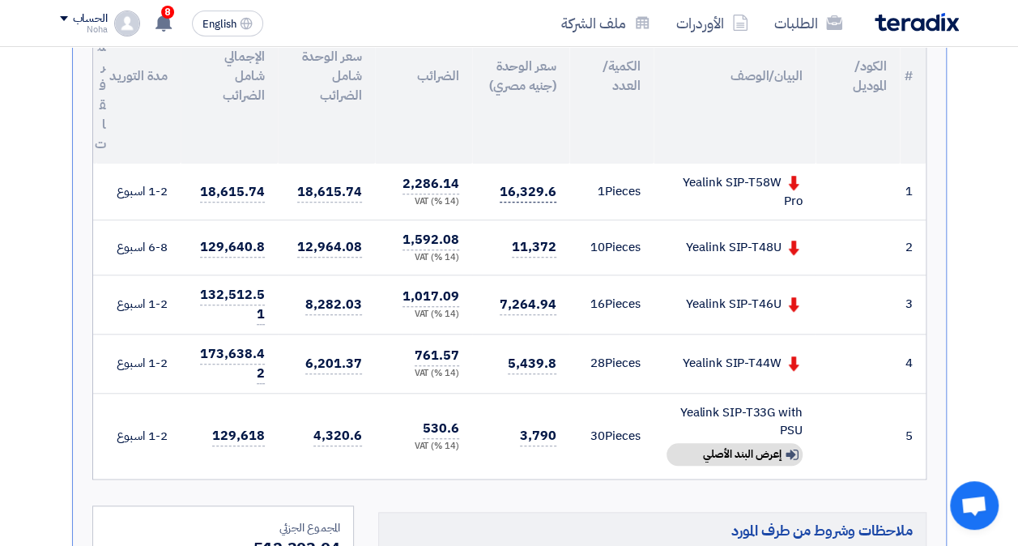
click at [517, 183] on span "16,329.6" at bounding box center [528, 192] width 56 height 20
click at [512, 188] on span "16,329.6" at bounding box center [528, 192] width 56 height 20
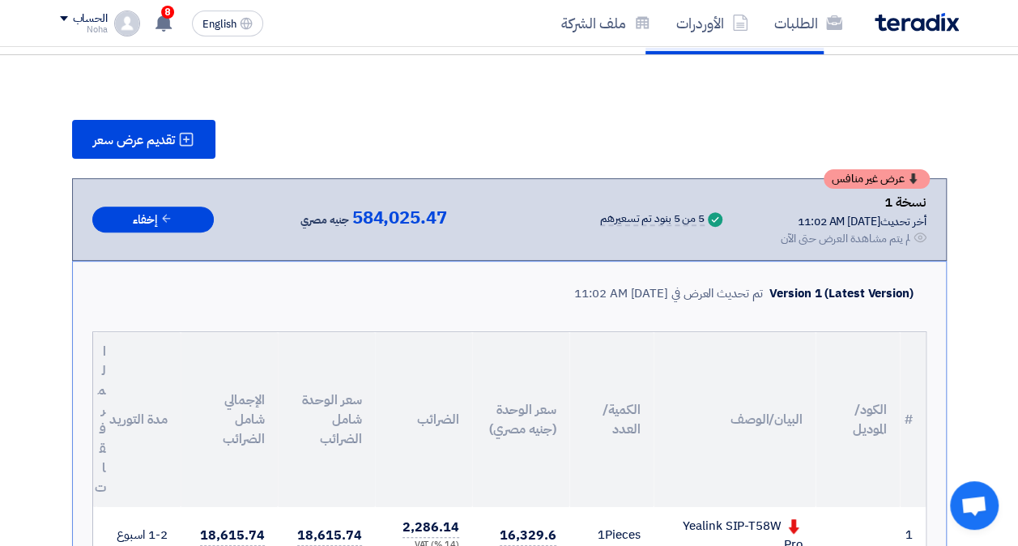
scroll to position [0, 0]
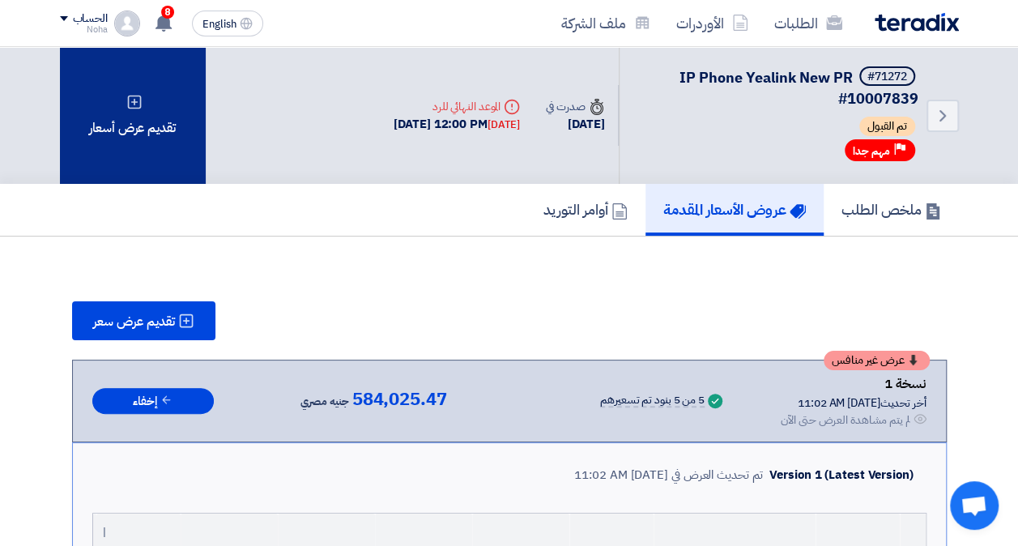
click at [147, 142] on div "تقديم عرض أسعار" at bounding box center [133, 115] width 146 height 137
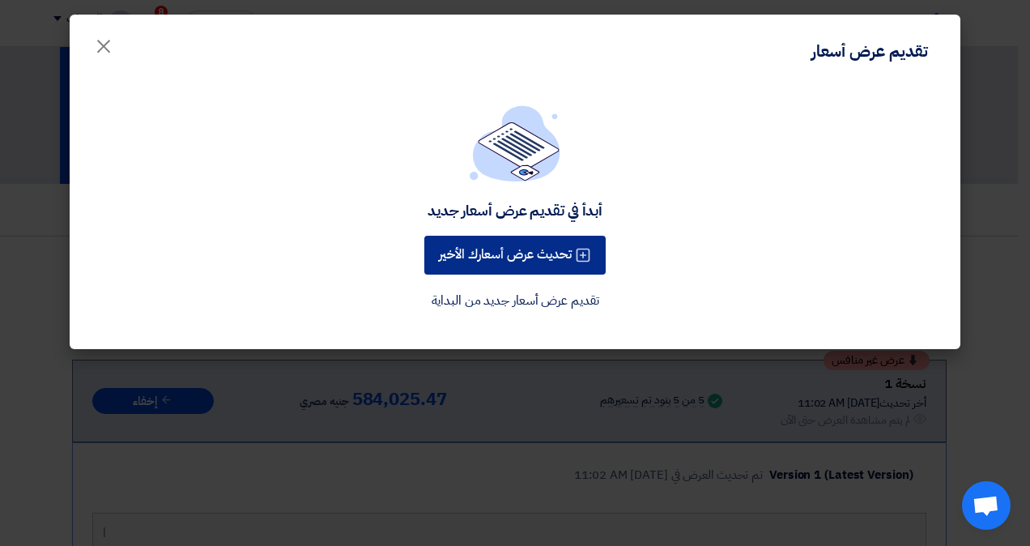
click at [520, 256] on button "تحديث عرض أسعارك الأخير" at bounding box center [514, 255] width 181 height 39
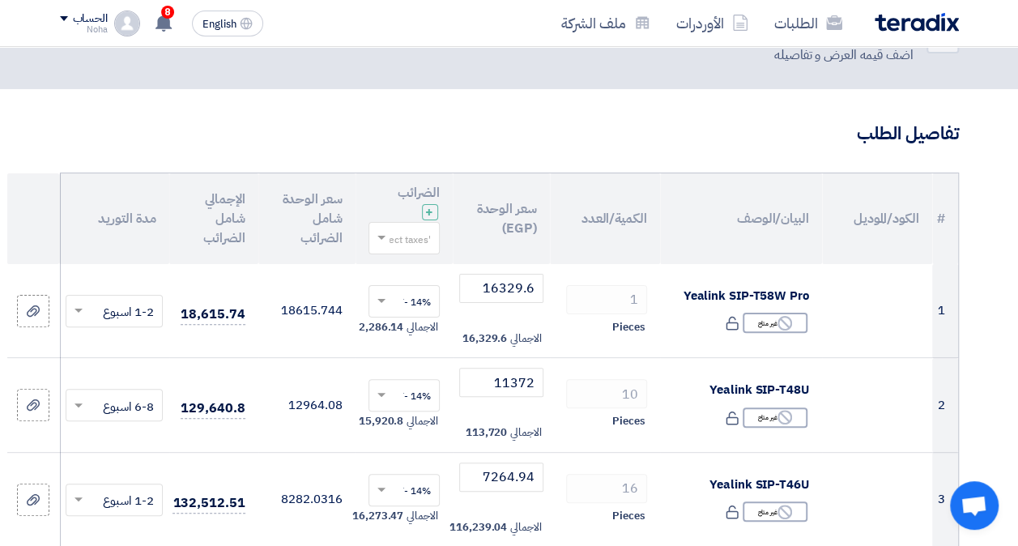
scroll to position [162, 0]
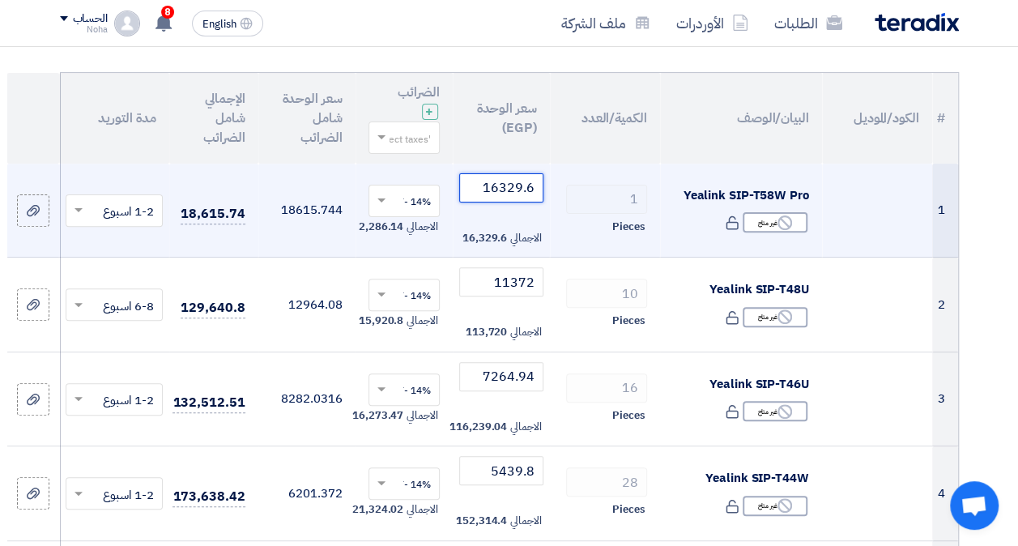
click at [497, 193] on input "16329.6" at bounding box center [501, 187] width 84 height 29
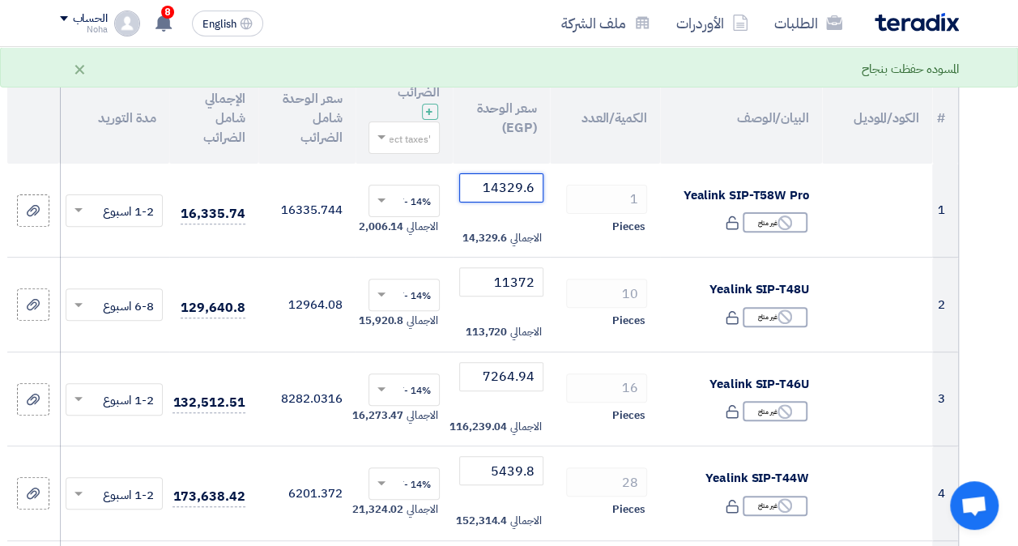
type input "14329.6"
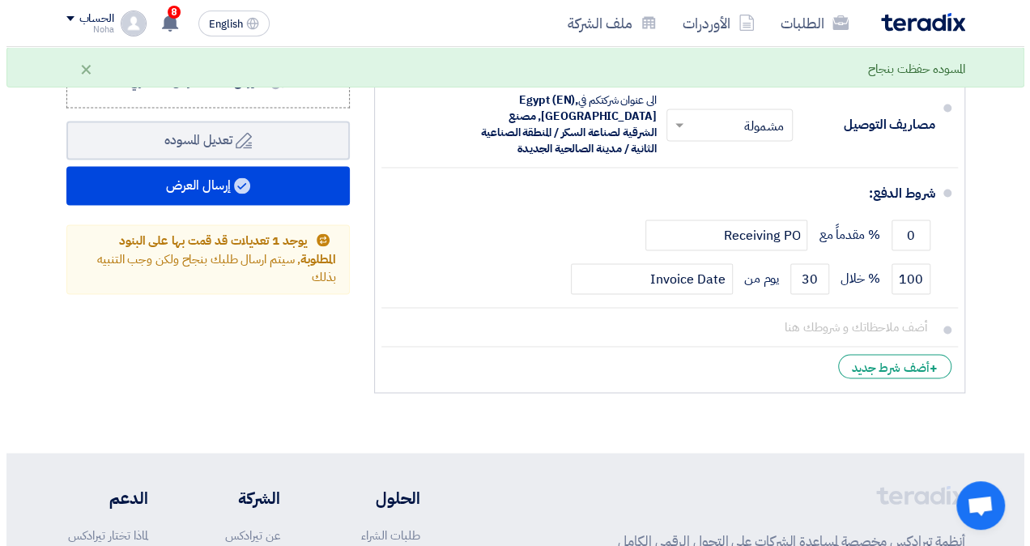
scroll to position [1215, 0]
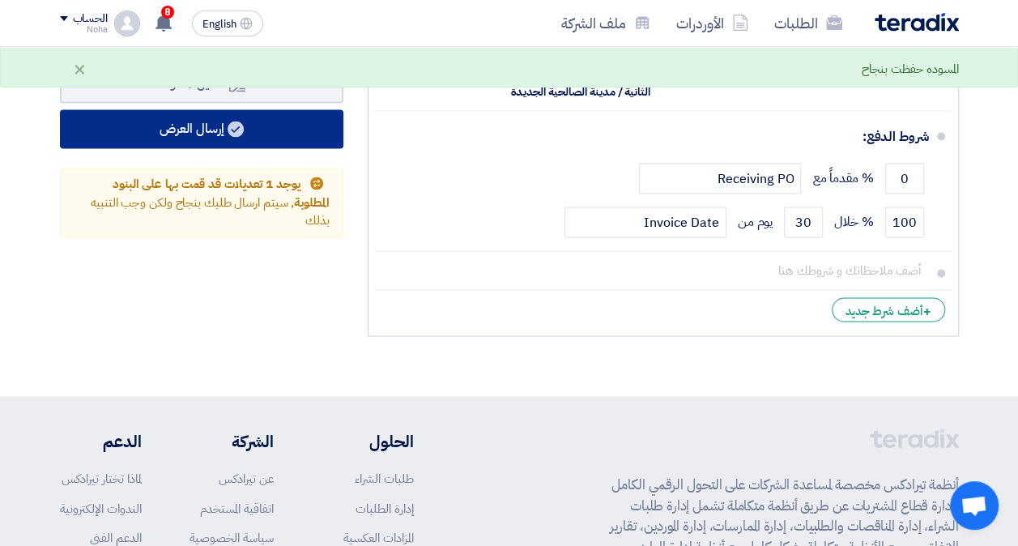
click at [224, 122] on button "إرسال العرض" at bounding box center [202, 128] width 284 height 39
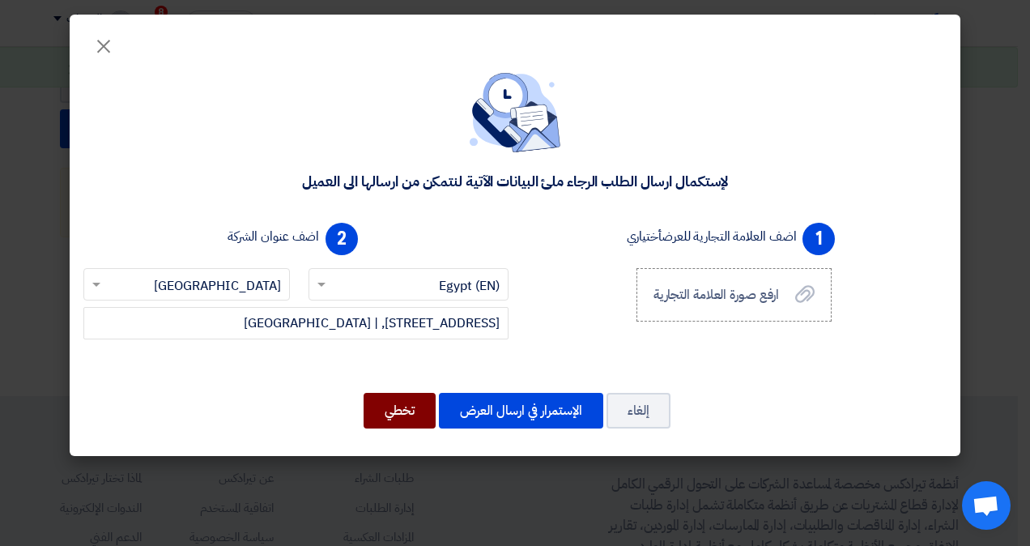
click at [413, 404] on button "تخطي" at bounding box center [400, 411] width 72 height 36
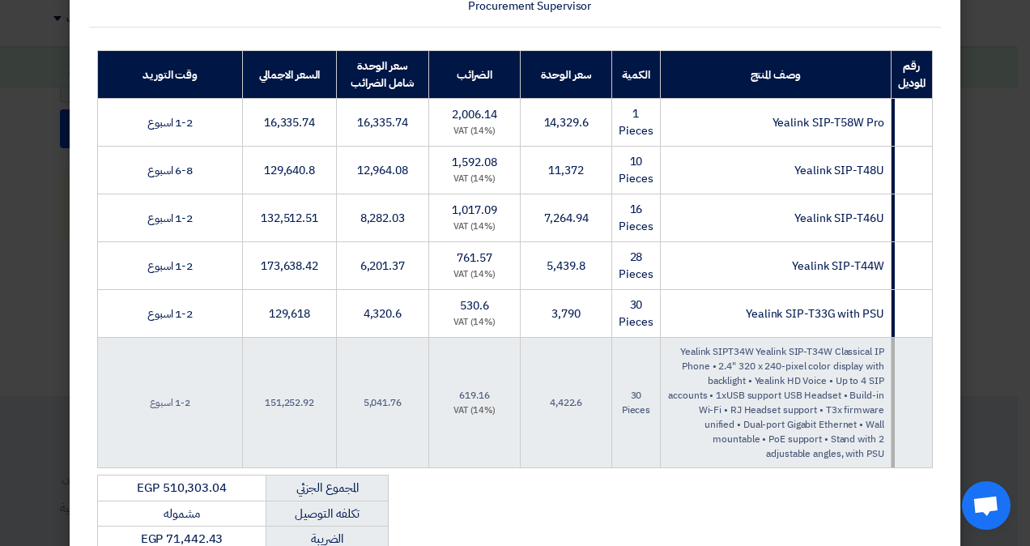
scroll to position [486, 0]
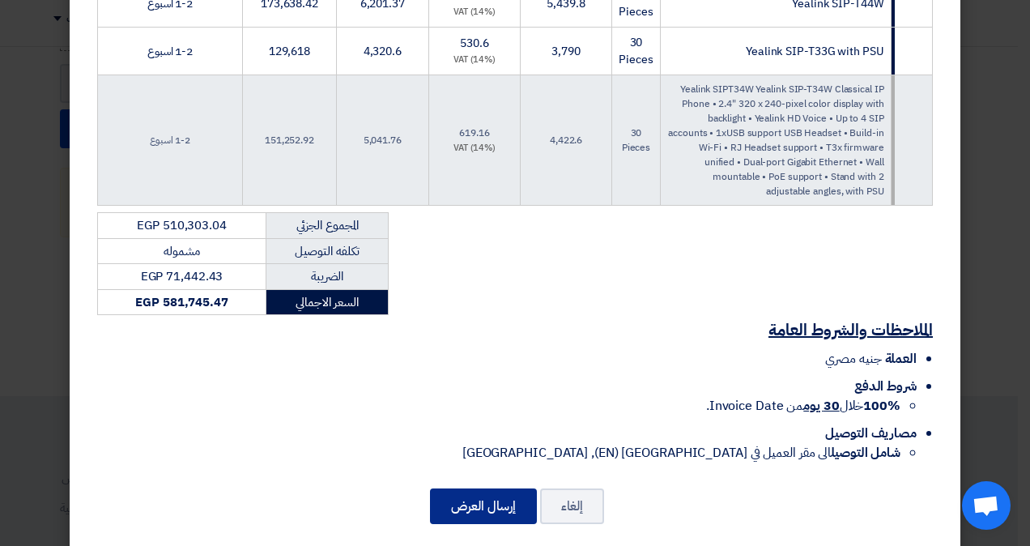
click at [476, 513] on button "إرسال العرض" at bounding box center [483, 506] width 107 height 36
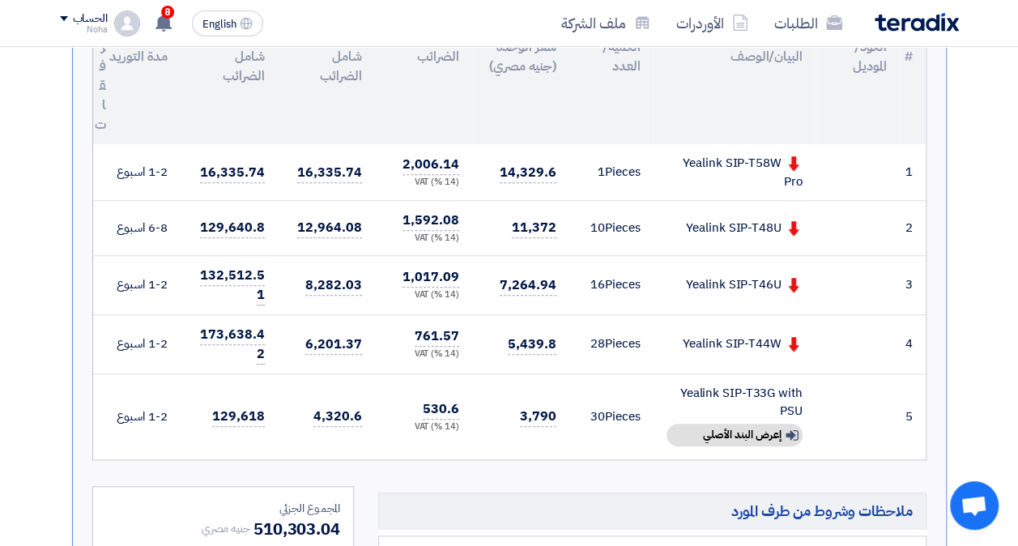
scroll to position [463, 0]
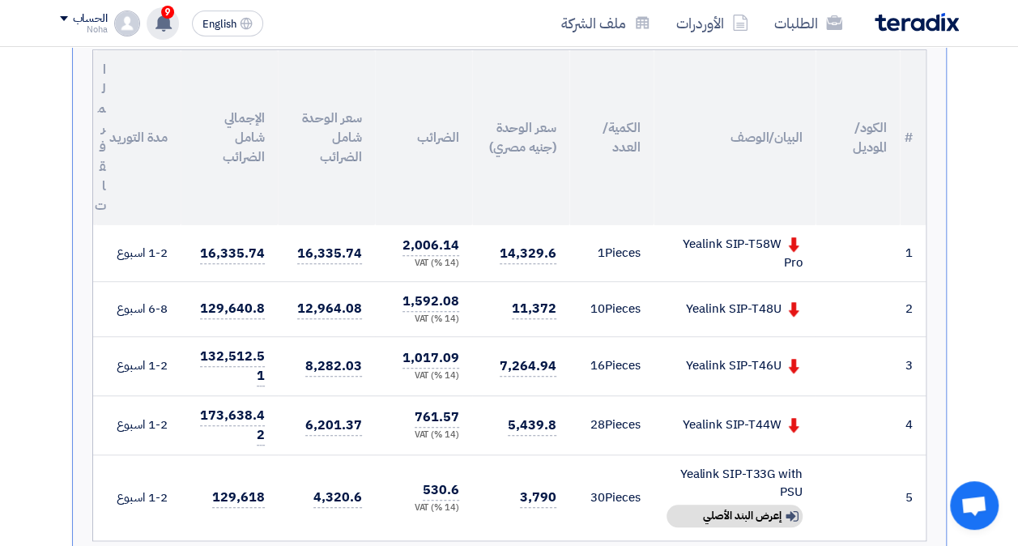
click at [165, 18] on span "9" at bounding box center [167, 12] width 13 height 13
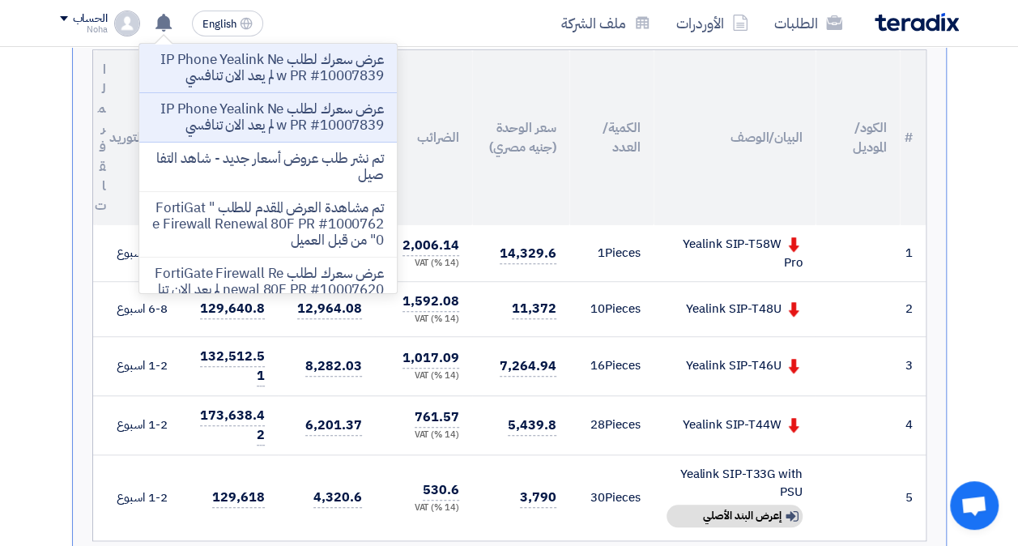
click at [15, 96] on section "تقديم عرض سعر عرض غير منافس نسخة 2 أخر تحديث [DATE] 11:10 AM Offer is Seen لم ي…" at bounding box center [509, 427] width 1018 height 1308
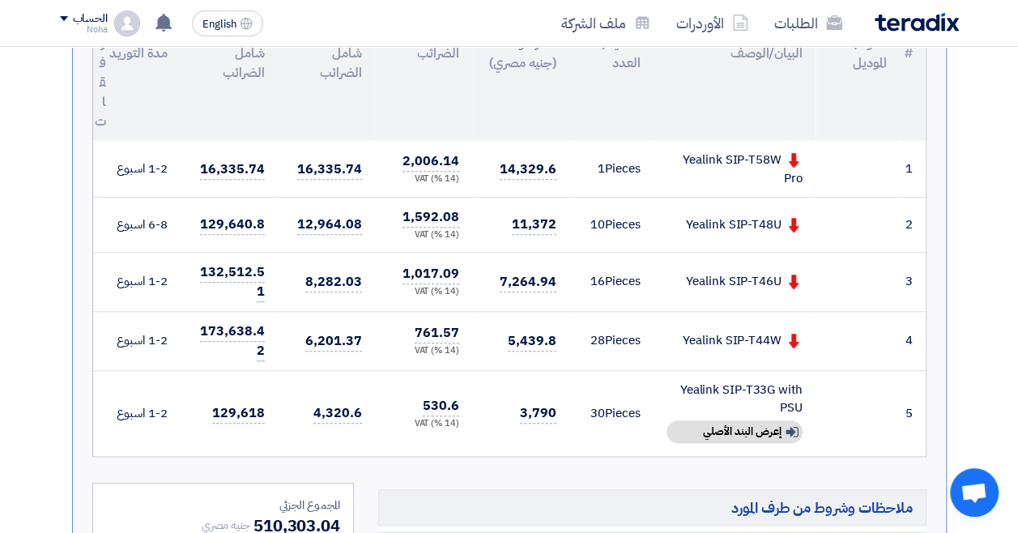
scroll to position [530, 0]
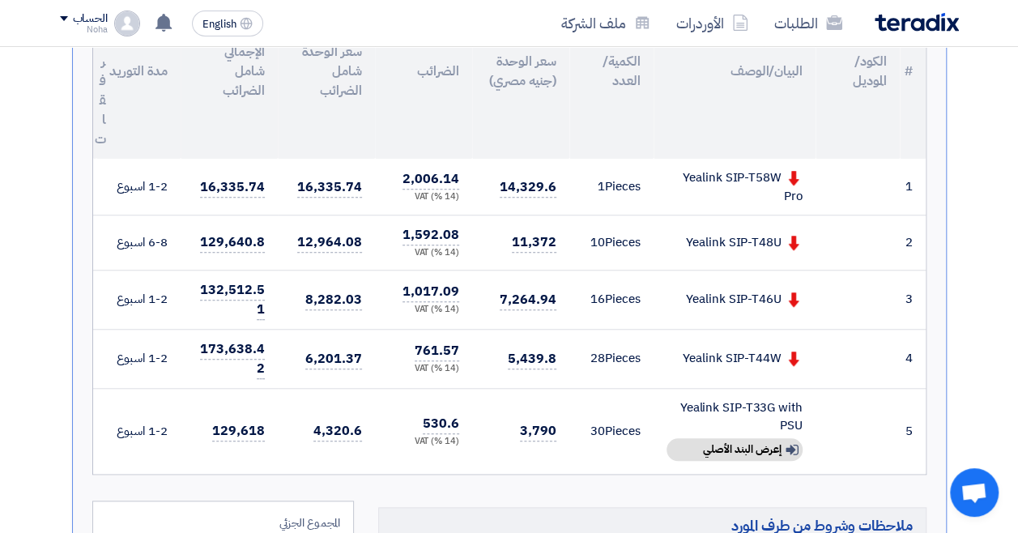
click at [727, 309] on td "Yealink SIP-T46U" at bounding box center [735, 299] width 162 height 59
click at [509, 180] on span "14,329.6" at bounding box center [528, 187] width 56 height 20
click at [513, 185] on span "14,329.6" at bounding box center [528, 187] width 56 height 20
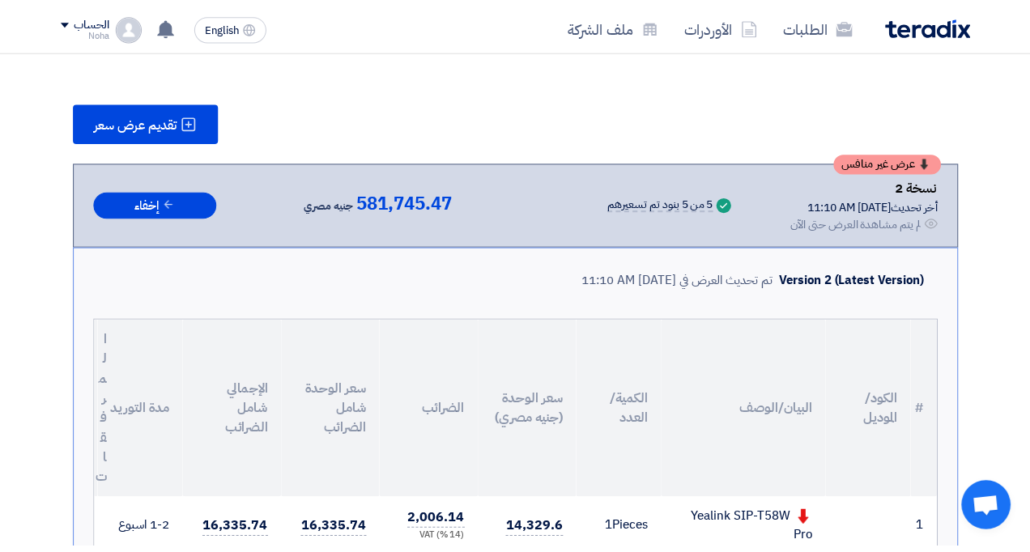
scroll to position [197, 0]
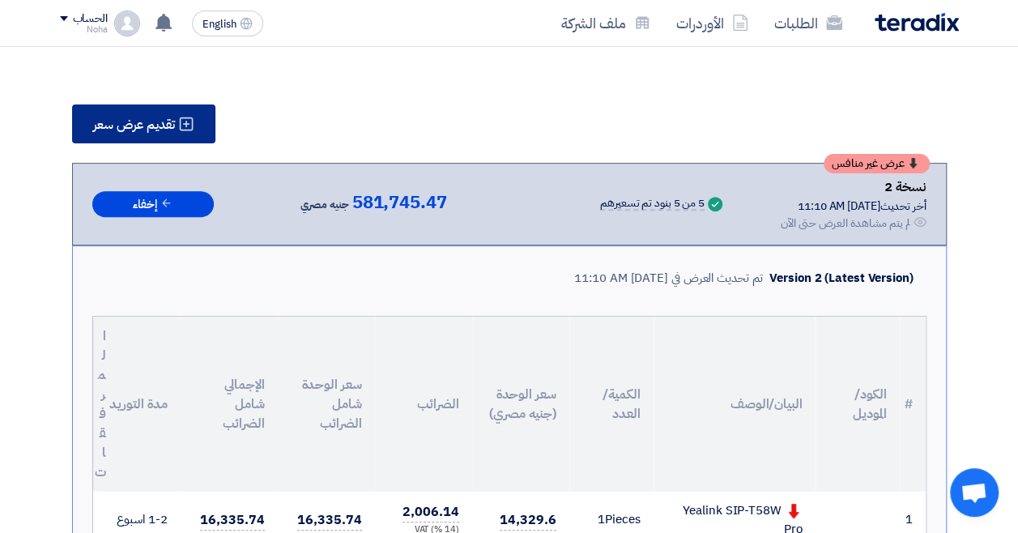
click at [143, 118] on span "تقديم عرض سعر" at bounding box center [134, 124] width 82 height 13
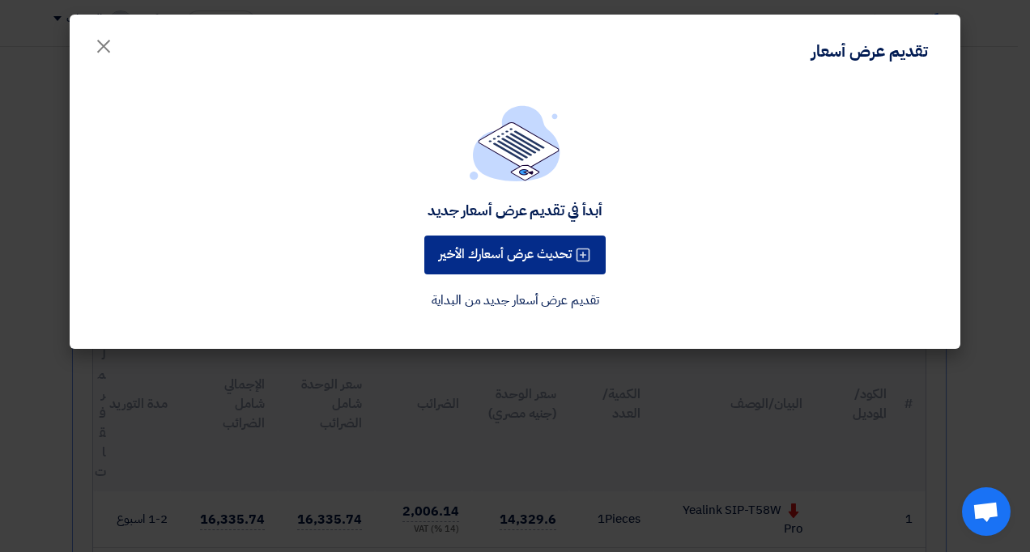
click at [477, 253] on button "تحديث عرض أسعارك الأخير" at bounding box center [514, 255] width 181 height 39
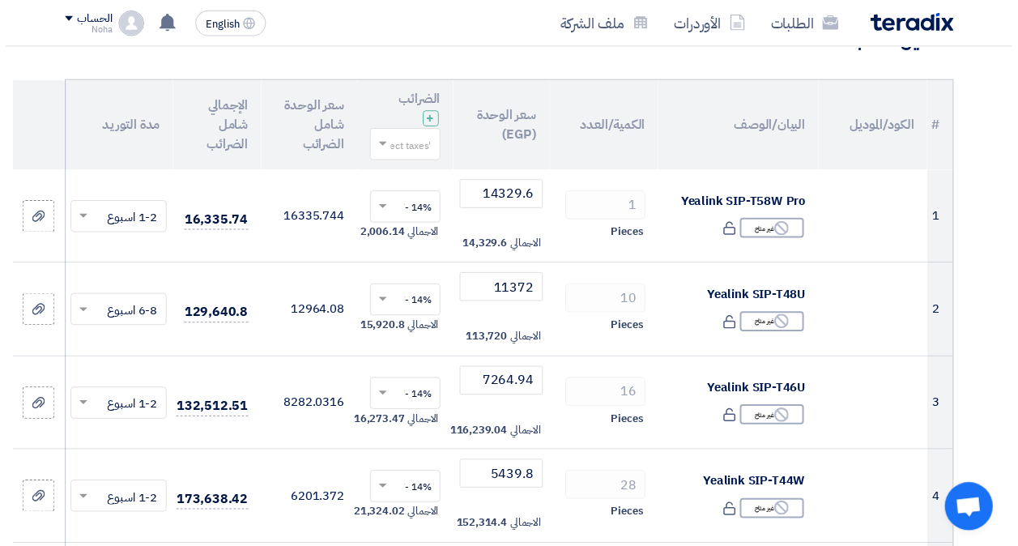
scroll to position [159, 0]
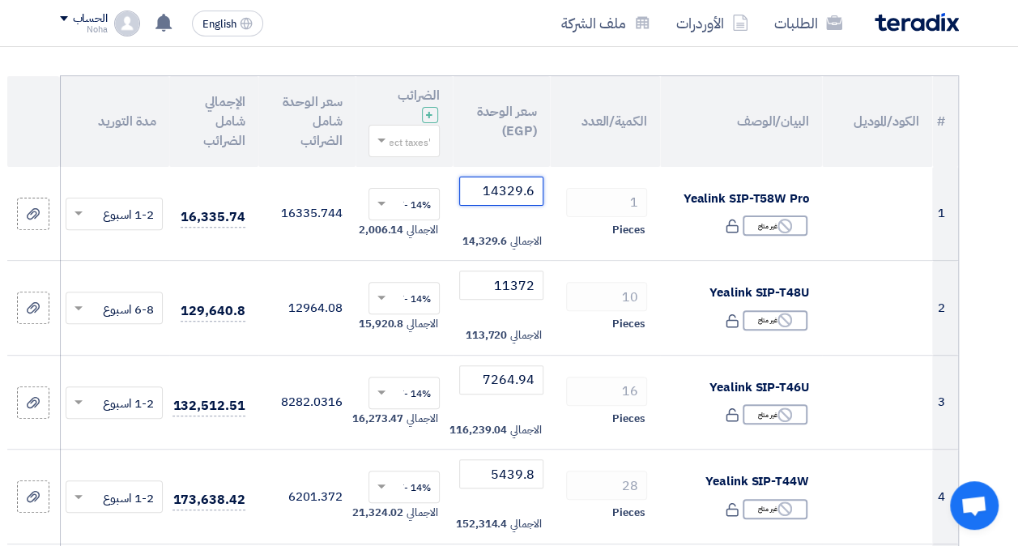
click at [496, 195] on input "14329.6" at bounding box center [501, 191] width 84 height 29
click at [506, 193] on input "14329.6" at bounding box center [501, 191] width 84 height 29
click at [497, 192] on input "14329.6" at bounding box center [501, 191] width 84 height 29
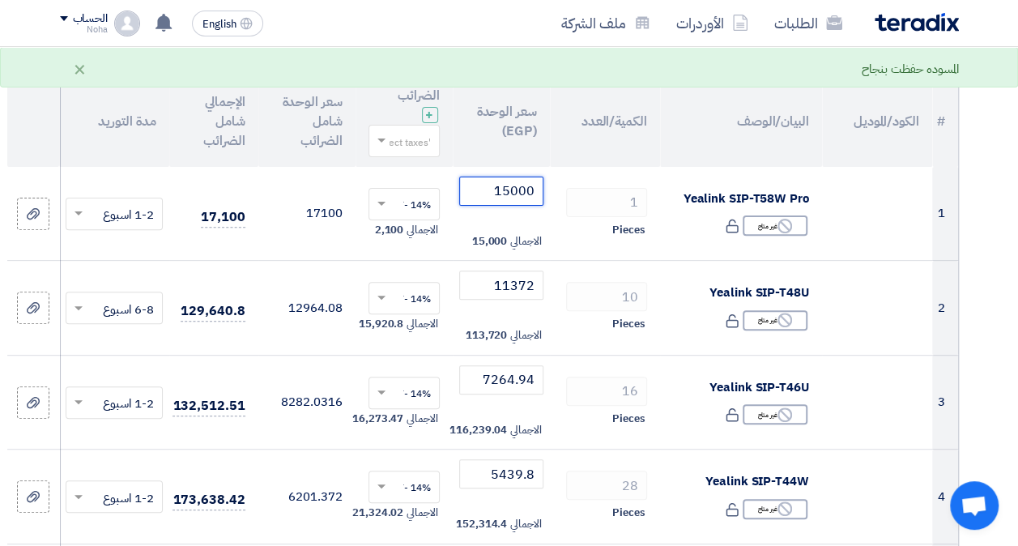
type input "15000"
click at [515, 284] on input "11372" at bounding box center [501, 285] width 84 height 29
click at [501, 292] on input "11372" at bounding box center [501, 285] width 84 height 29
click at [510, 277] on input "11372" at bounding box center [501, 285] width 84 height 29
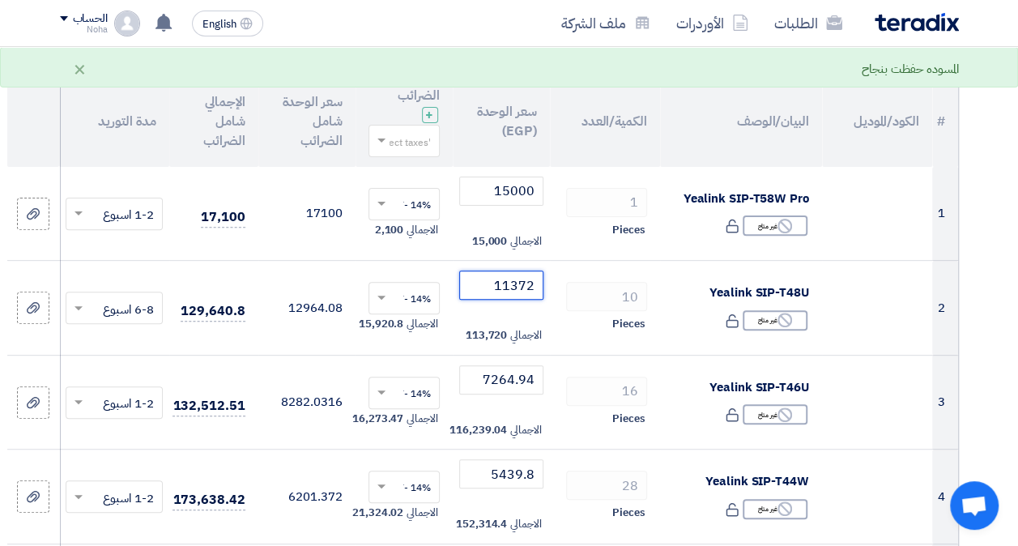
click at [514, 284] on input "11372" at bounding box center [501, 285] width 84 height 29
click at [518, 292] on input "11372" at bounding box center [501, 285] width 84 height 29
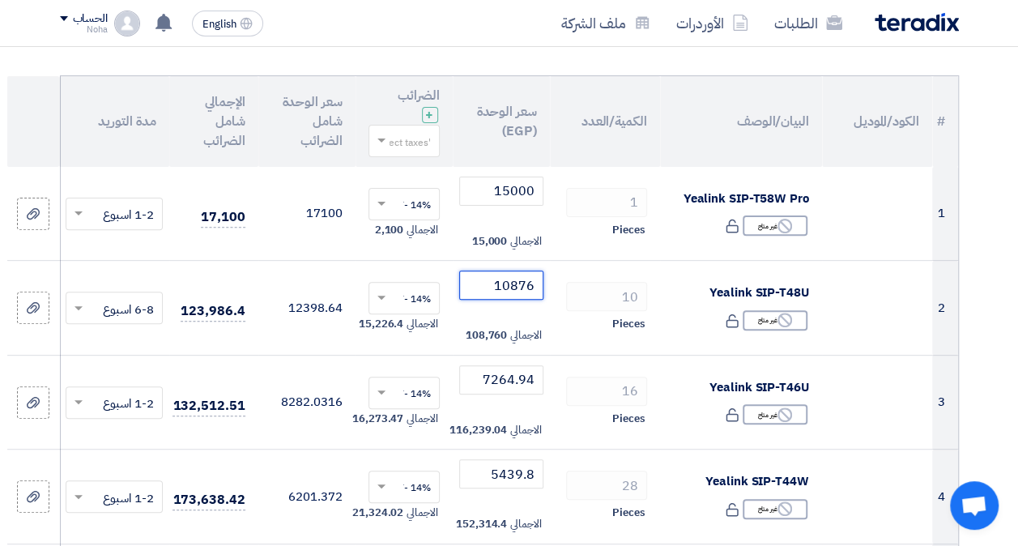
type input "10876"
click at [499, 384] on input "7264.94" at bounding box center [501, 379] width 84 height 29
click at [501, 382] on input "7264.94" at bounding box center [501, 379] width 84 height 29
click at [501, 379] on input "7264.94" at bounding box center [501, 379] width 84 height 29
click at [499, 382] on input "7264.94" at bounding box center [501, 379] width 84 height 29
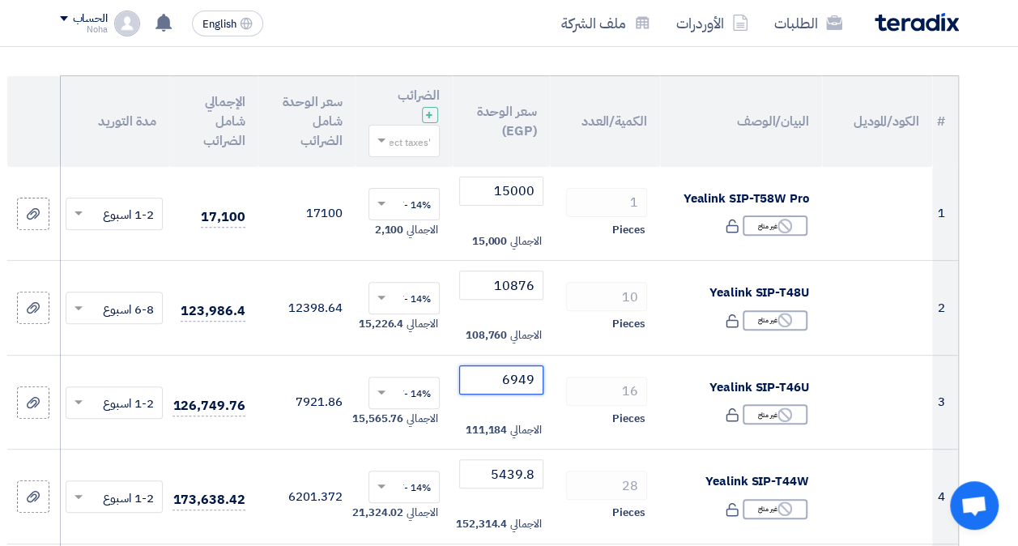
type input "6949"
click at [506, 471] on input "5439.8" at bounding box center [501, 473] width 84 height 29
click at [504, 482] on input "5439.8" at bounding box center [501, 473] width 84 height 29
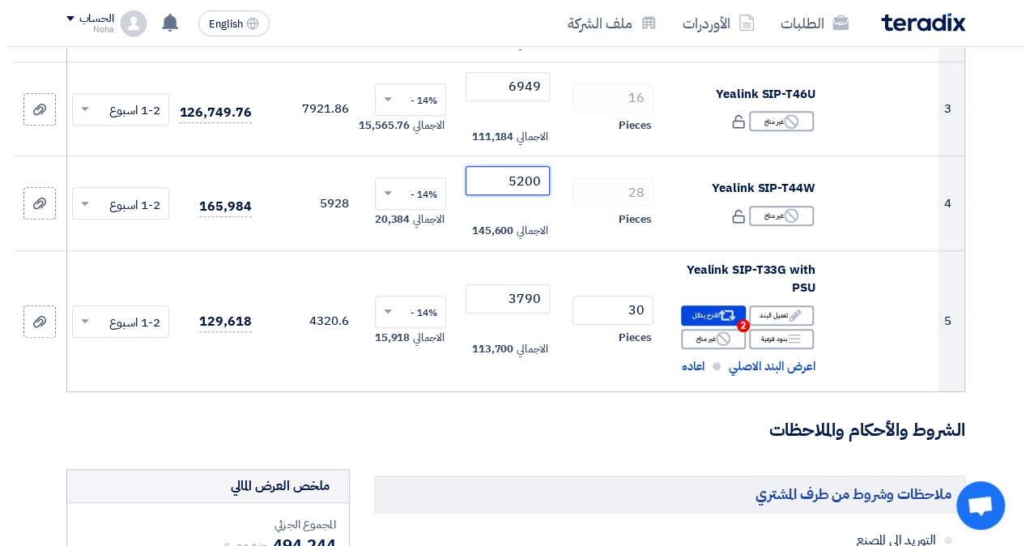
scroll to position [454, 0]
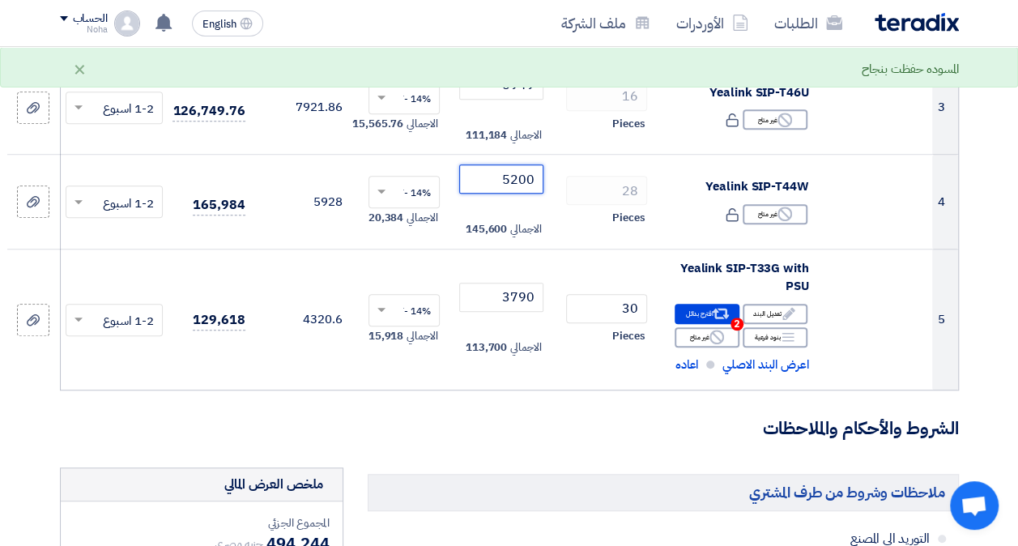
type input "5200"
click at [864, 298] on td at bounding box center [877, 319] width 110 height 141
click at [706, 312] on div "Alternative اقترح بدائل 2" at bounding box center [707, 314] width 65 height 20
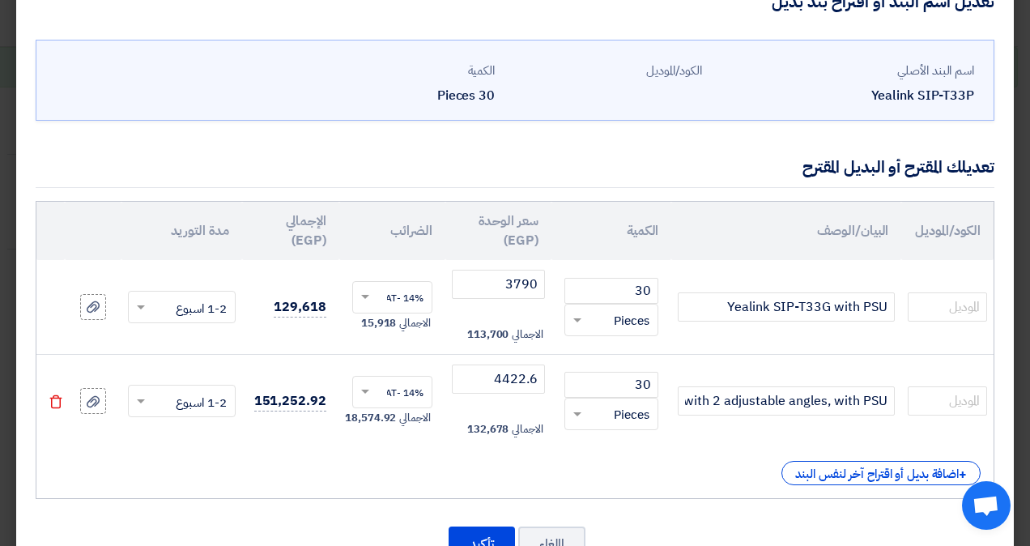
scroll to position [99, 0]
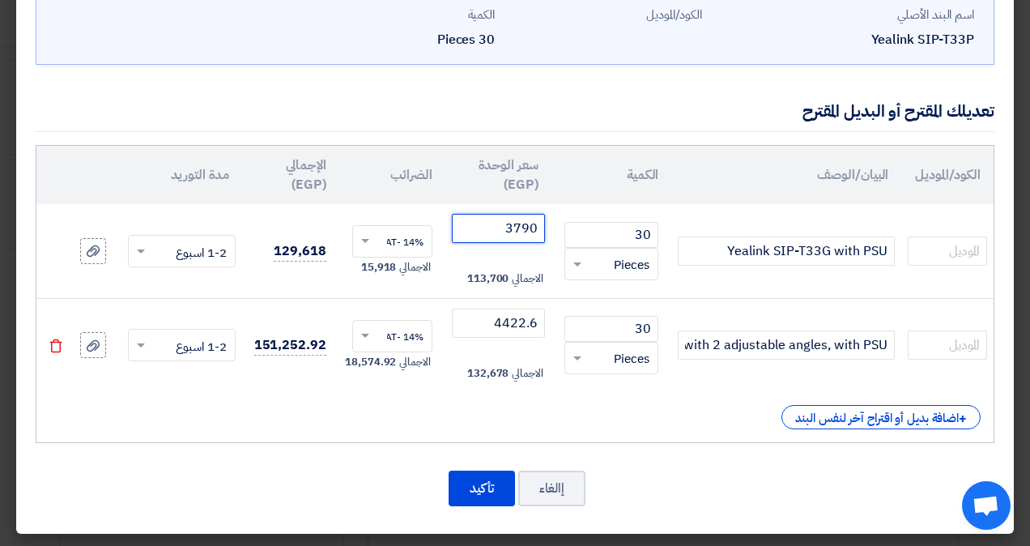
click at [524, 228] on input "3790" at bounding box center [498, 228] width 93 height 29
click at [522, 227] on input "3790" at bounding box center [498, 228] width 93 height 29
click at [523, 232] on input "3790" at bounding box center [498, 228] width 93 height 29
click at [523, 235] on input "3790" at bounding box center [498, 228] width 93 height 29
type input "3281"
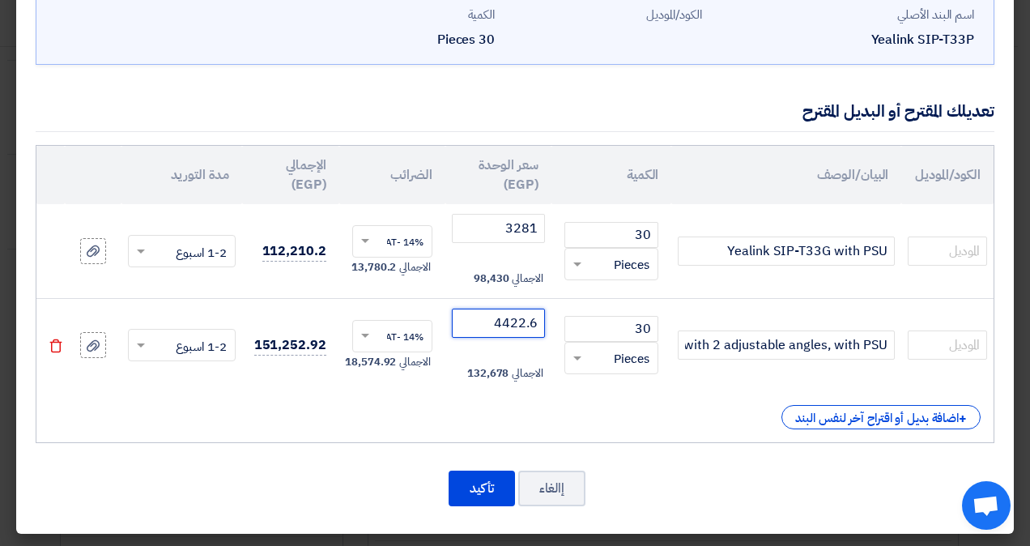
click at [519, 322] on input "4422.6" at bounding box center [498, 323] width 93 height 29
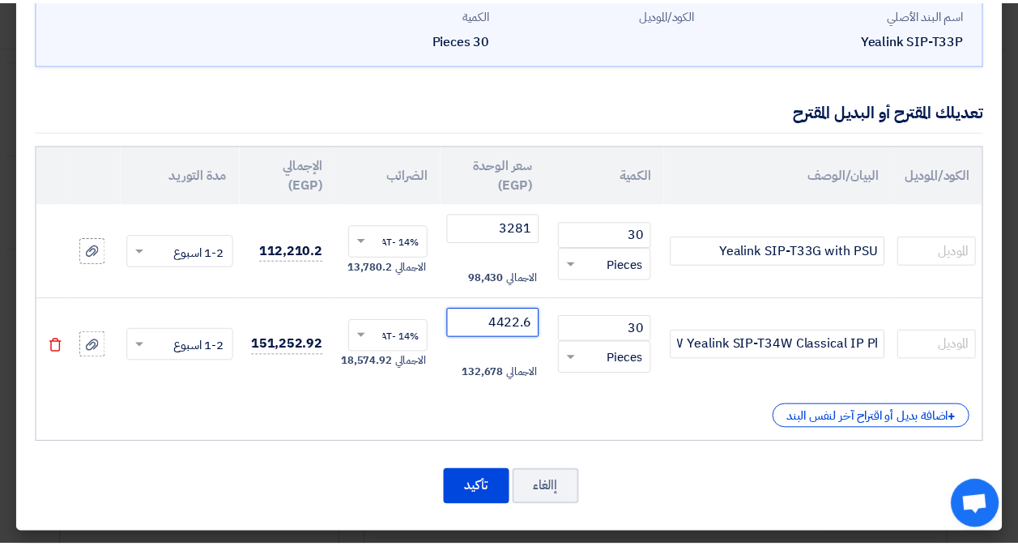
scroll to position [0, -1794]
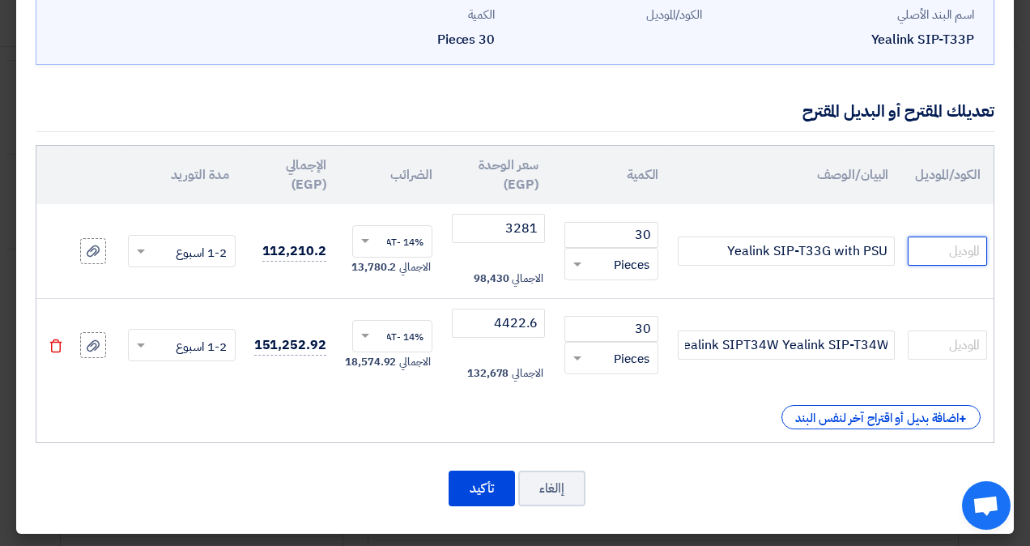
click at [936, 245] on input "text" at bounding box center [947, 251] width 79 height 29
type input "T33G"
click at [507, 230] on input "3281" at bounding box center [498, 228] width 93 height 29
click at [527, 233] on input "3281" at bounding box center [498, 228] width 93 height 29
click at [518, 230] on input "3281" at bounding box center [498, 228] width 93 height 29
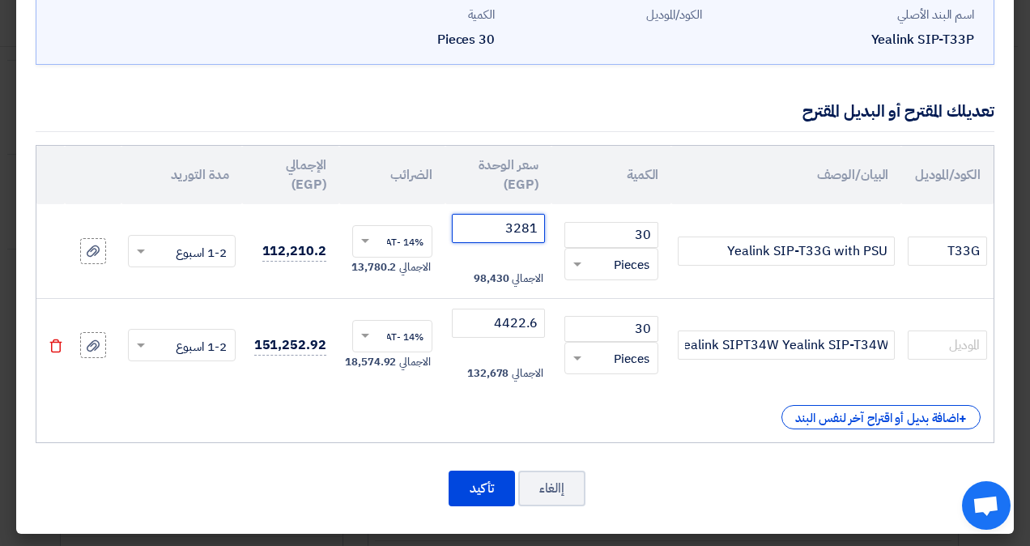
click at [513, 228] on input "3281" at bounding box center [498, 228] width 93 height 29
click at [520, 219] on input "3281" at bounding box center [498, 228] width 93 height 29
click at [519, 223] on input "3281" at bounding box center [498, 228] width 93 height 29
click at [528, 224] on input "3281" at bounding box center [498, 228] width 93 height 29
type input "3536"
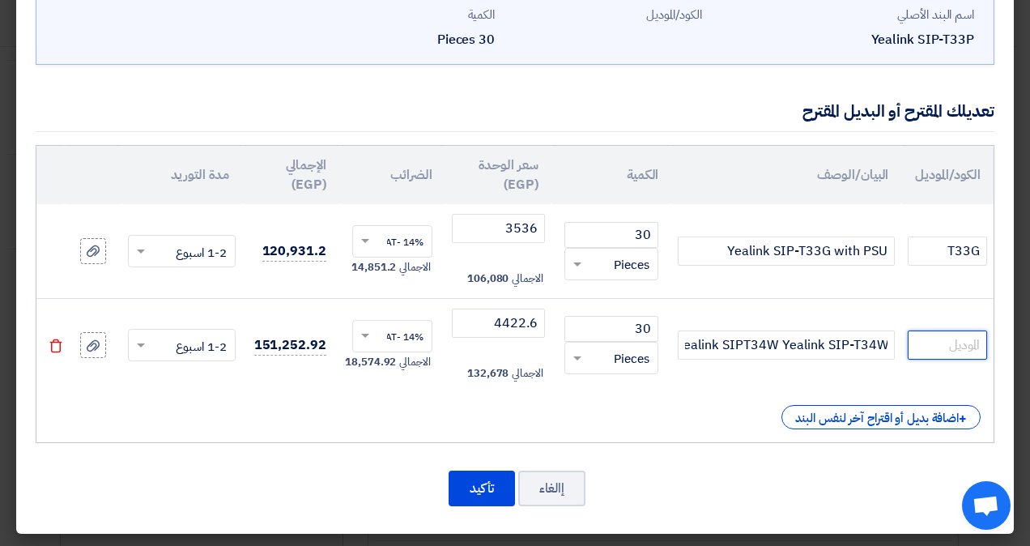
click at [940, 340] on input "text" at bounding box center [947, 345] width 79 height 29
type input "T34W"
click at [522, 321] on input "4422.6" at bounding box center [498, 323] width 93 height 29
click at [506, 322] on input "4422.6" at bounding box center [498, 323] width 93 height 29
click at [506, 325] on input "4422.6" at bounding box center [498, 323] width 93 height 29
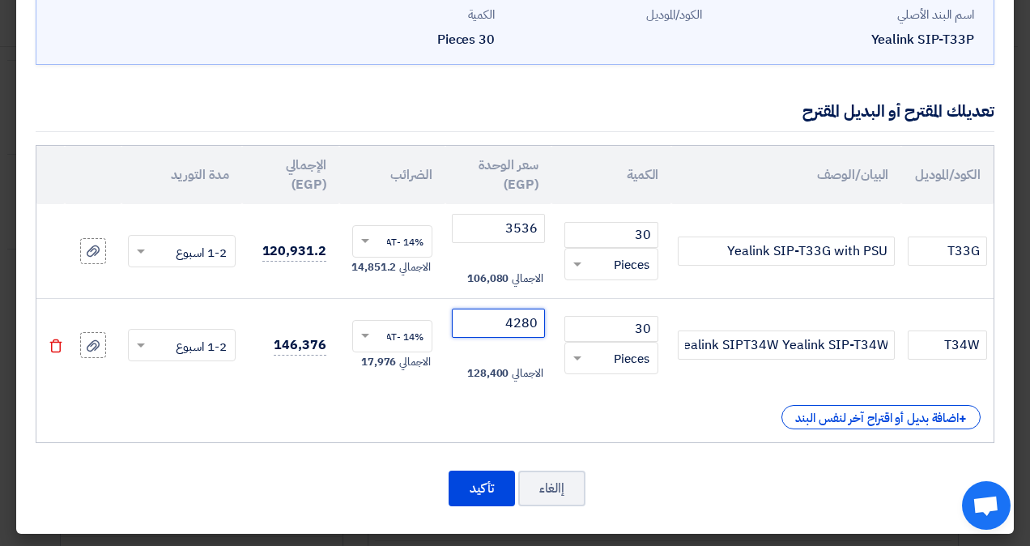
type input "4280"
click at [495, 478] on button "تأكيد" at bounding box center [482, 489] width 66 height 36
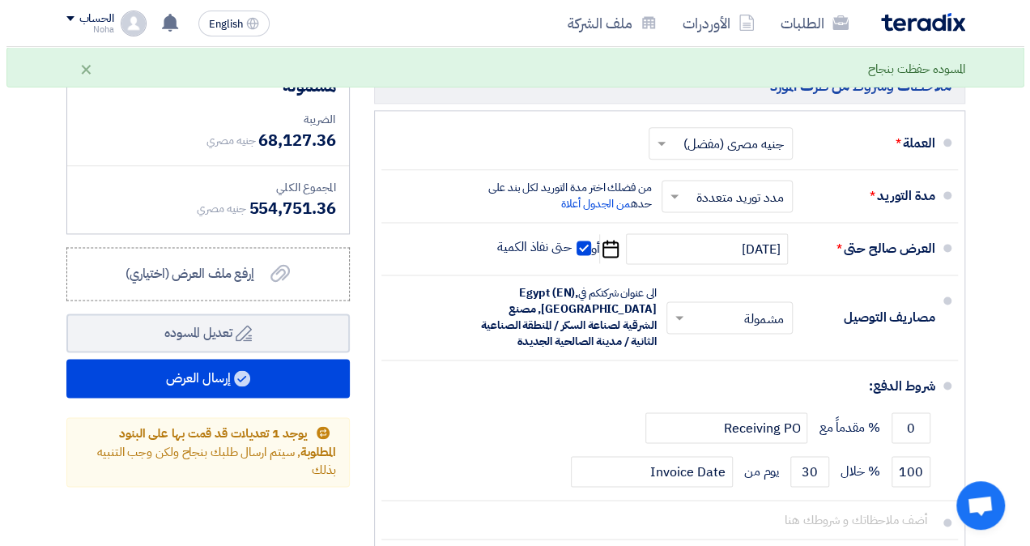
scroll to position [969, 0]
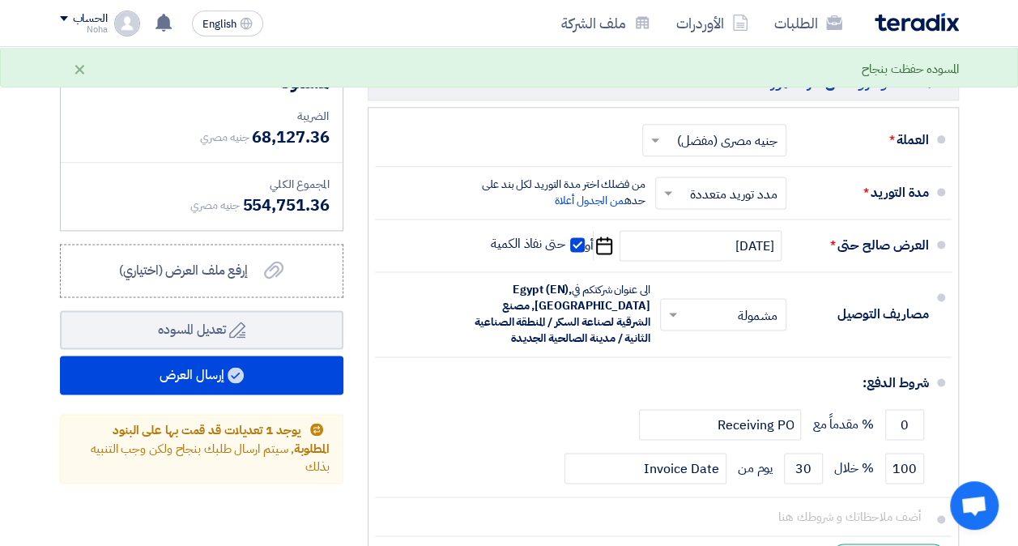
click at [225, 378] on button "إرسال العرض" at bounding box center [202, 375] width 284 height 39
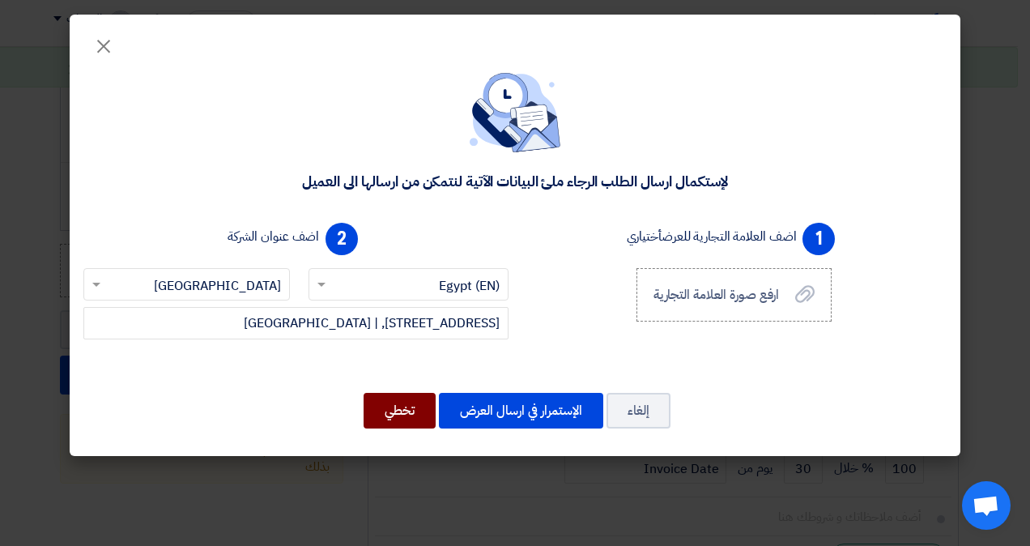
click at [407, 414] on button "تخطي" at bounding box center [400, 411] width 72 height 36
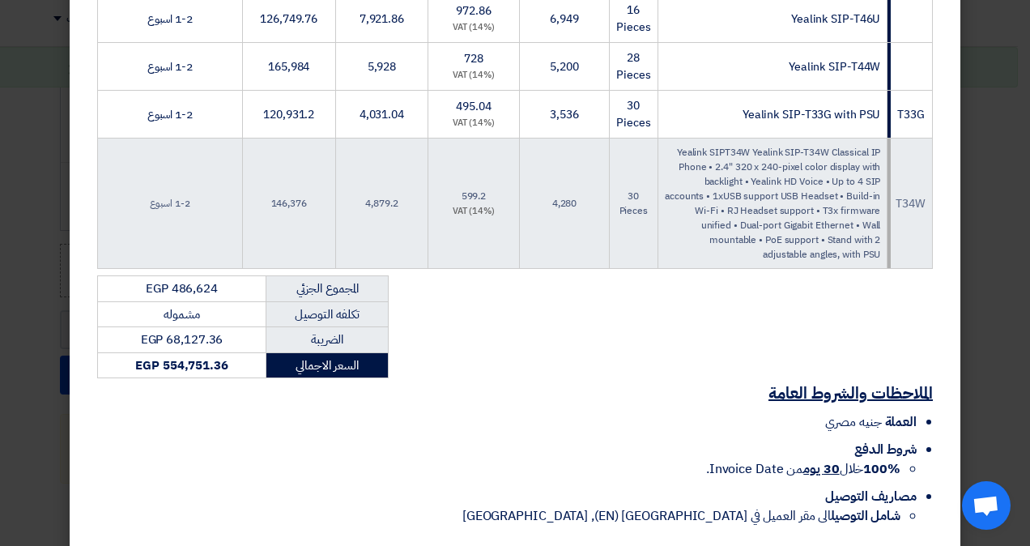
scroll to position [502, 0]
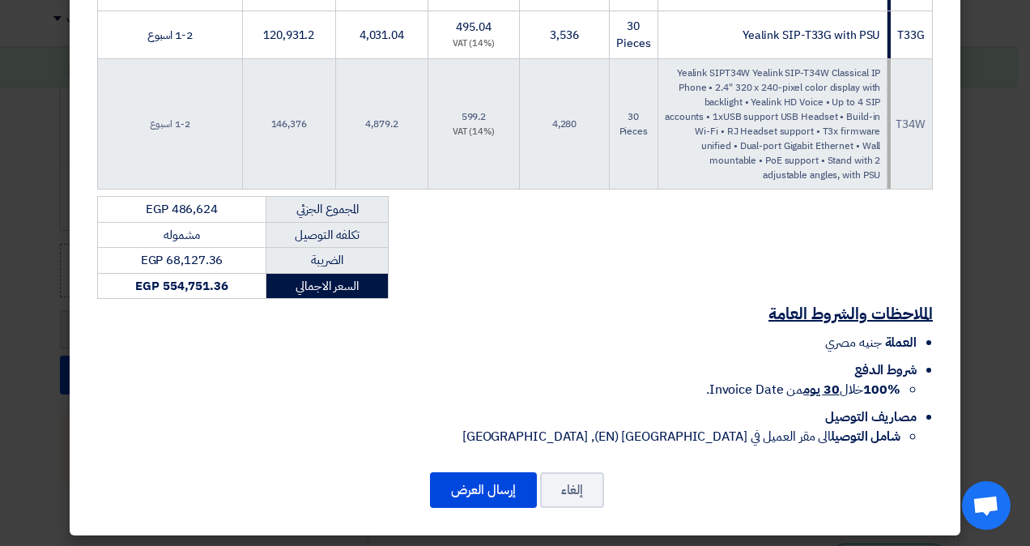
click at [488, 474] on button "إرسال العرض" at bounding box center [483, 490] width 107 height 36
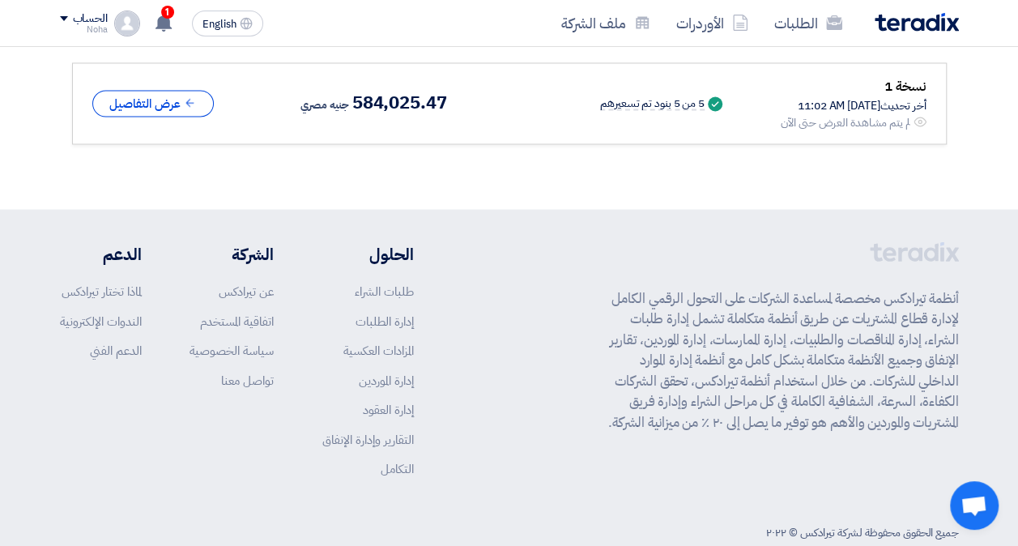
scroll to position [1457, 0]
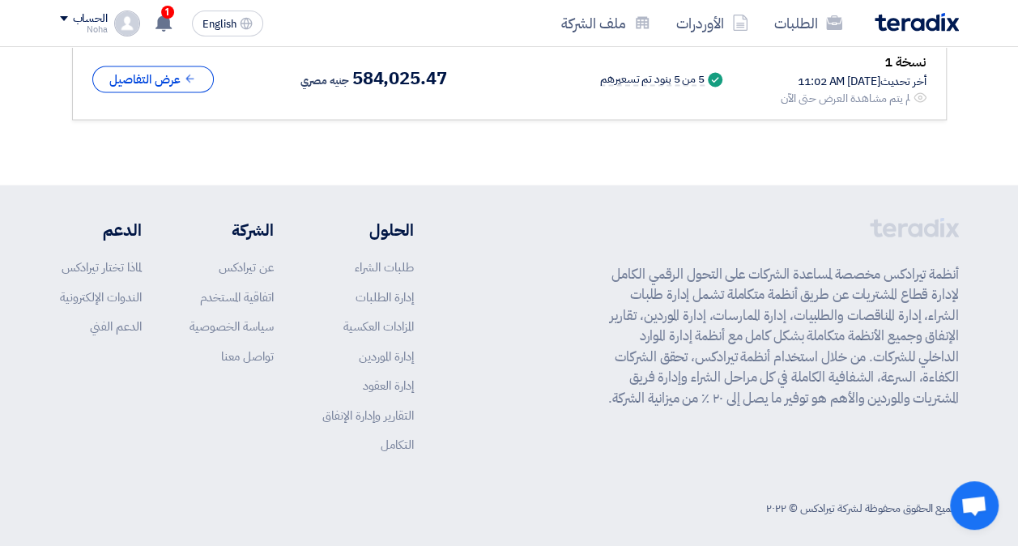
click at [454, 221] on div "أنظمة تيرادكس مخصصة لمساعدة الشركات على التحول الرقمي الكامل لإدارة قطاع المشتر…" at bounding box center [509, 347] width 899 height 261
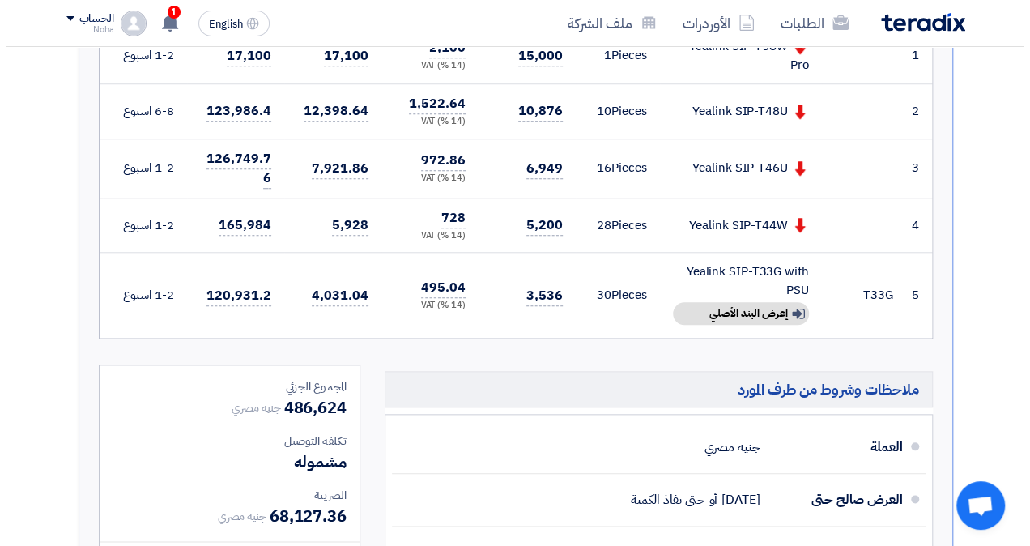
scroll to position [661, 0]
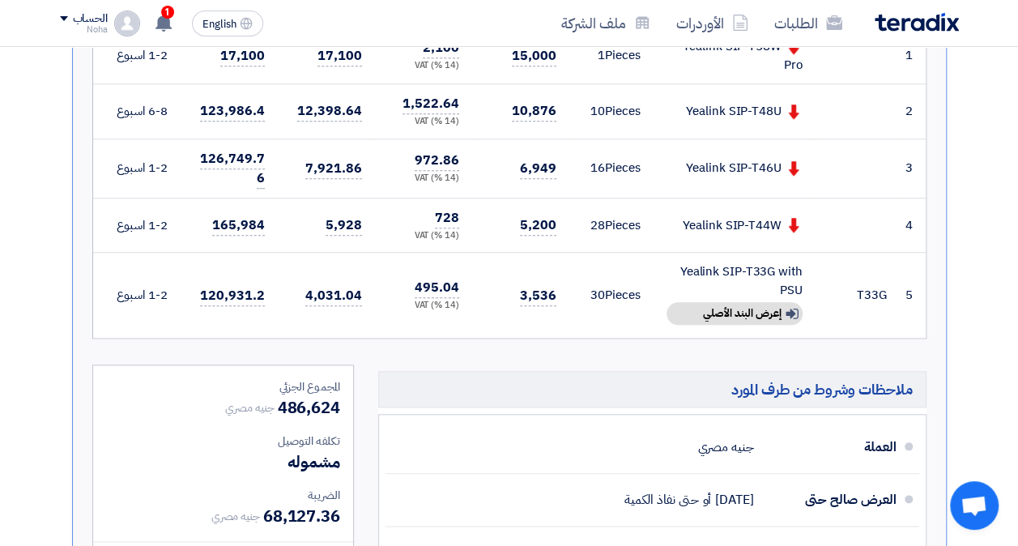
click at [736, 305] on div "Show details إعرض البند الأصلي" at bounding box center [735, 313] width 136 height 23
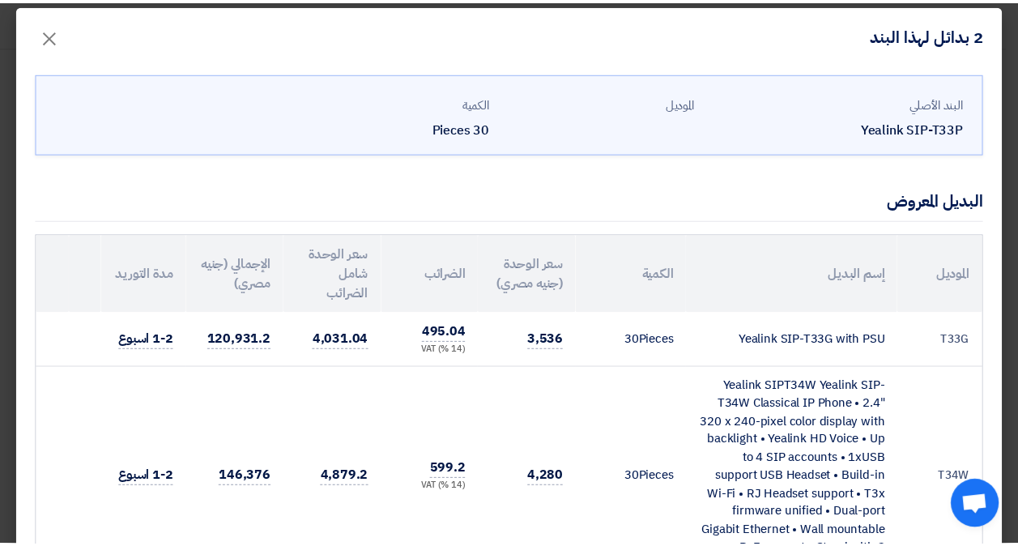
scroll to position [0, 0]
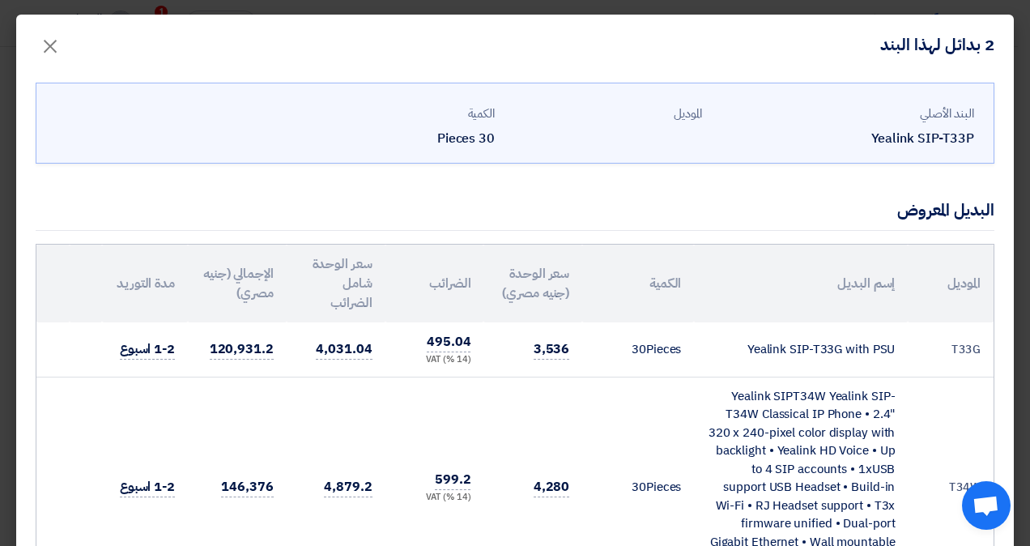
click at [60, 42] on span "×" at bounding box center [50, 45] width 19 height 49
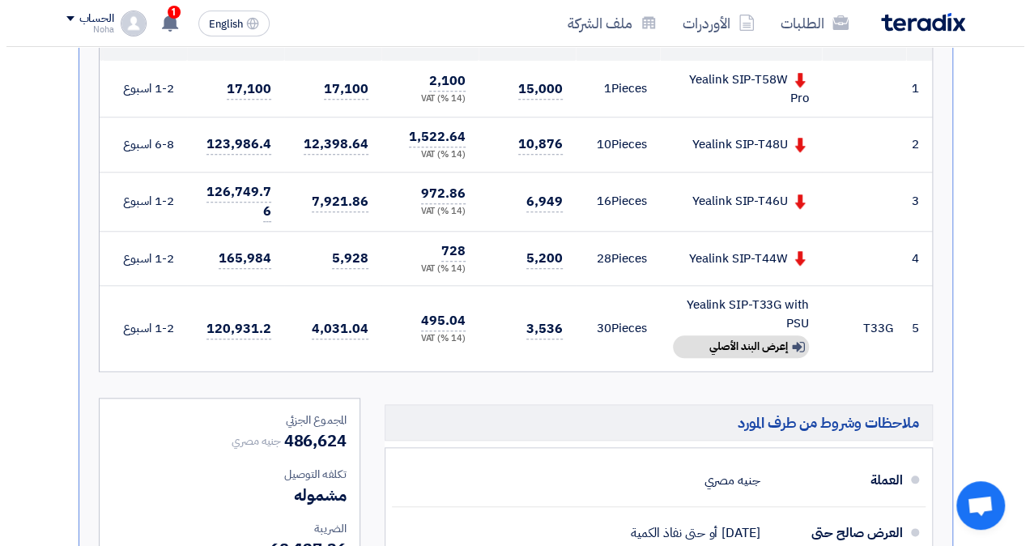
scroll to position [623, 0]
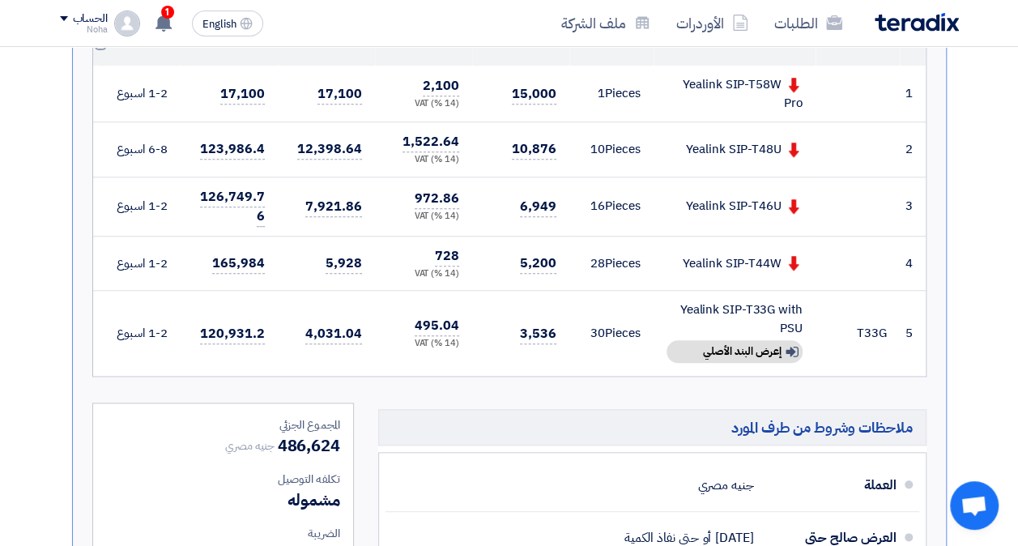
click at [776, 343] on div "Show details إعرض البند الأصلي" at bounding box center [735, 351] width 136 height 23
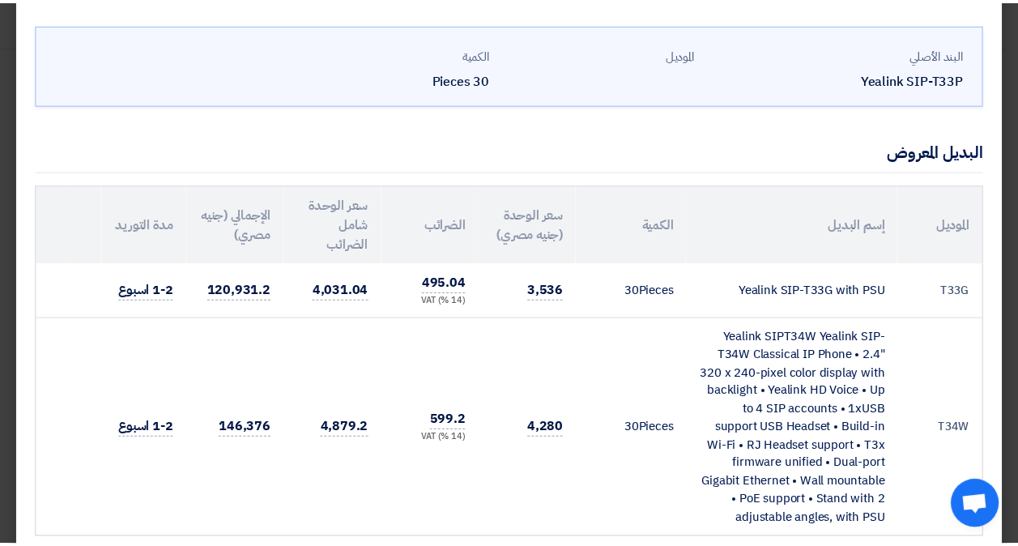
scroll to position [0, 0]
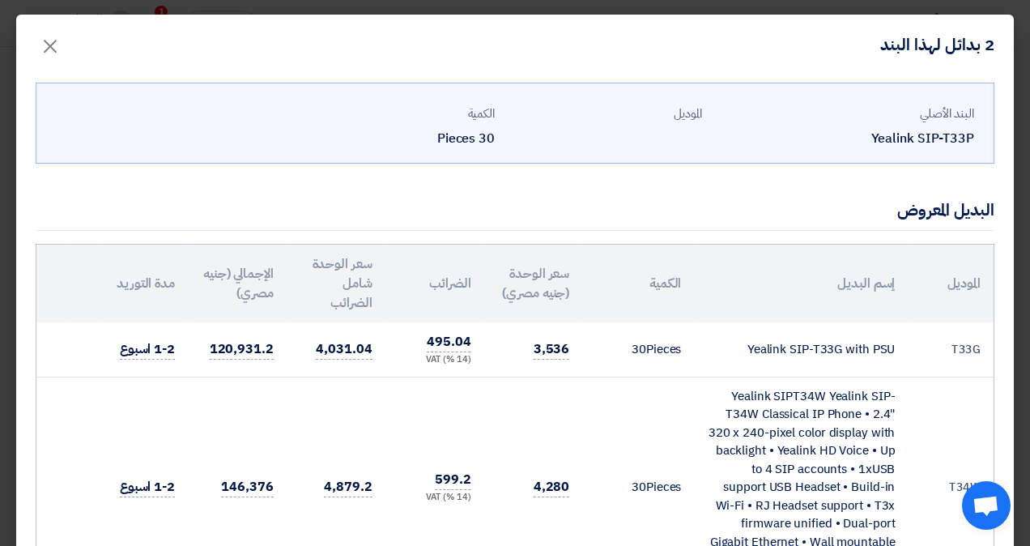
click at [73, 45] on button "×" at bounding box center [50, 42] width 45 height 32
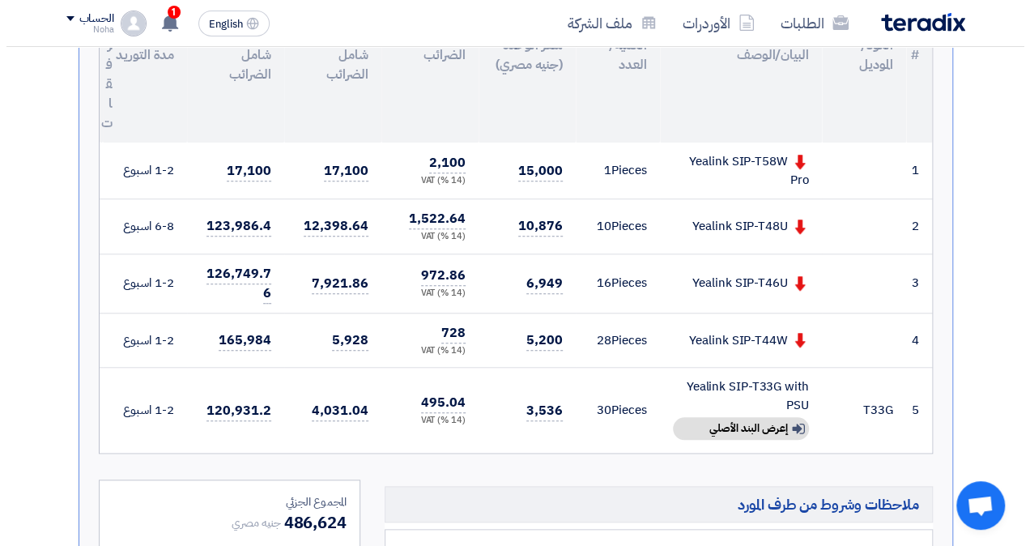
scroll to position [548, 0]
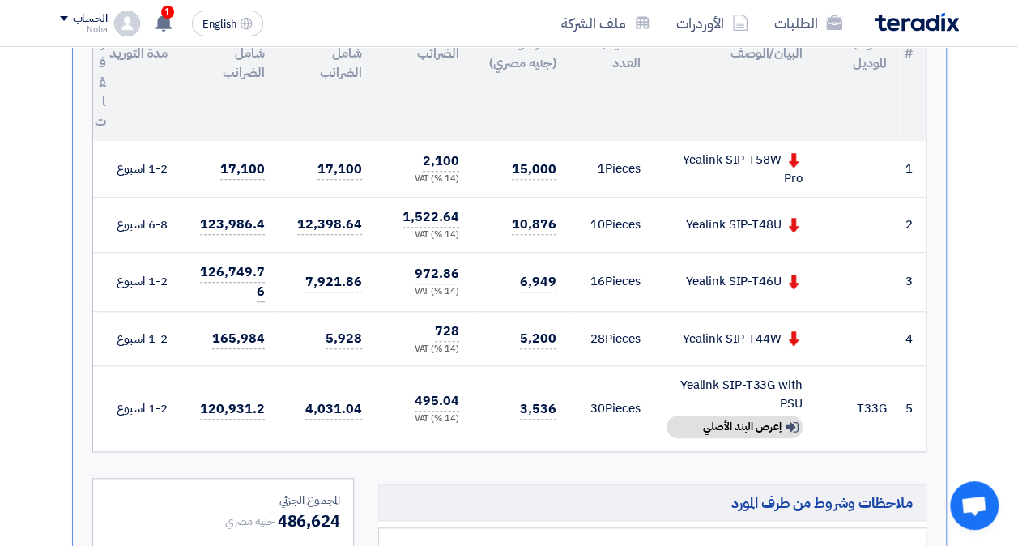
click at [783, 420] on div "Show details إعرض البند الأصلي" at bounding box center [735, 427] width 136 height 23
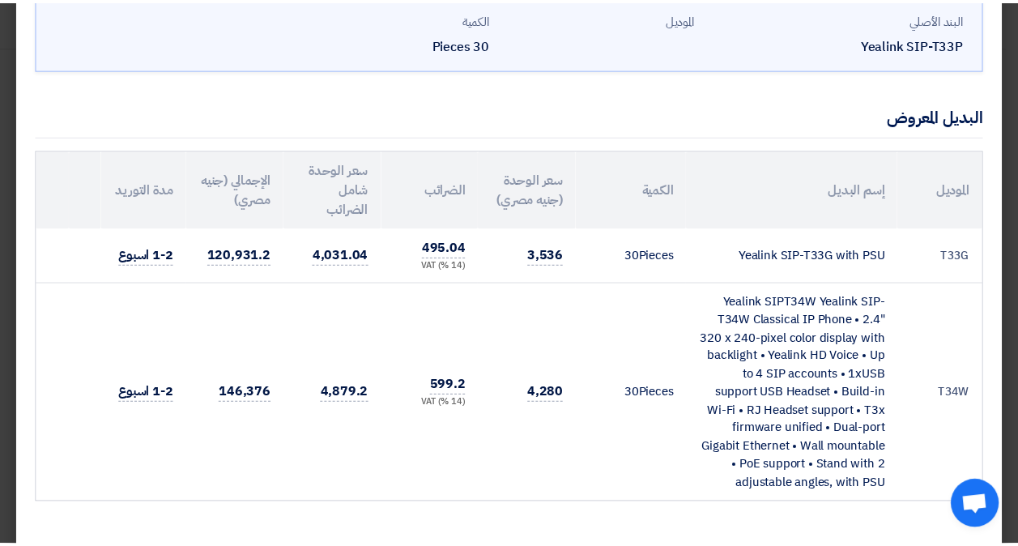
scroll to position [0, 0]
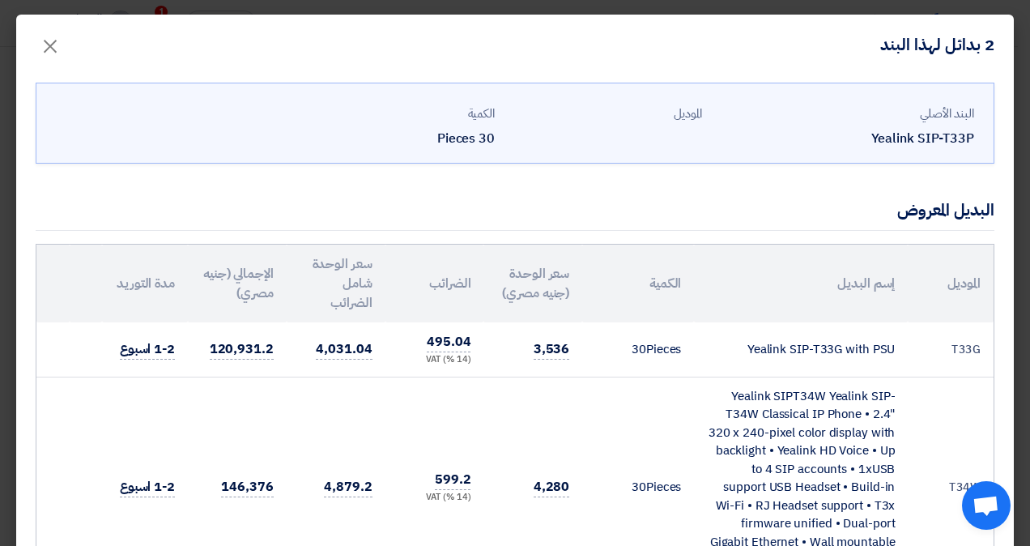
click at [60, 39] on span "×" at bounding box center [50, 45] width 19 height 49
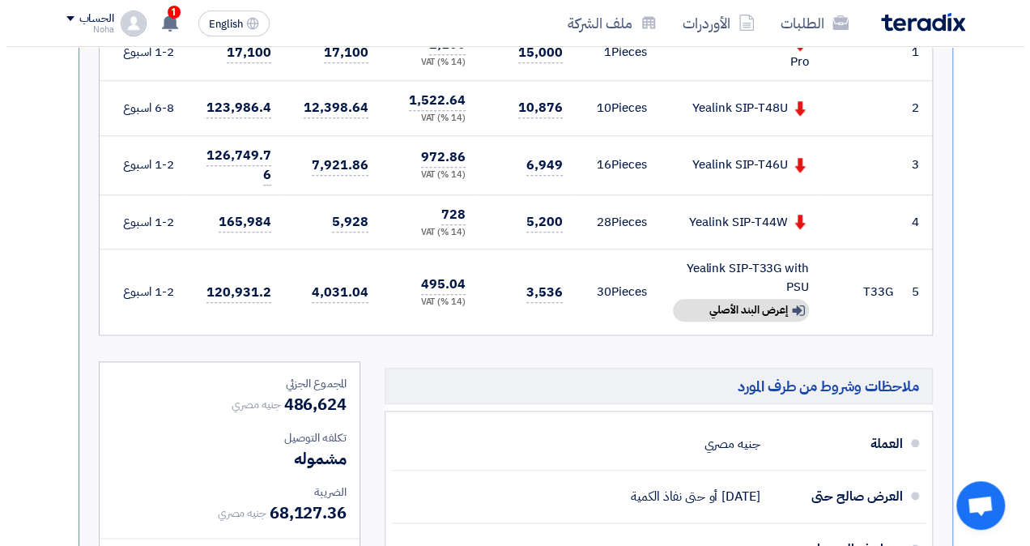
scroll to position [663, 0]
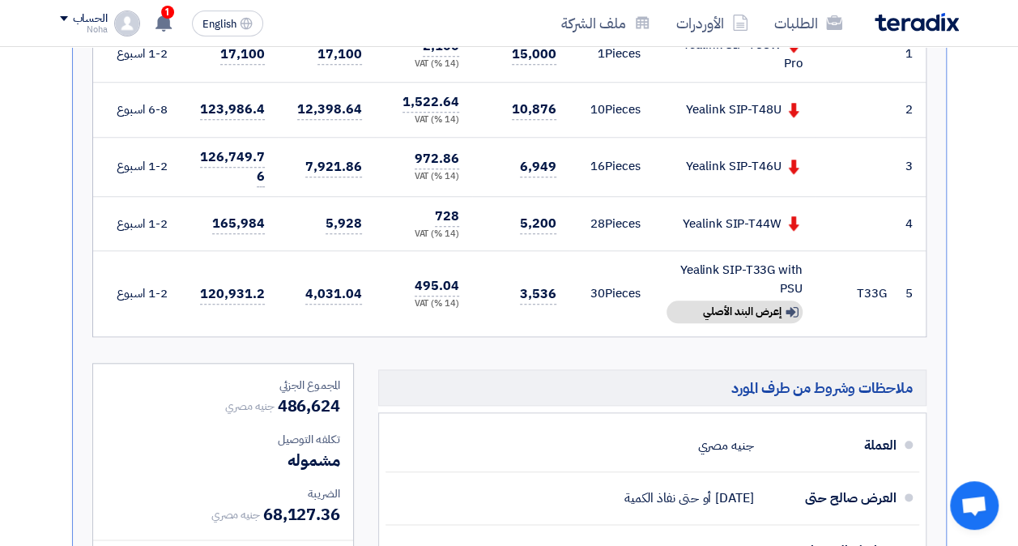
click at [758, 301] on div "Show details إعرض البند الأصلي" at bounding box center [735, 312] width 136 height 23
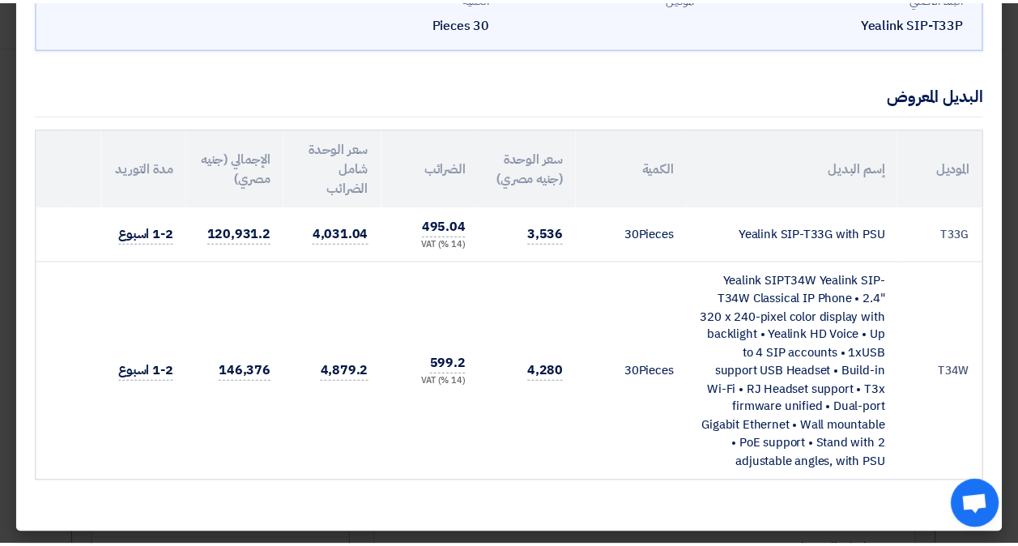
scroll to position [0, 0]
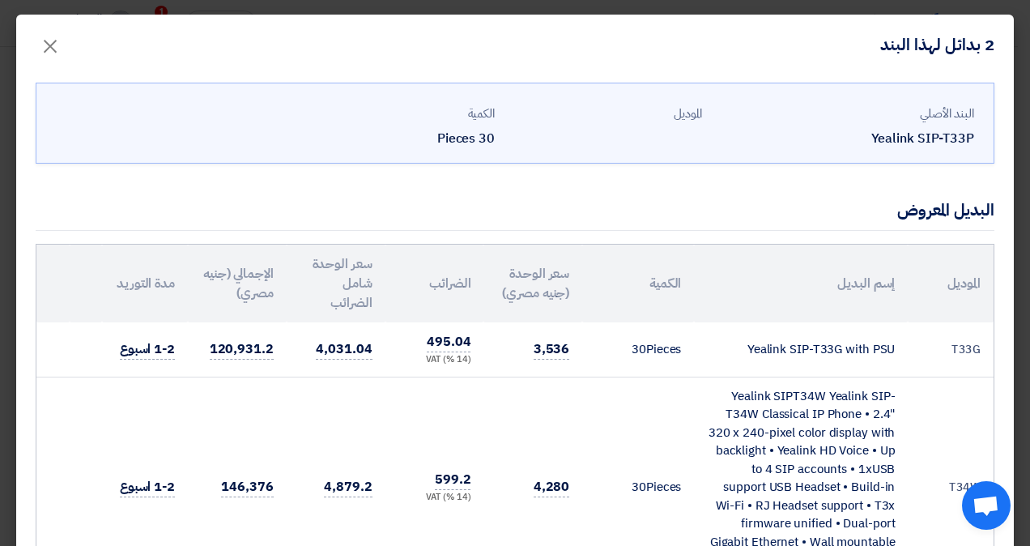
click at [49, 34] on button "×" at bounding box center [50, 42] width 45 height 32
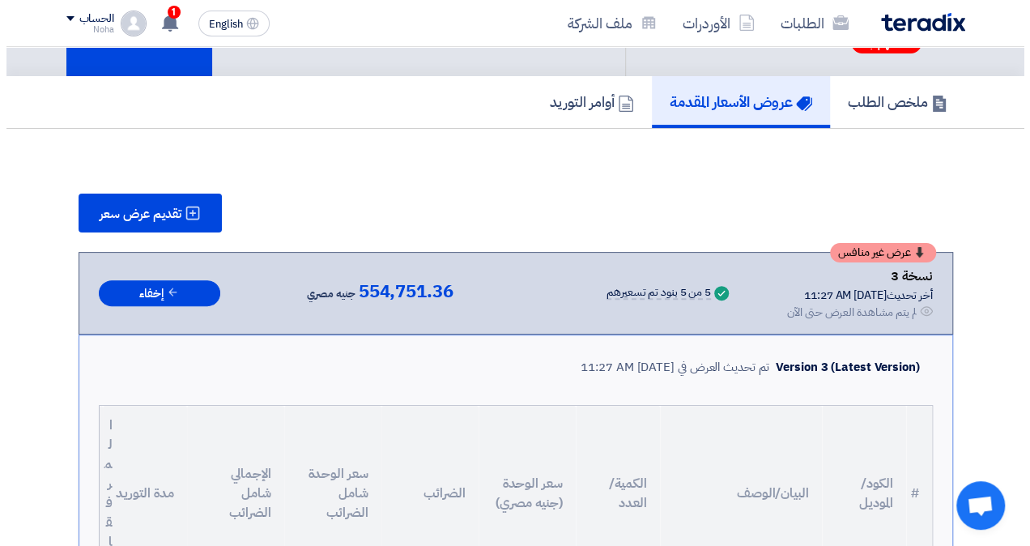
scroll to position [105, 0]
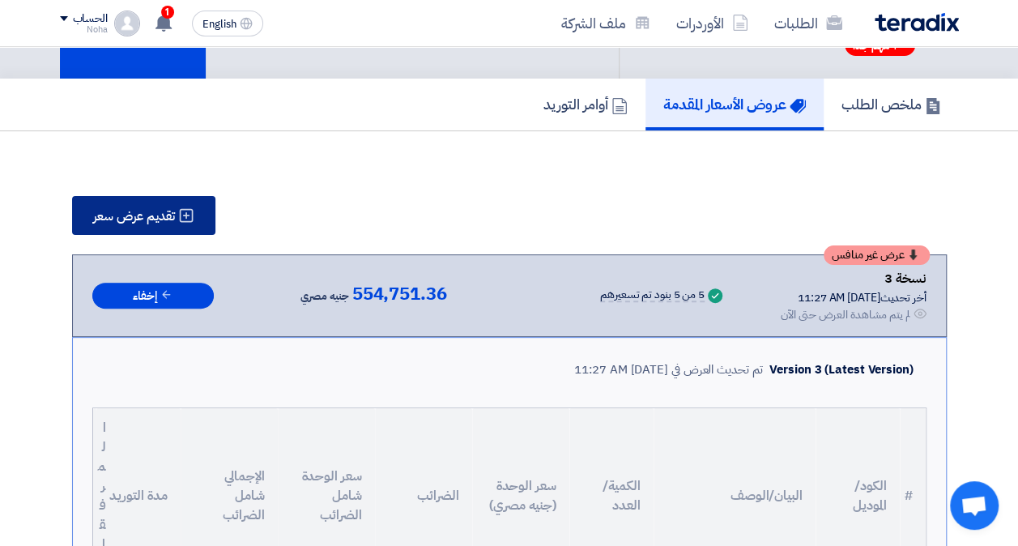
click at [134, 210] on span "تقديم عرض سعر" at bounding box center [134, 216] width 82 height 13
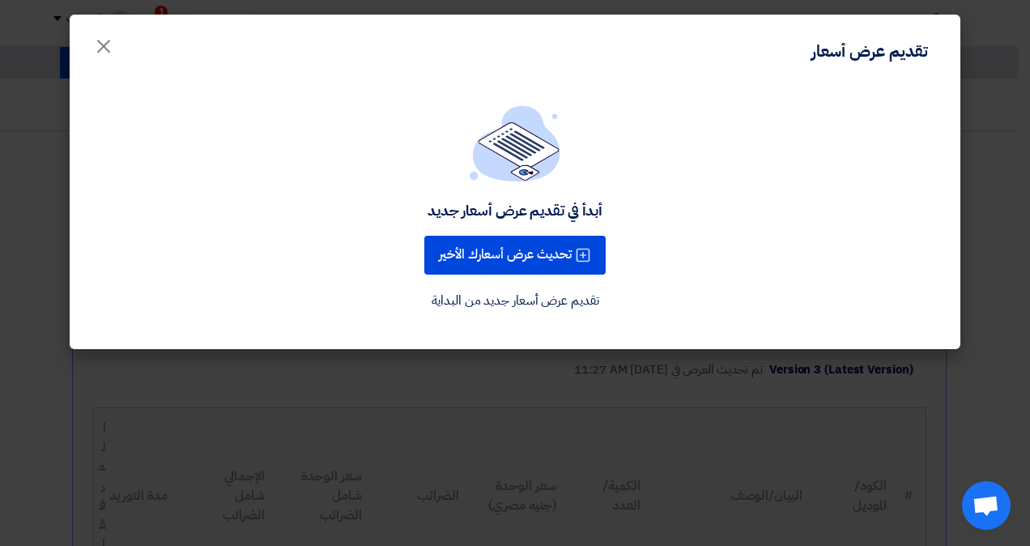
click at [511, 261] on button "تحديث عرض أسعارك الأخير" at bounding box center [514, 255] width 181 height 39
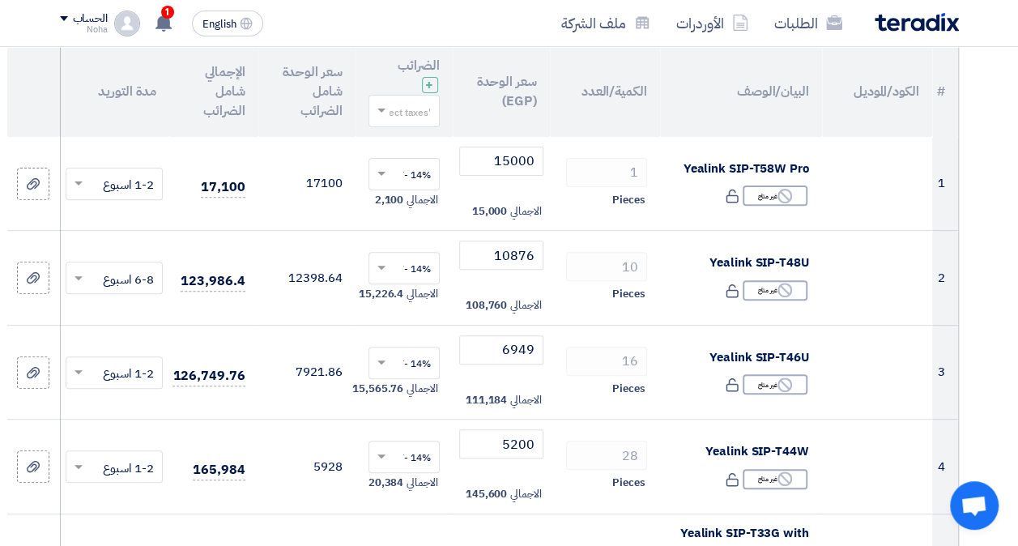
scroll to position [188, 0]
click at [507, 165] on input "15000" at bounding box center [501, 161] width 84 height 29
click at [518, 167] on input "15000" at bounding box center [501, 161] width 84 height 29
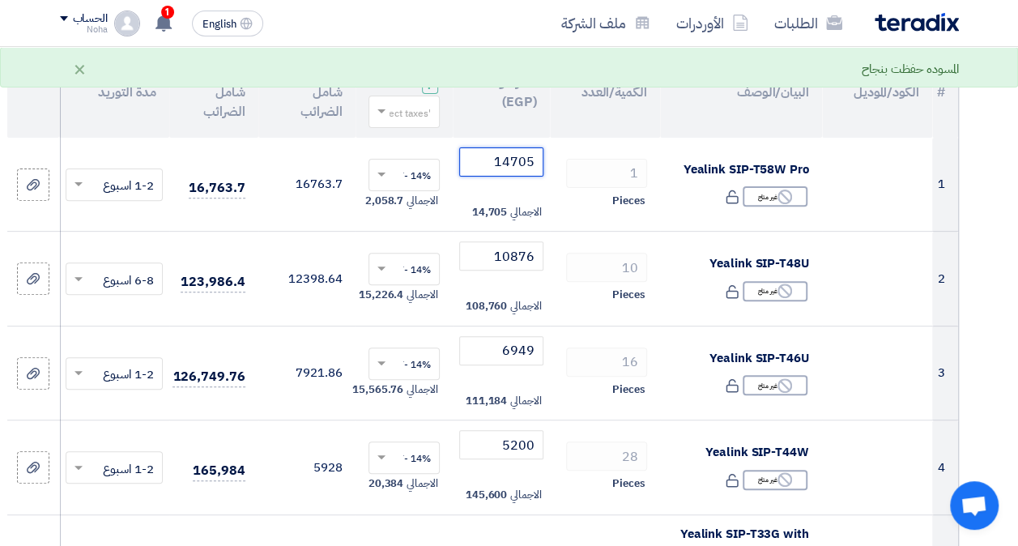
type input "14705"
click at [483, 245] on input "10876" at bounding box center [501, 255] width 84 height 29
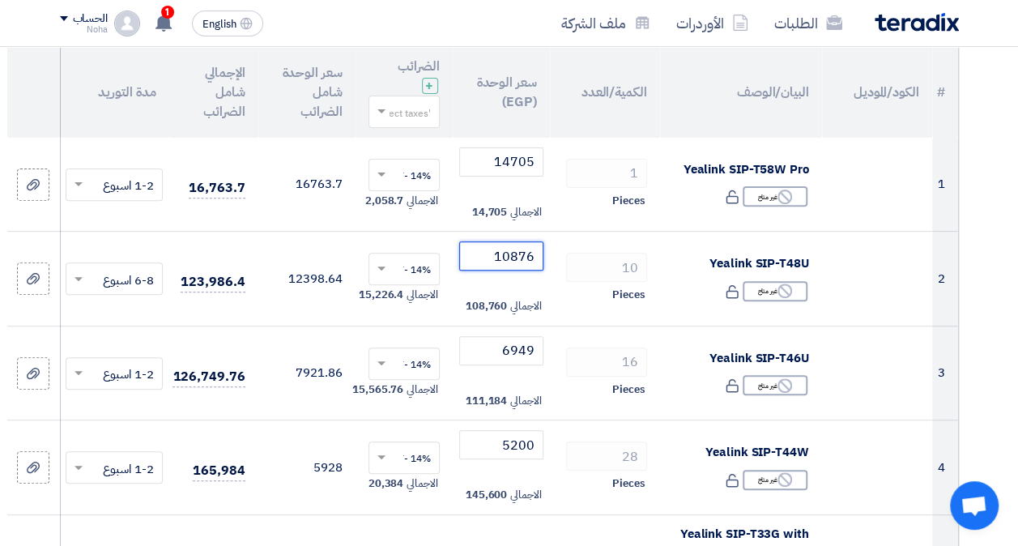
click at [483, 245] on input "10876" at bounding box center [501, 255] width 84 height 29
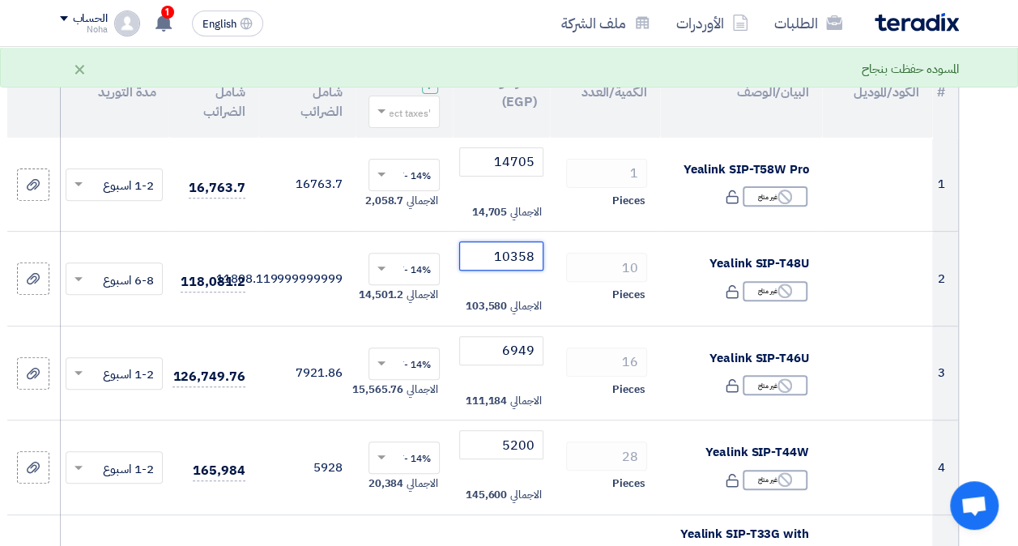
type input "10358"
click at [486, 344] on input "6949" at bounding box center [501, 350] width 84 height 29
type input "6812"
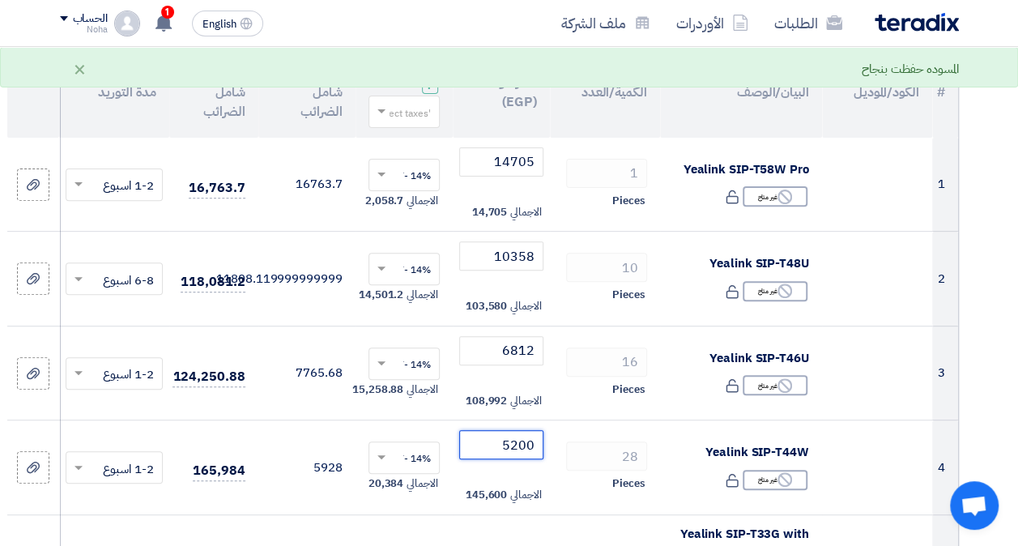
click at [506, 437] on input "5200" at bounding box center [501, 444] width 84 height 29
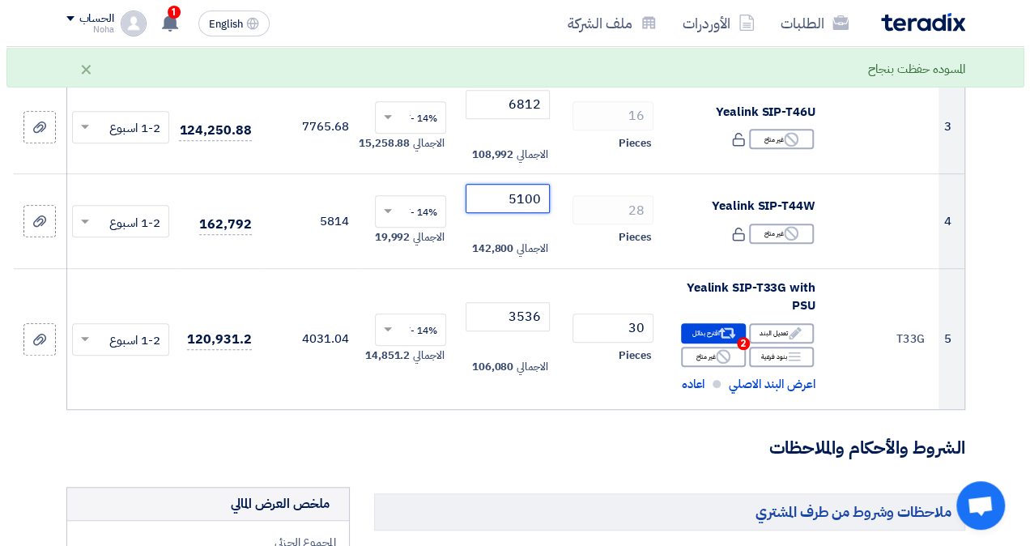
scroll to position [436, 0]
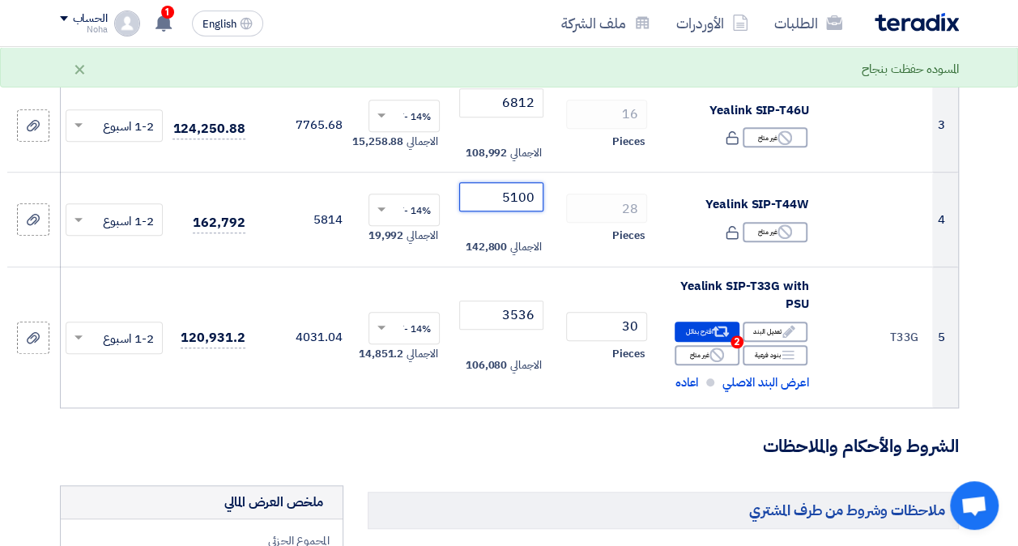
type input "5100"
click at [703, 323] on div "Alternative اقترح بدائل 2" at bounding box center [707, 332] width 65 height 20
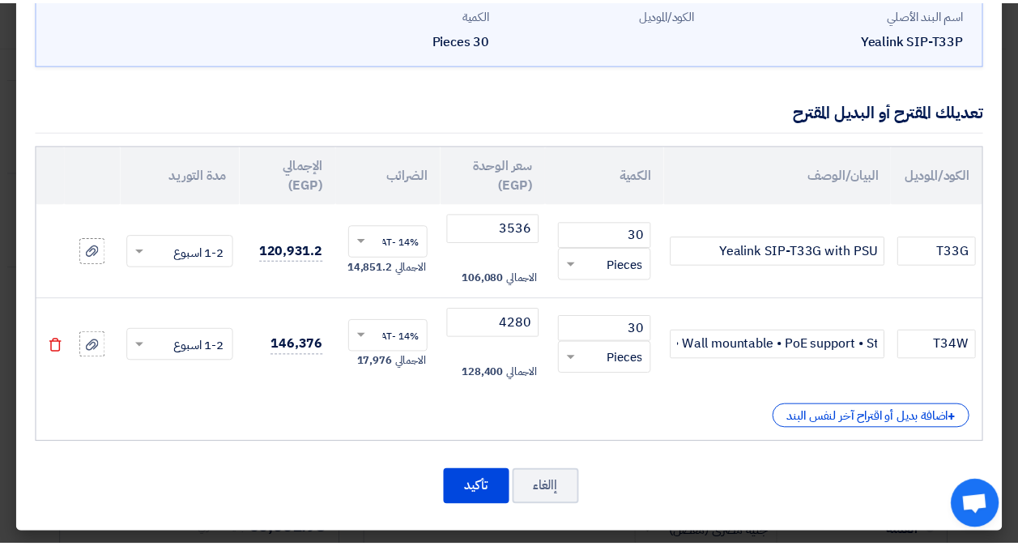
scroll to position [0, -232]
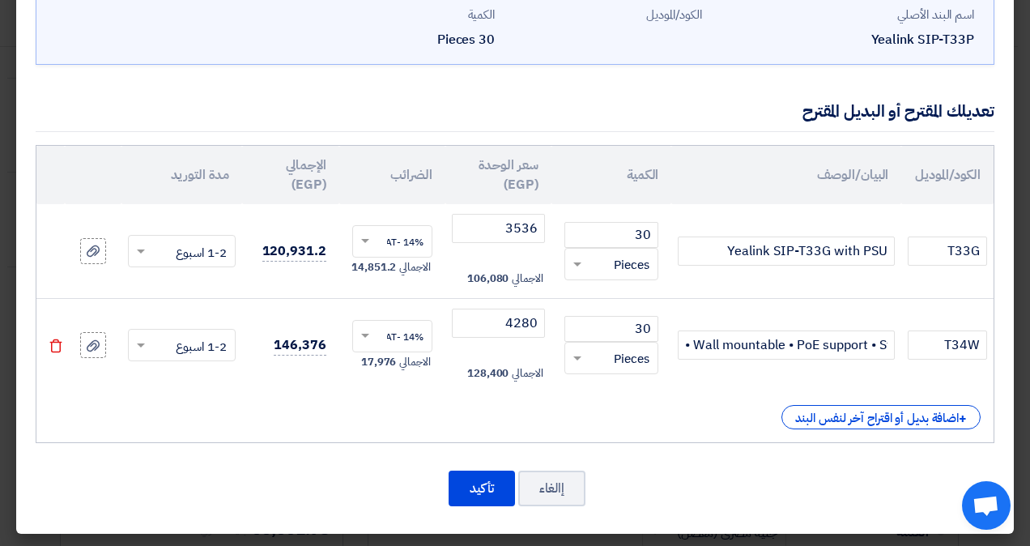
click at [492, 490] on button "تأكيد" at bounding box center [482, 489] width 66 height 36
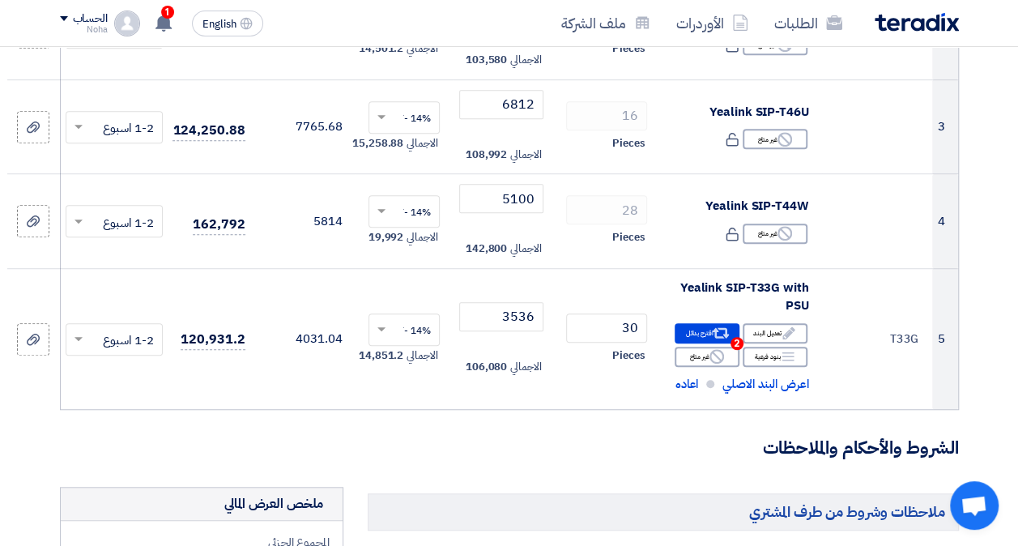
scroll to position [446, 0]
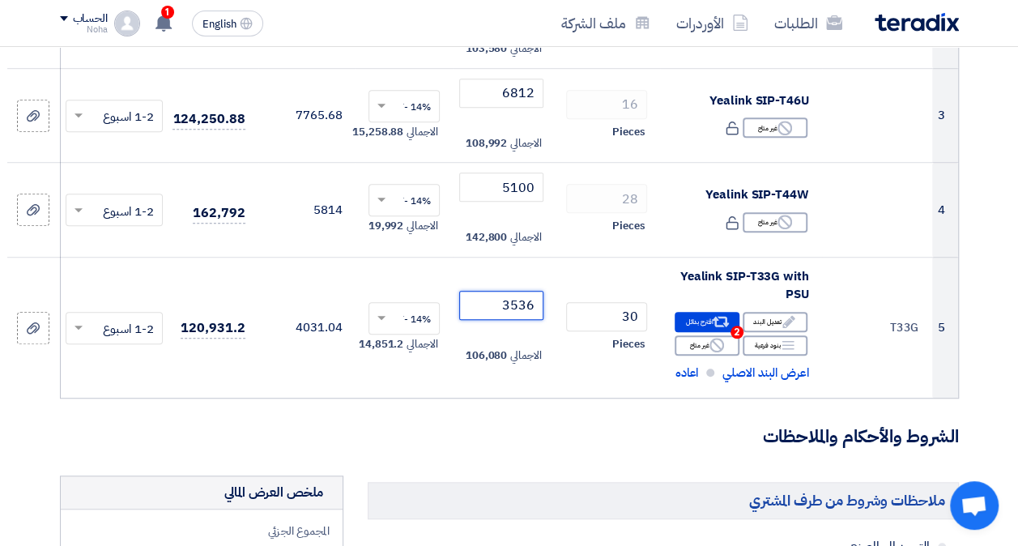
click at [506, 295] on input "3536" at bounding box center [501, 305] width 84 height 29
type input "3436"
click at [1000, 363] on section "تفاصيل الطلب # الكود/الموديل البيان/الوصف الكمية/العدد سعر الوحدة (EGP) الضرائب…" at bounding box center [509, 435] width 1018 height 1461
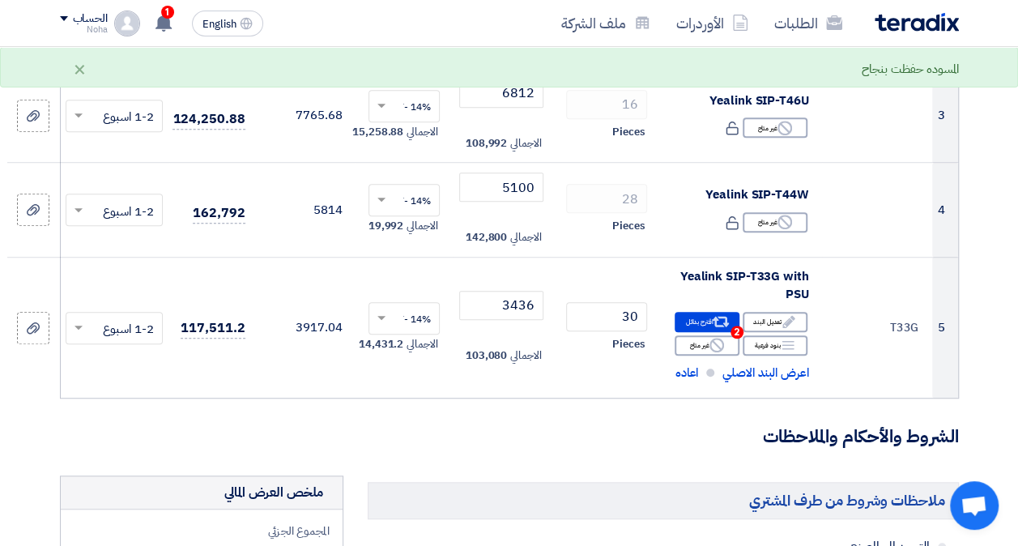
click at [736, 327] on span "2" at bounding box center [737, 332] width 13 height 13
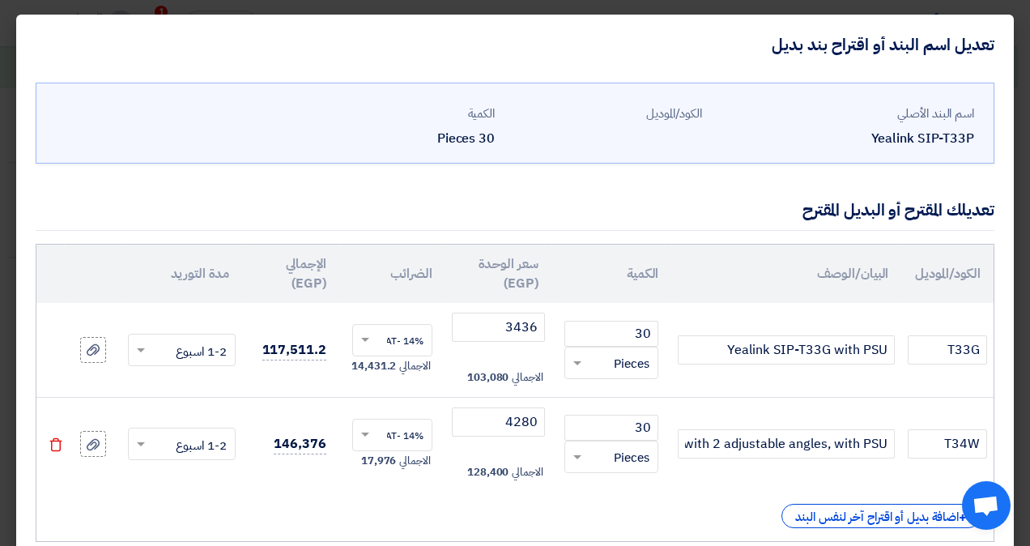
click at [63, 442] on icon "Delete" at bounding box center [56, 444] width 15 height 15
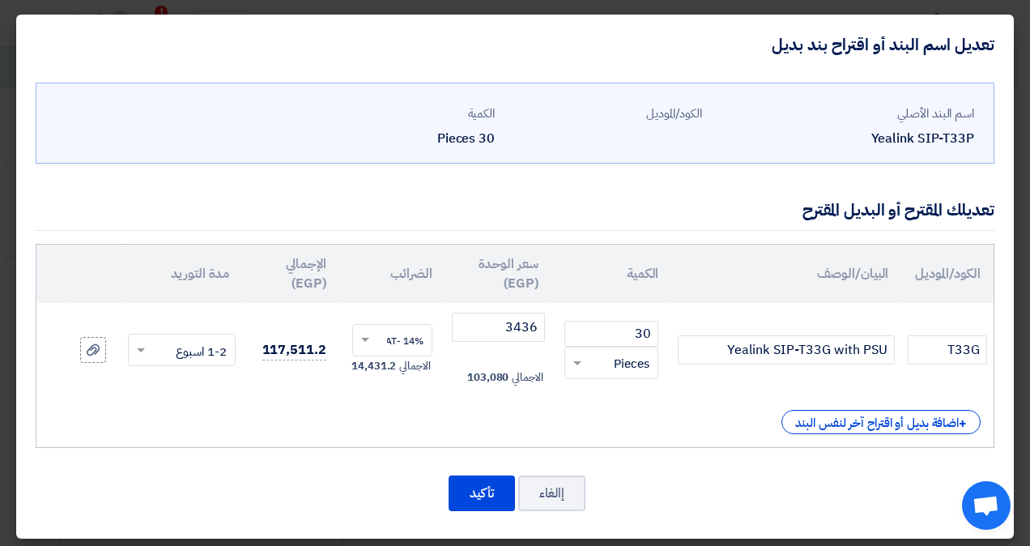
click at [480, 483] on button "تأكيد" at bounding box center [482, 494] width 66 height 36
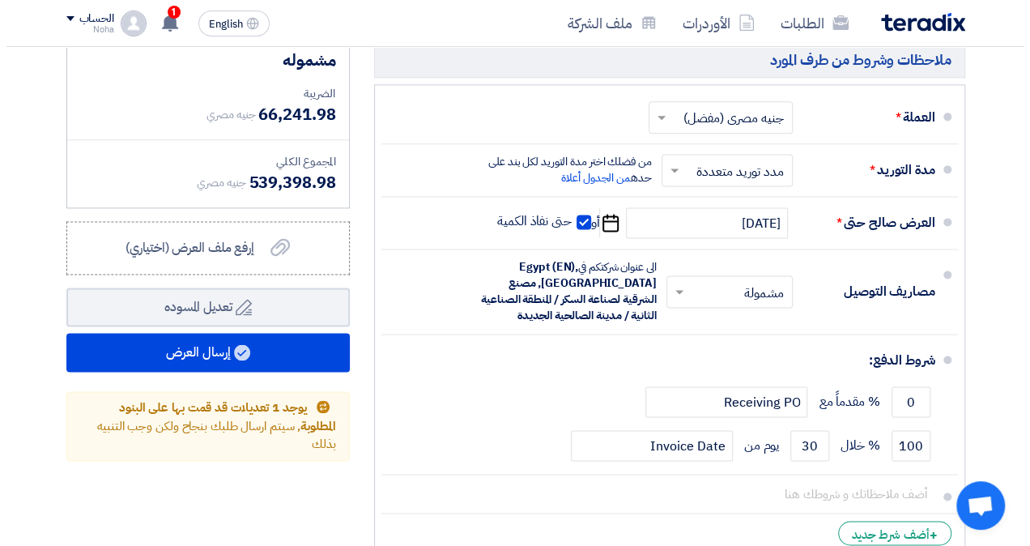
scroll to position [992, 0]
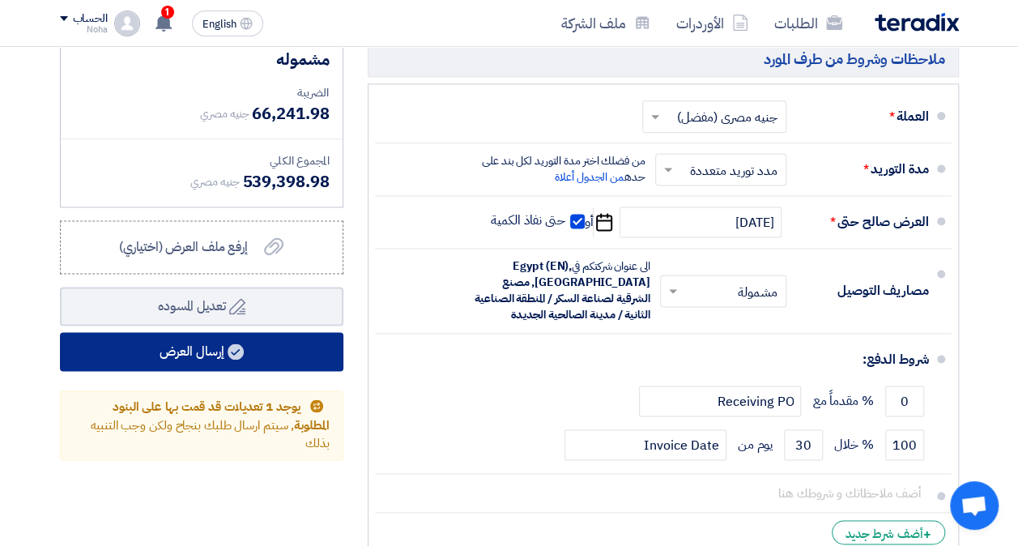
click at [201, 358] on button "إرسال العرض" at bounding box center [202, 351] width 284 height 39
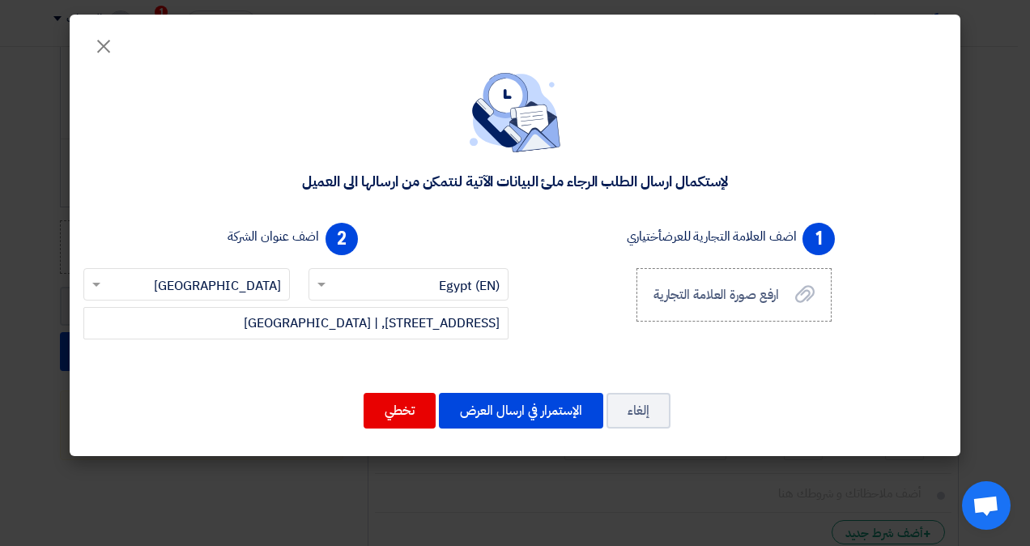
click at [395, 417] on button "تخطي" at bounding box center [400, 411] width 72 height 36
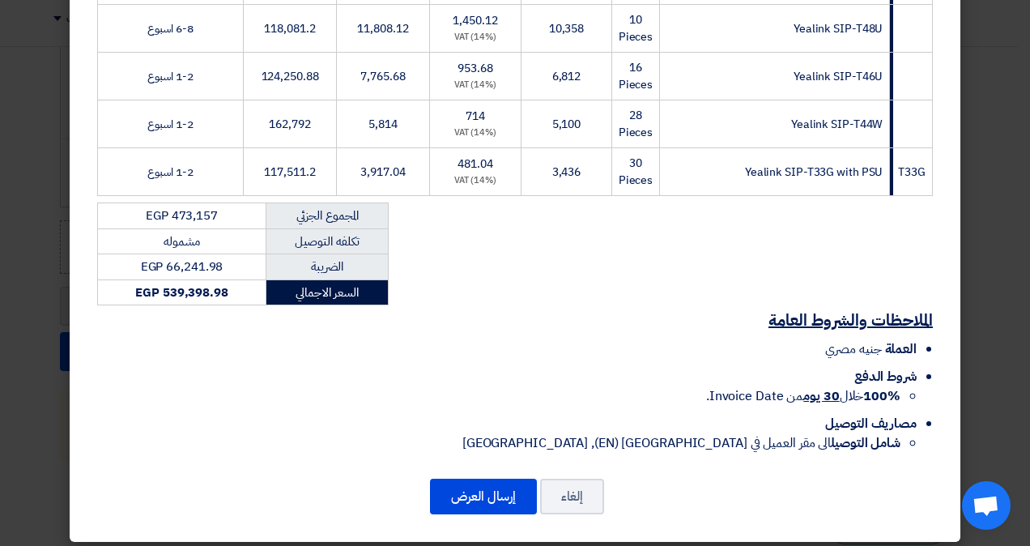
scroll to position [372, 0]
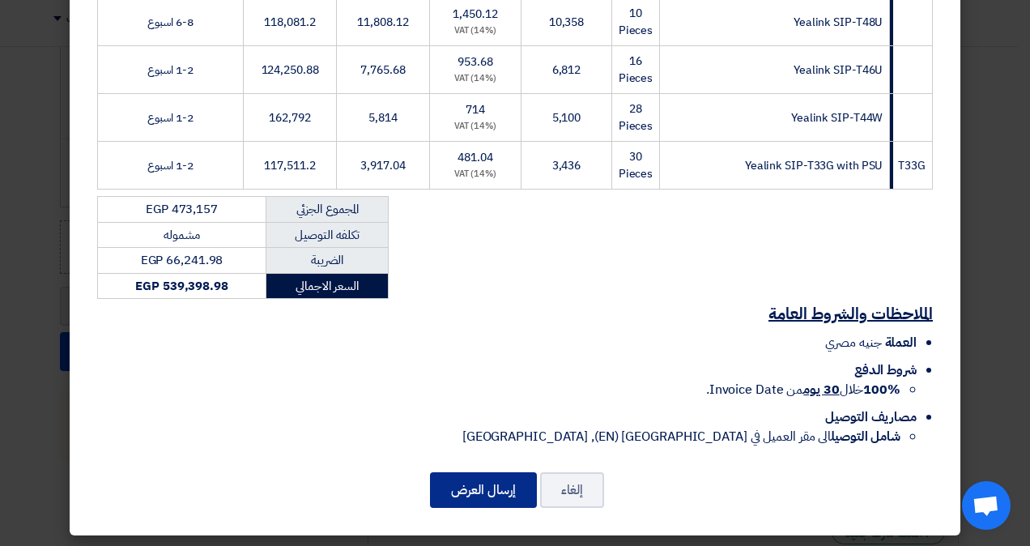
click at [473, 496] on button "إرسال العرض" at bounding box center [483, 490] width 107 height 36
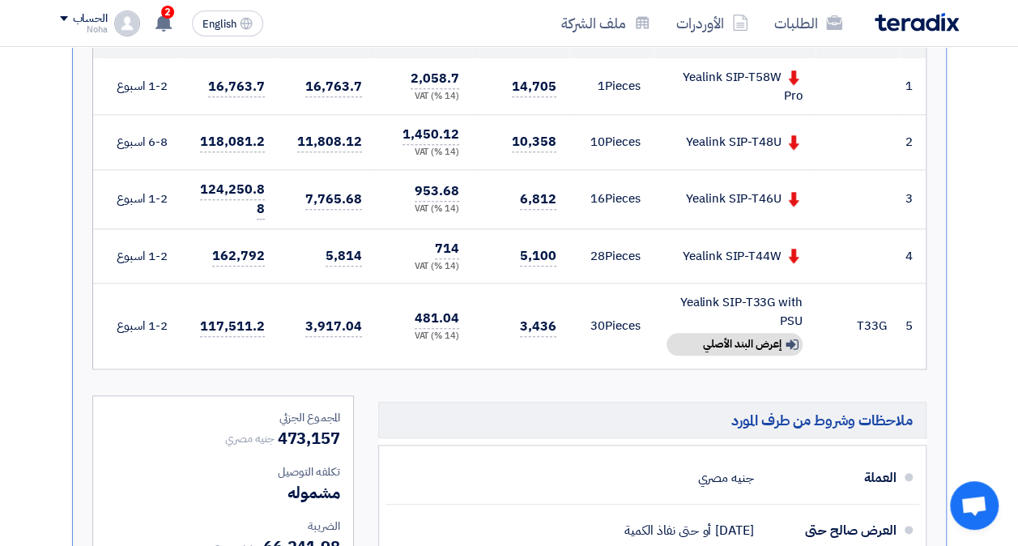
scroll to position [632, 0]
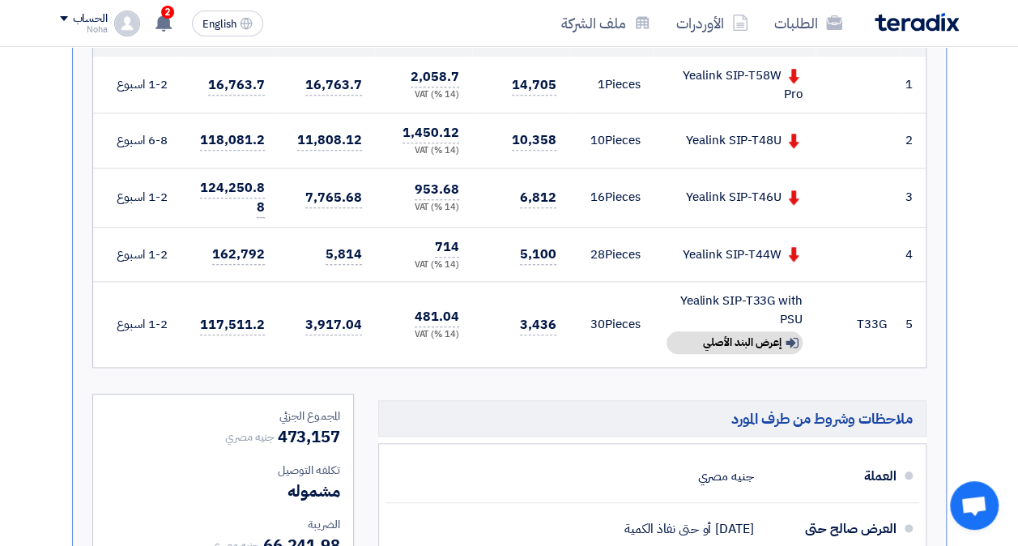
click at [718, 342] on div "Show details إعرض البند الأصلي" at bounding box center [735, 342] width 136 height 23
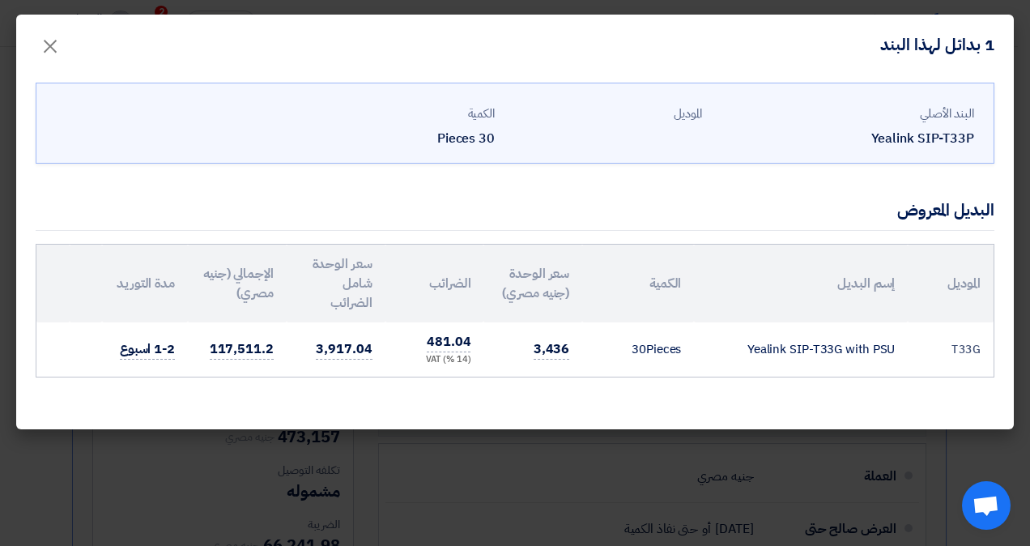
click at [688, 498] on modal-container "1 بدائل لهذا البند × البند الأصلي Yealink SIP-T33P الموديل الكمية 30 Pieces الب…" at bounding box center [515, 273] width 1030 height 546
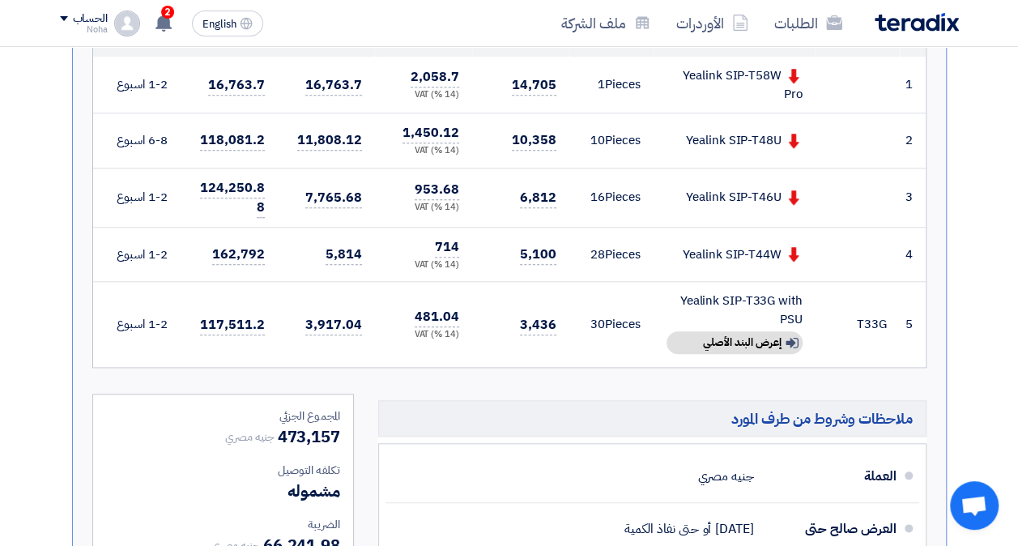
click at [778, 331] on div "Show details إعرض البند الأصلي" at bounding box center [735, 342] width 136 height 23
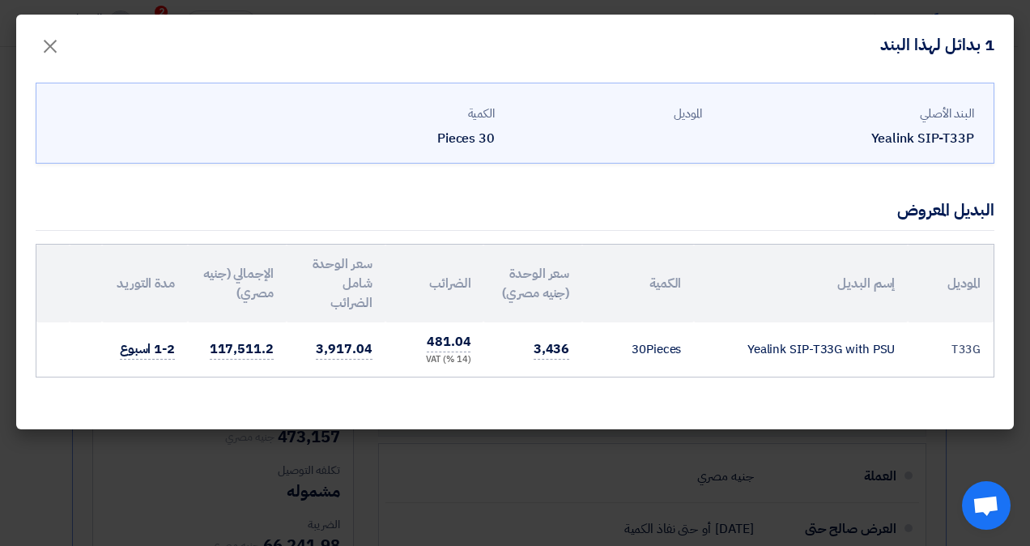
click at [668, 486] on modal-container "1 بدائل لهذا البند × البند الأصلي Yealink SIP-T33P الموديل الكمية 30 Pieces الب…" at bounding box center [515, 273] width 1030 height 546
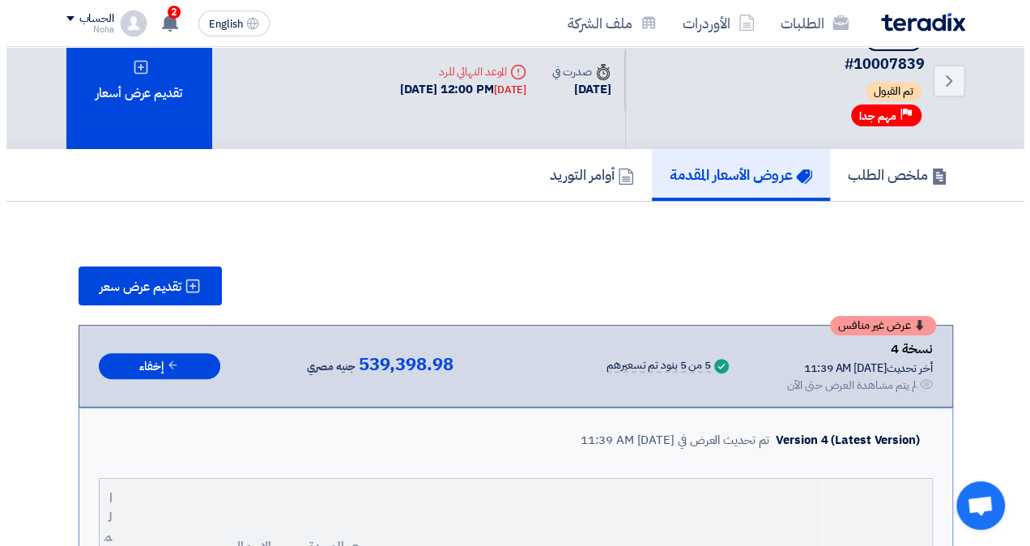
scroll to position [33, 0]
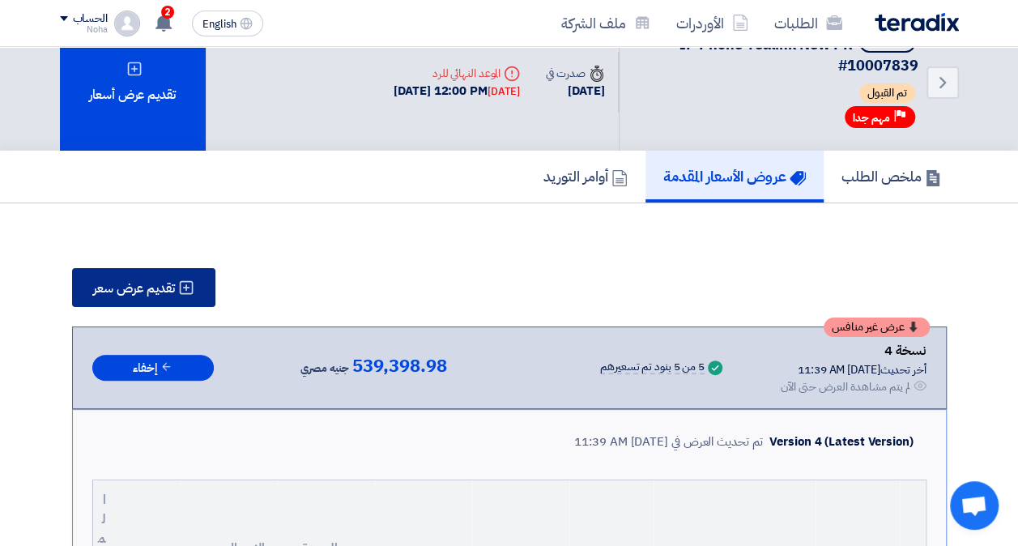
click at [132, 282] on span "تقديم عرض سعر" at bounding box center [134, 288] width 82 height 13
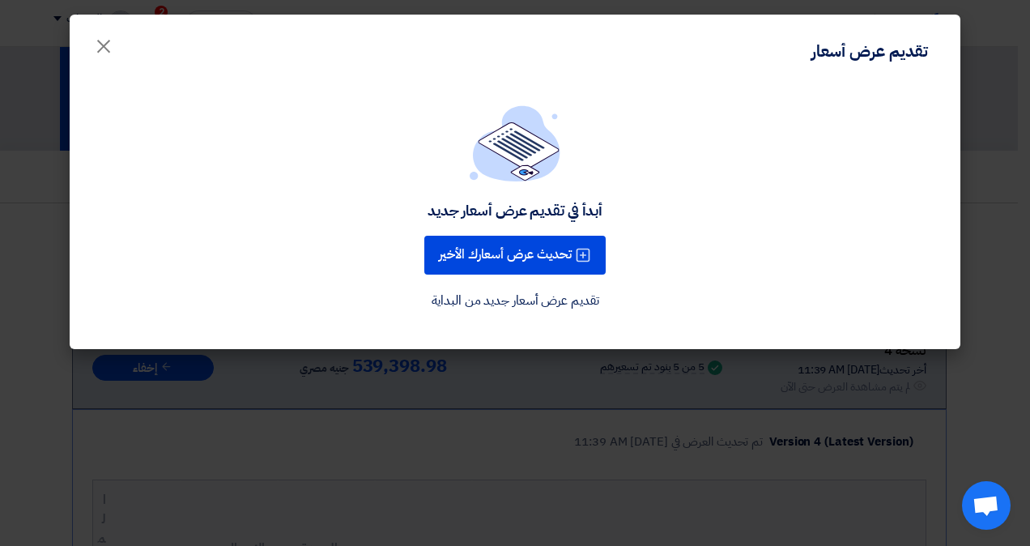
click at [570, 259] on button "تحديث عرض أسعارك الأخير" at bounding box center [514, 255] width 181 height 39
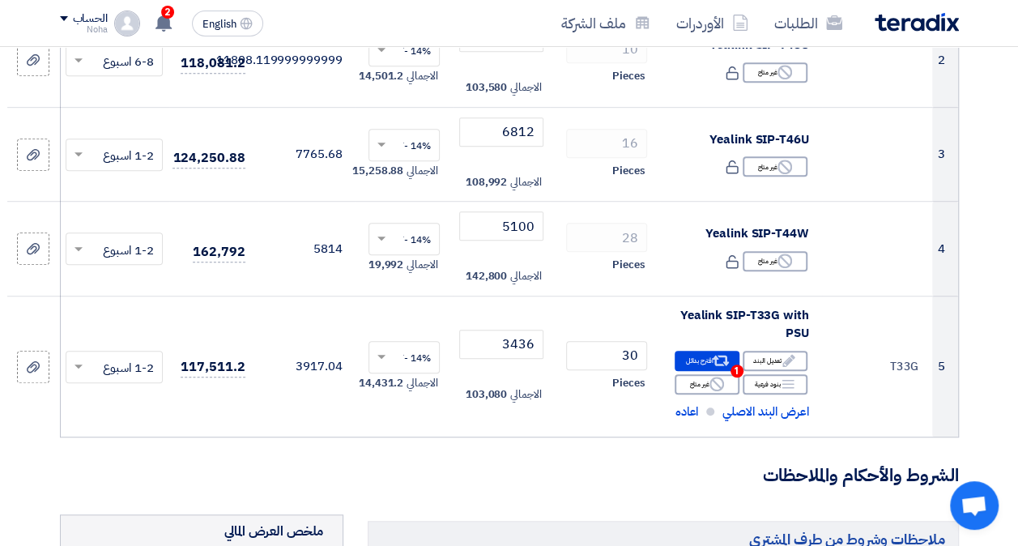
scroll to position [420, 0]
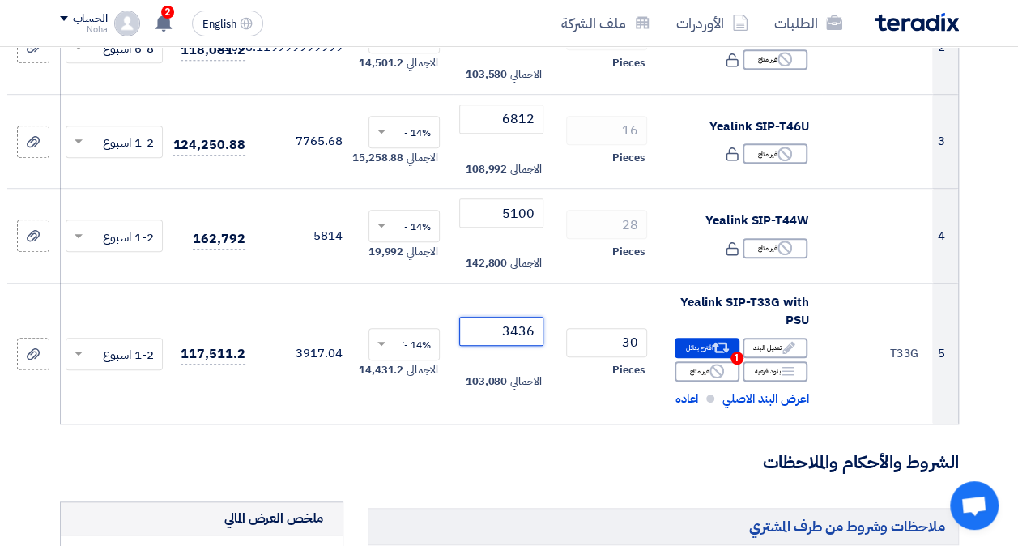
click at [511, 331] on input "3436" at bounding box center [501, 331] width 84 height 29
click at [512, 327] on input "3436" at bounding box center [501, 331] width 84 height 29
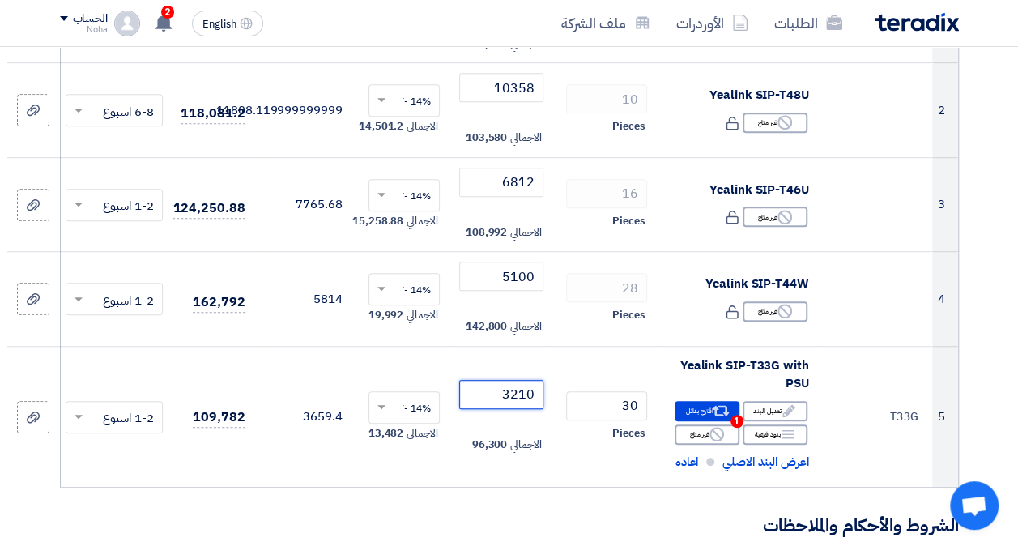
scroll to position [217, 0]
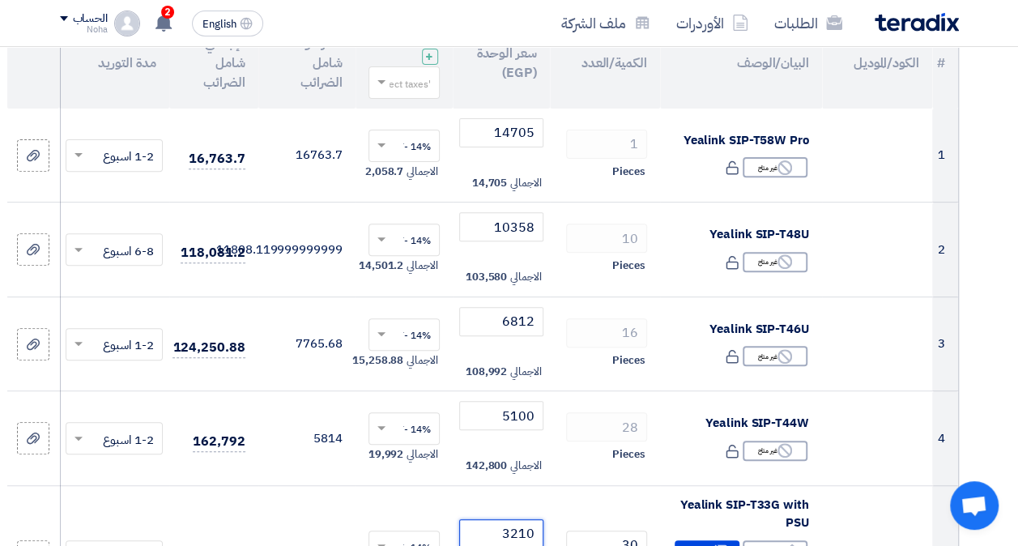
type input "3210"
click at [515, 139] on input "14705" at bounding box center [501, 132] width 84 height 29
click at [506, 133] on input "14705" at bounding box center [501, 132] width 84 height 29
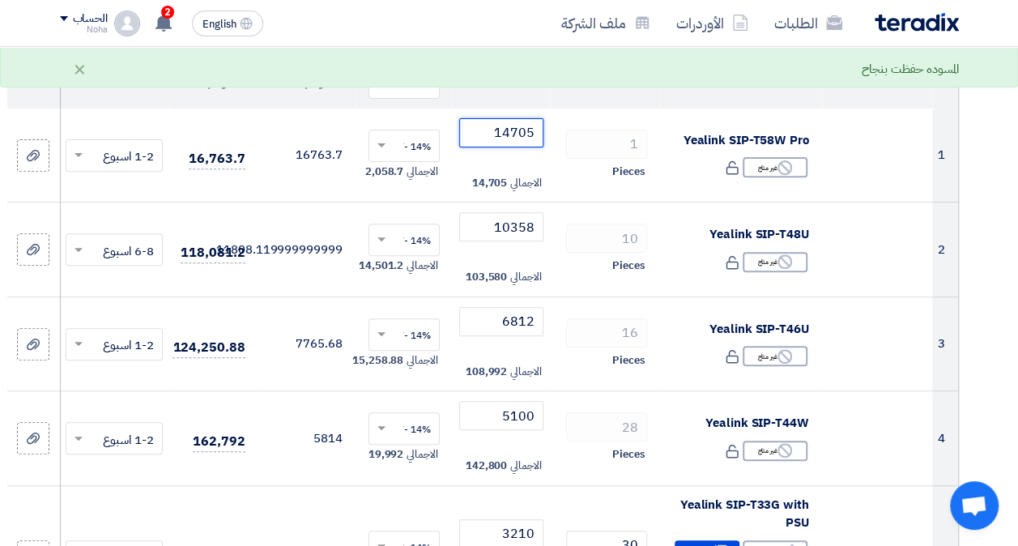
drag, startPoint x: 536, startPoint y: 132, endPoint x: 514, endPoint y: 130, distance: 22.7
click at [514, 130] on input "14705" at bounding box center [501, 132] width 84 height 29
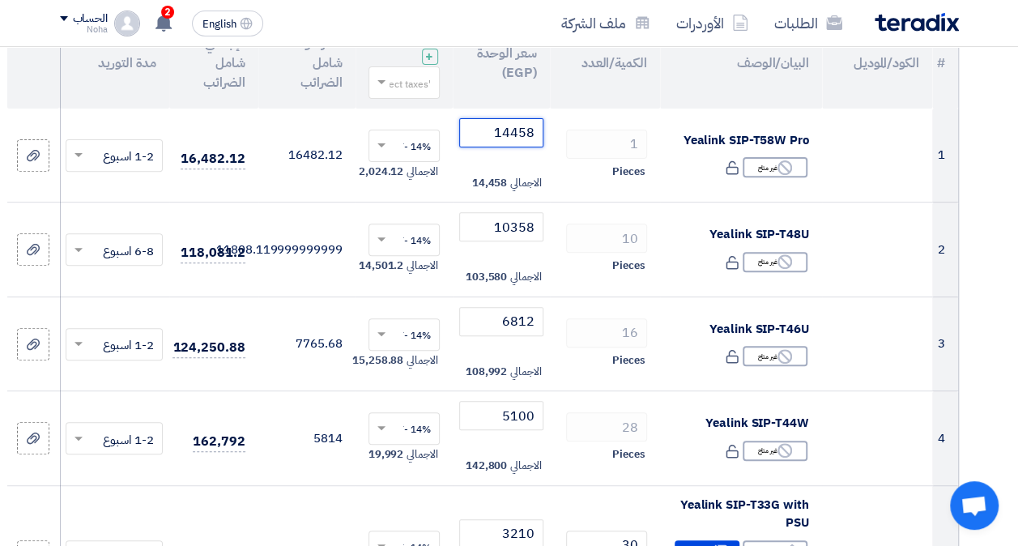
type input "14458"
drag, startPoint x: 536, startPoint y: 225, endPoint x: 494, endPoint y: 225, distance: 42.1
click at [494, 225] on input "10358" at bounding box center [501, 226] width 84 height 29
type input "10324"
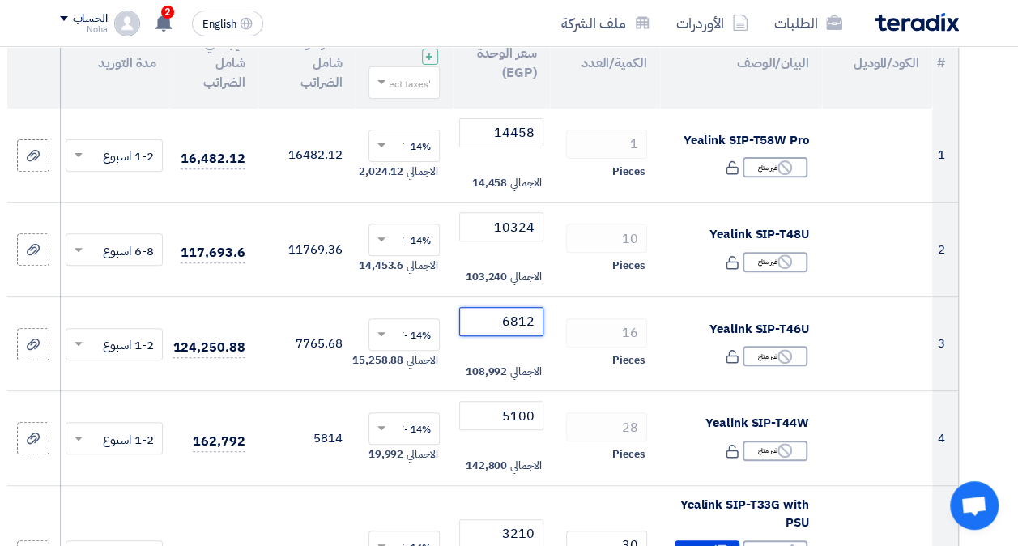
drag, startPoint x: 533, startPoint y: 318, endPoint x: 517, endPoint y: 316, distance: 16.4
click at [517, 316] on input "6812" at bounding box center [501, 321] width 84 height 29
type input "6750"
click at [523, 415] on input "5100" at bounding box center [501, 415] width 84 height 29
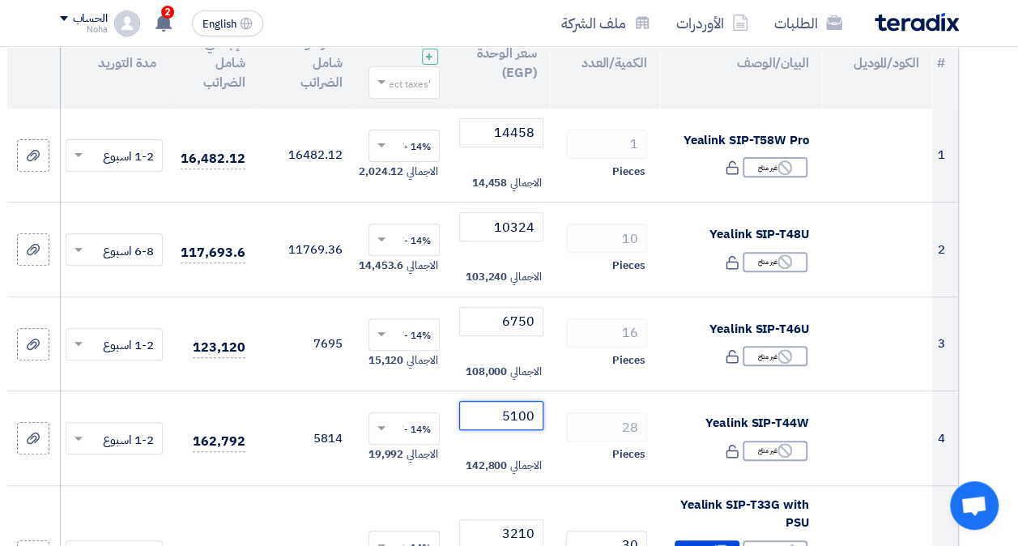
click at [523, 415] on input "5100" at bounding box center [501, 415] width 84 height 29
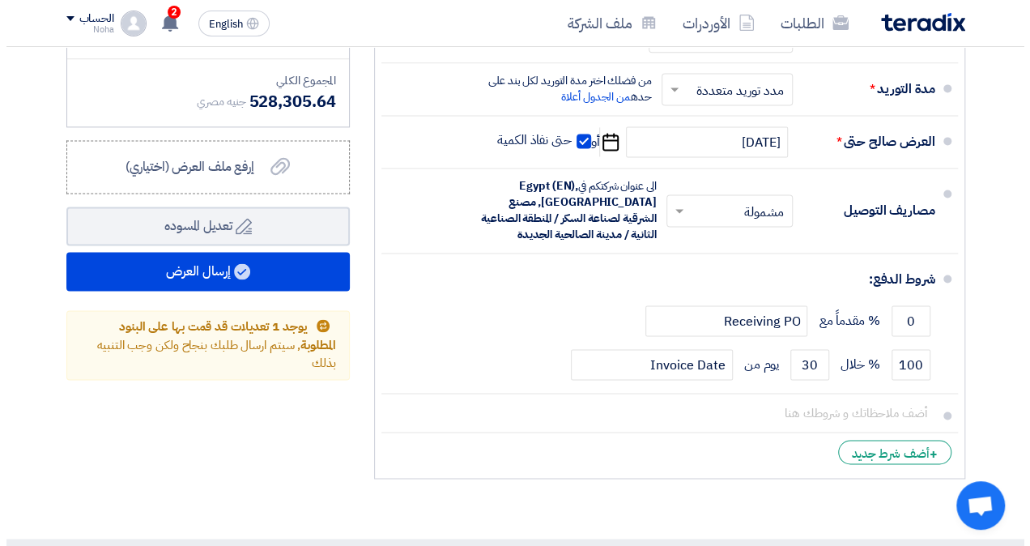
scroll to position [1033, 0]
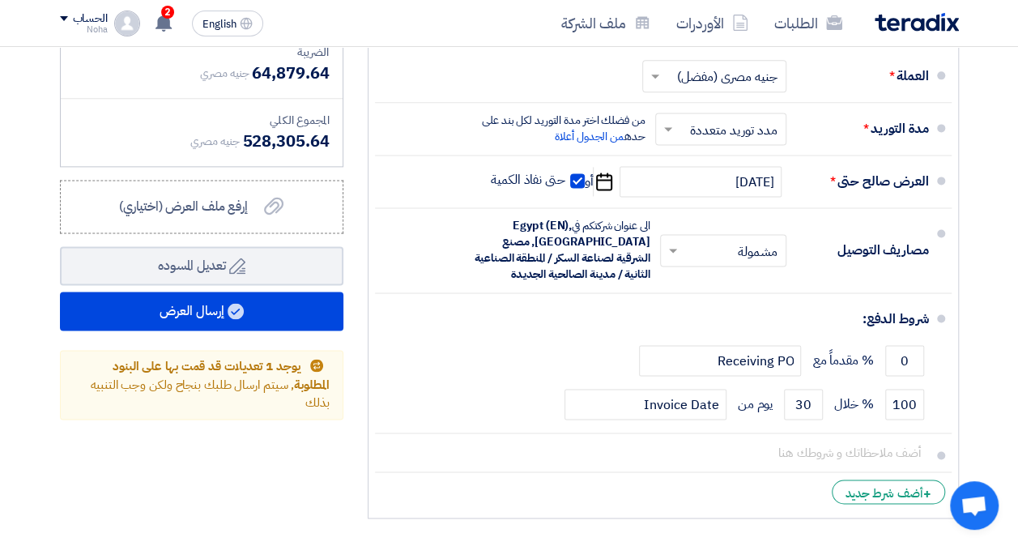
type input "5051"
click at [309, 321] on button "إرسال العرض" at bounding box center [202, 311] width 284 height 39
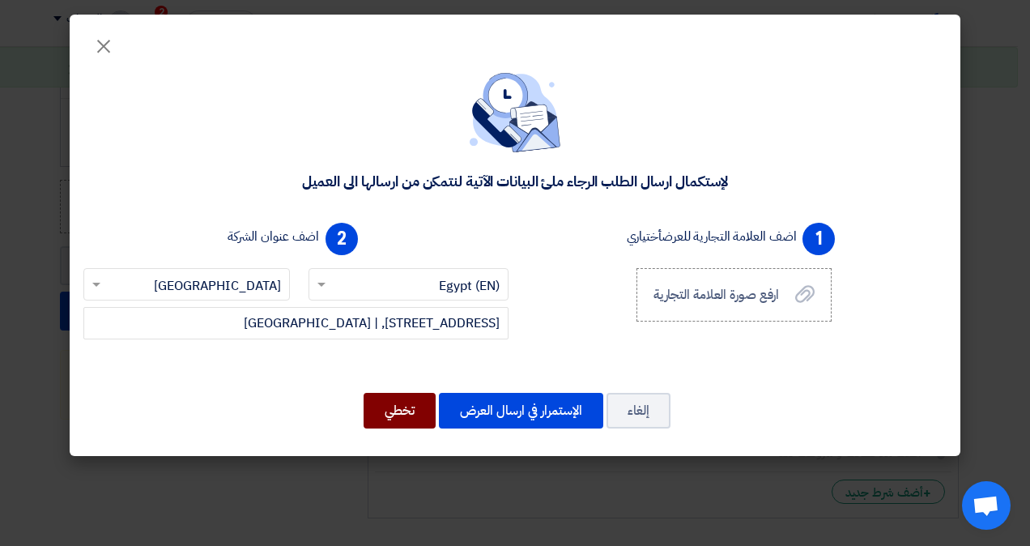
click at [399, 399] on button "تخطي" at bounding box center [400, 411] width 72 height 36
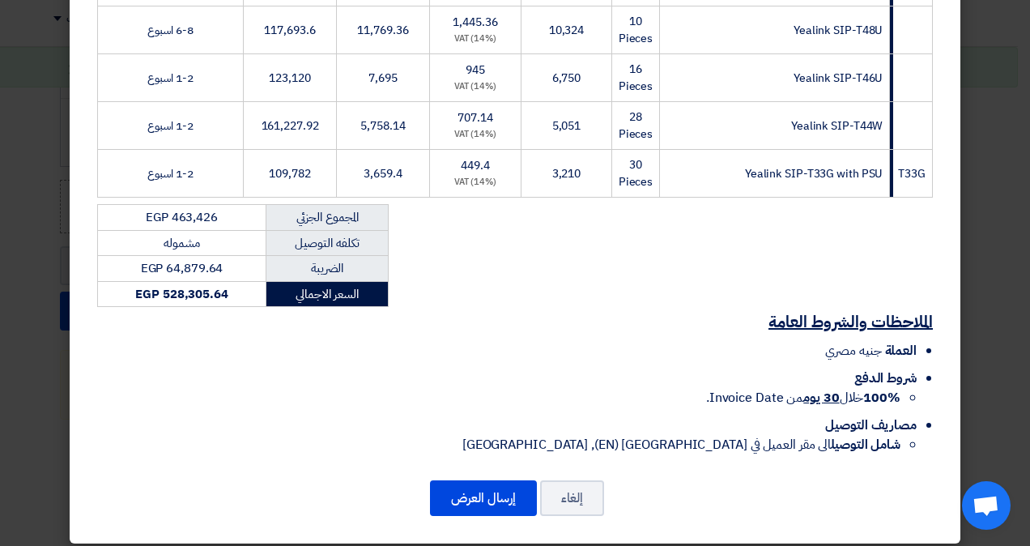
scroll to position [372, 0]
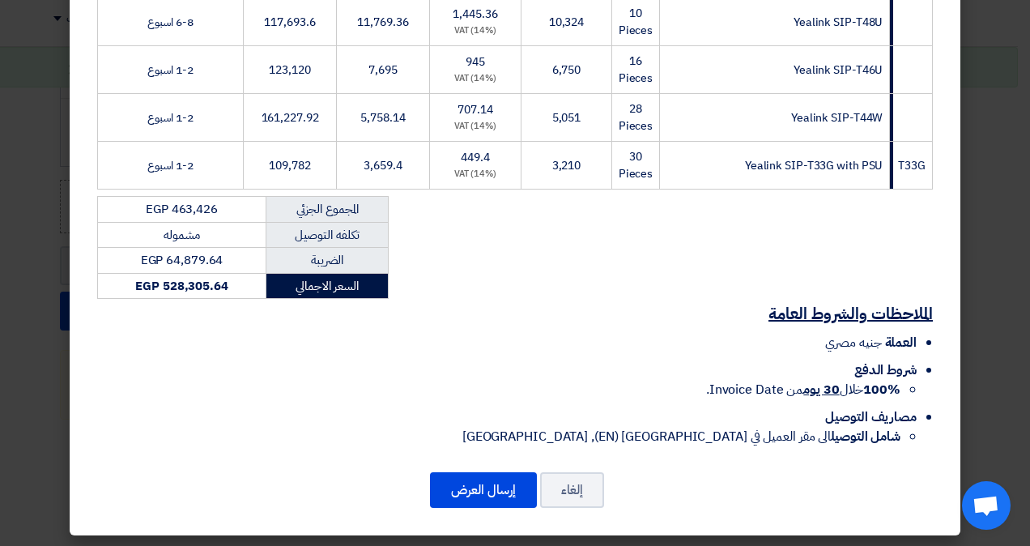
click at [470, 482] on button "إرسال العرض" at bounding box center [483, 490] width 107 height 36
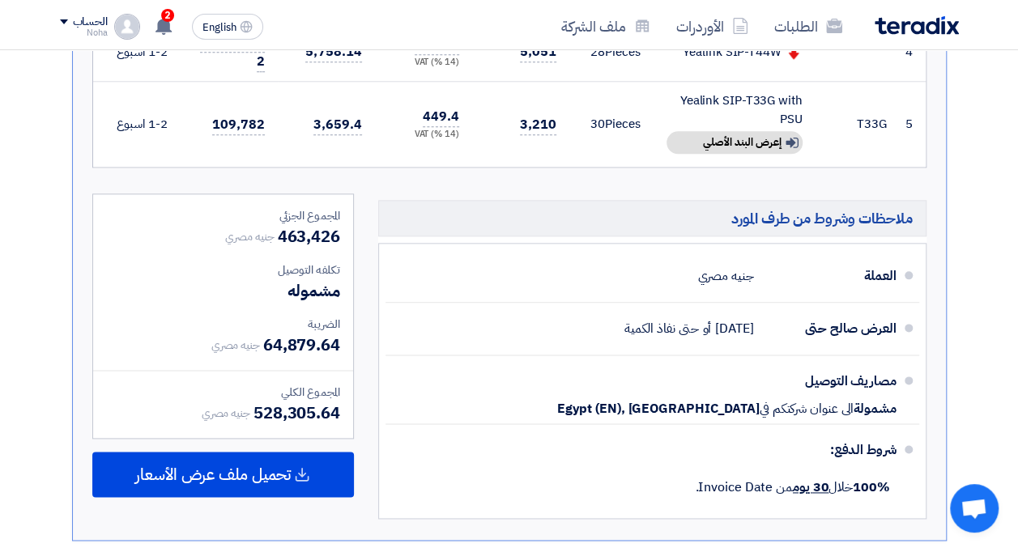
scroll to position [564, 0]
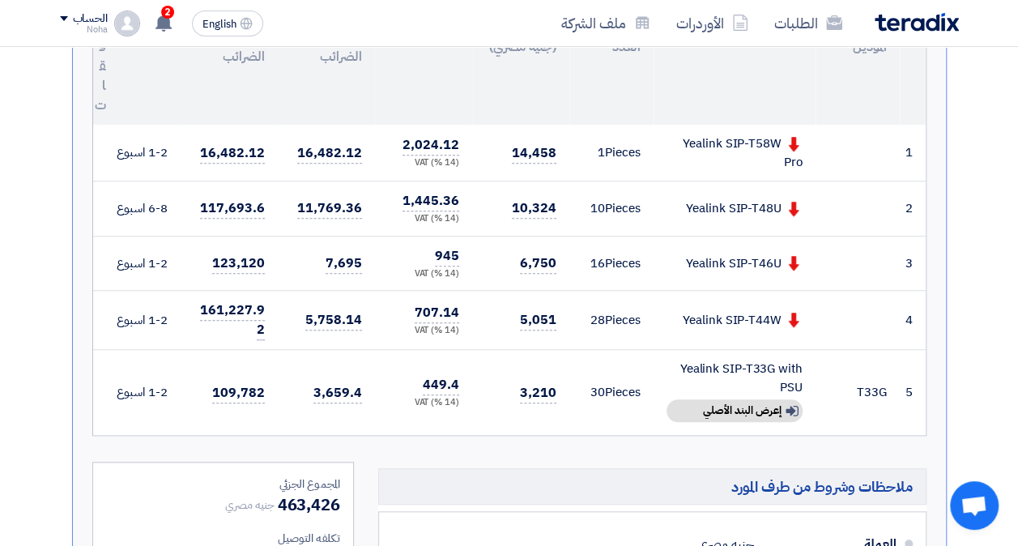
click at [939, 424] on div "Version 5 (Latest Version) تم تحديث العرض في [DATE] 11:44 AM # الكود/الموديل ال…" at bounding box center [509, 344] width 875 height 932
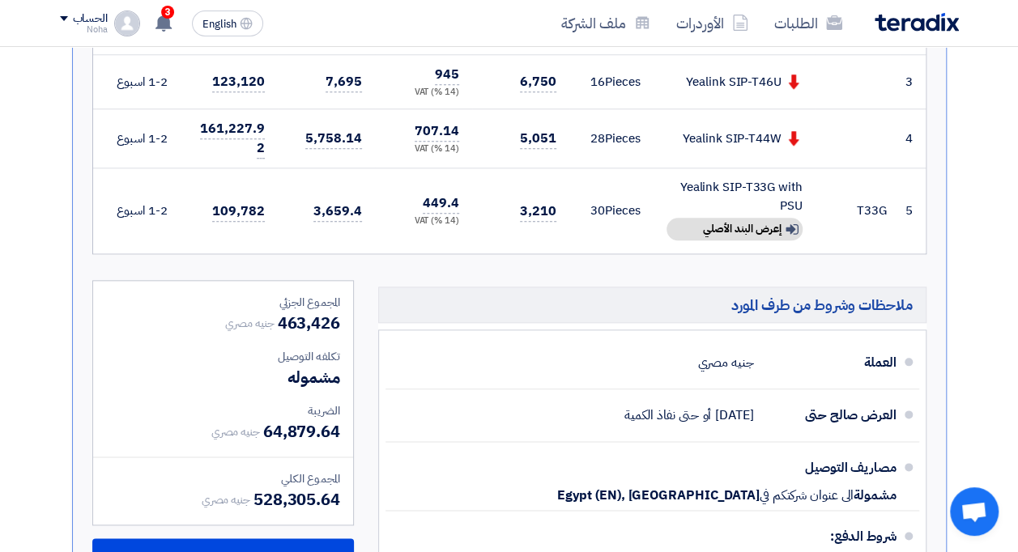
scroll to position [1131, 0]
